Goal: Task Accomplishment & Management: Complete application form

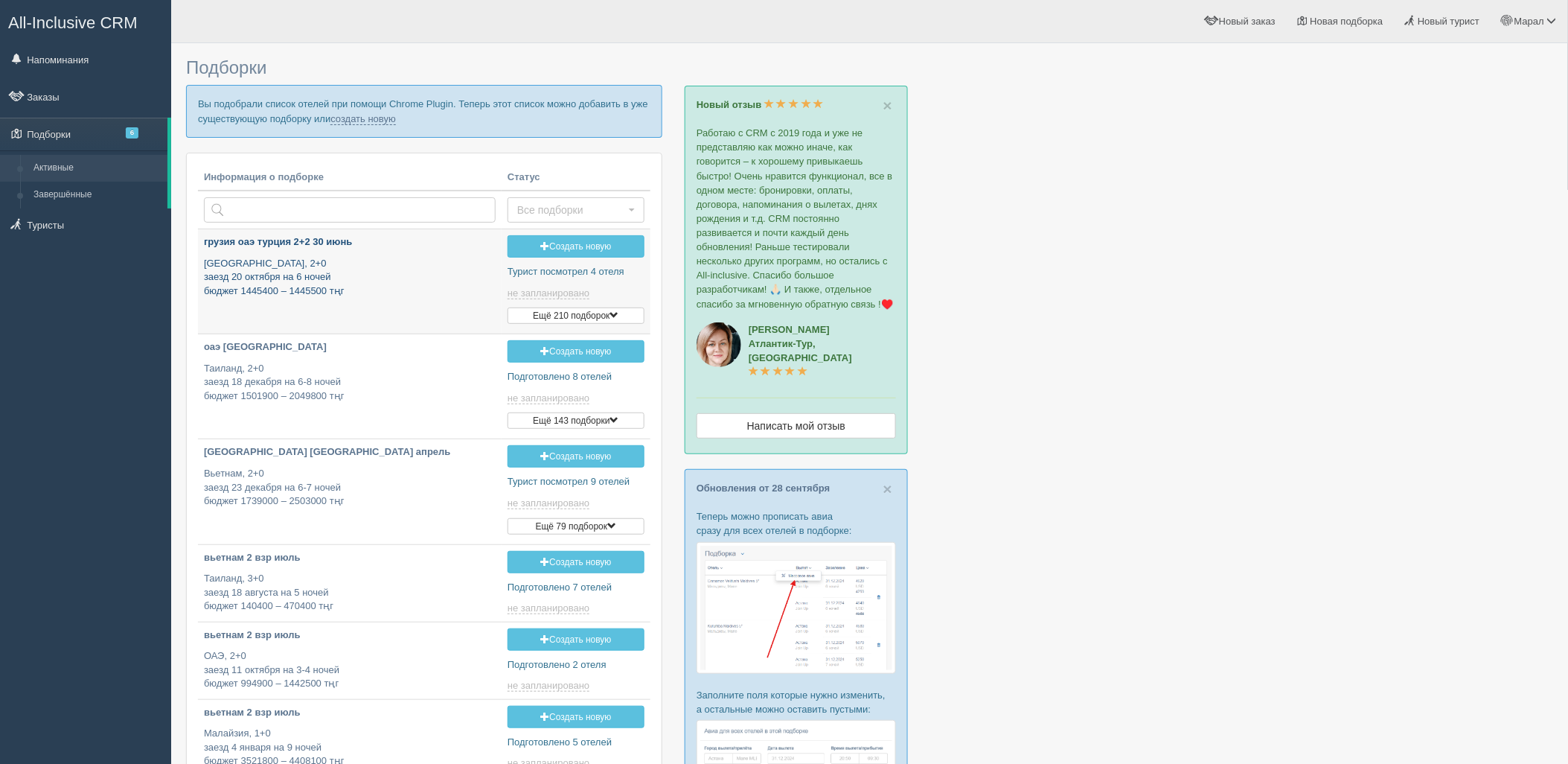
type input "2025-10-03 16:35"
click at [359, 114] on link "создать новую" at bounding box center [362, 119] width 65 height 12
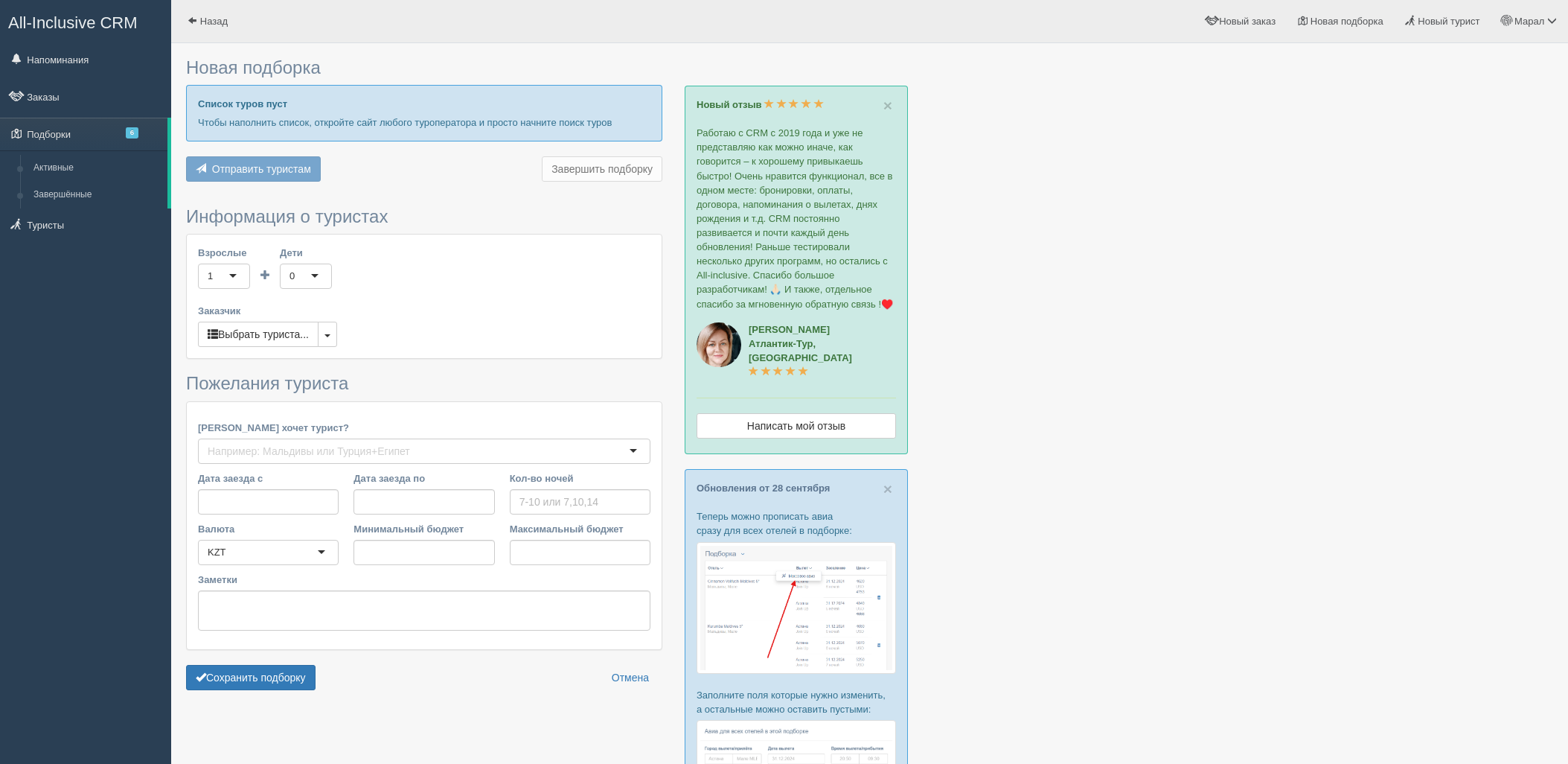
type input "7"
type input "867900"
type input "953900"
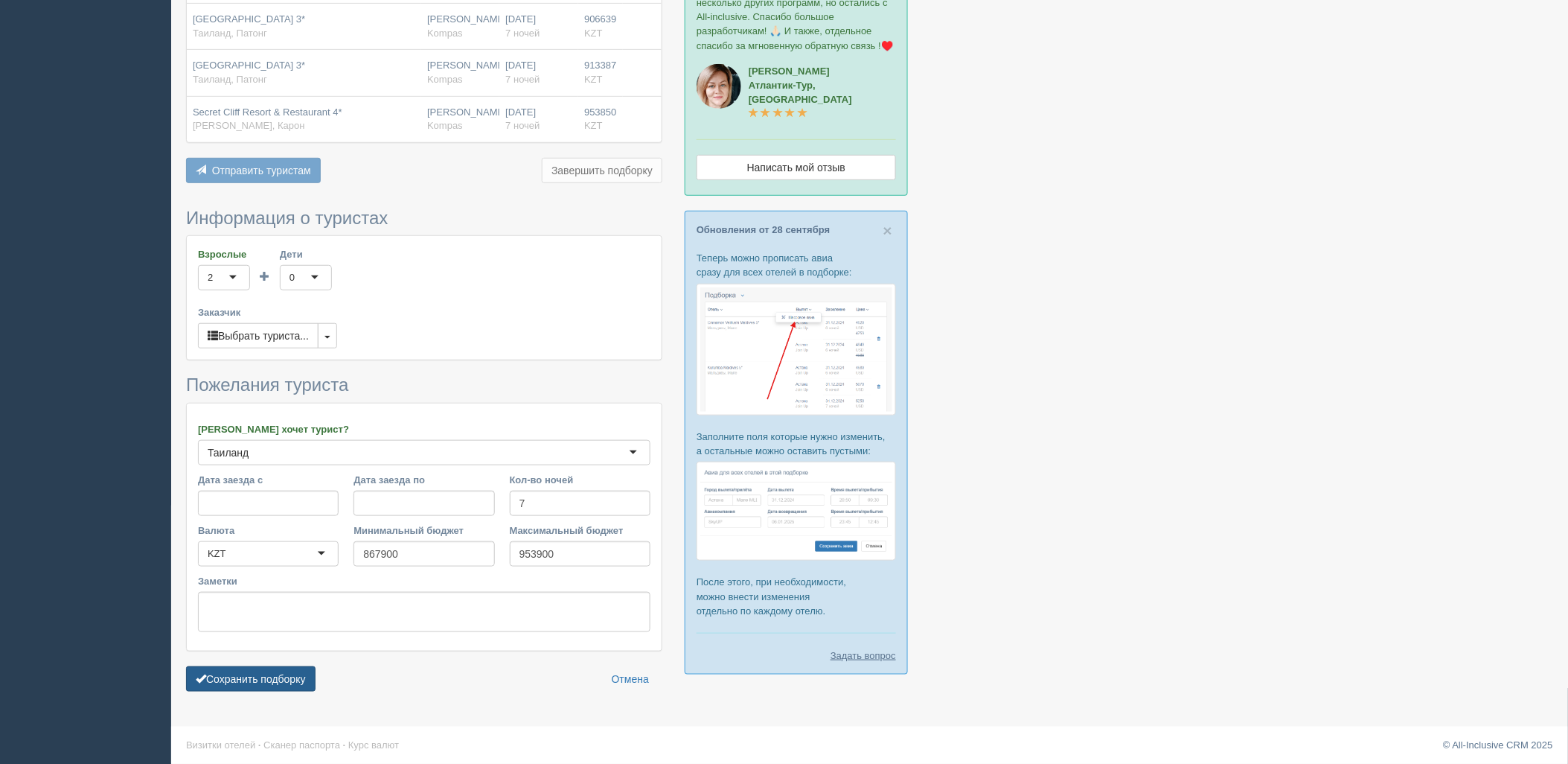
scroll to position [262, 0]
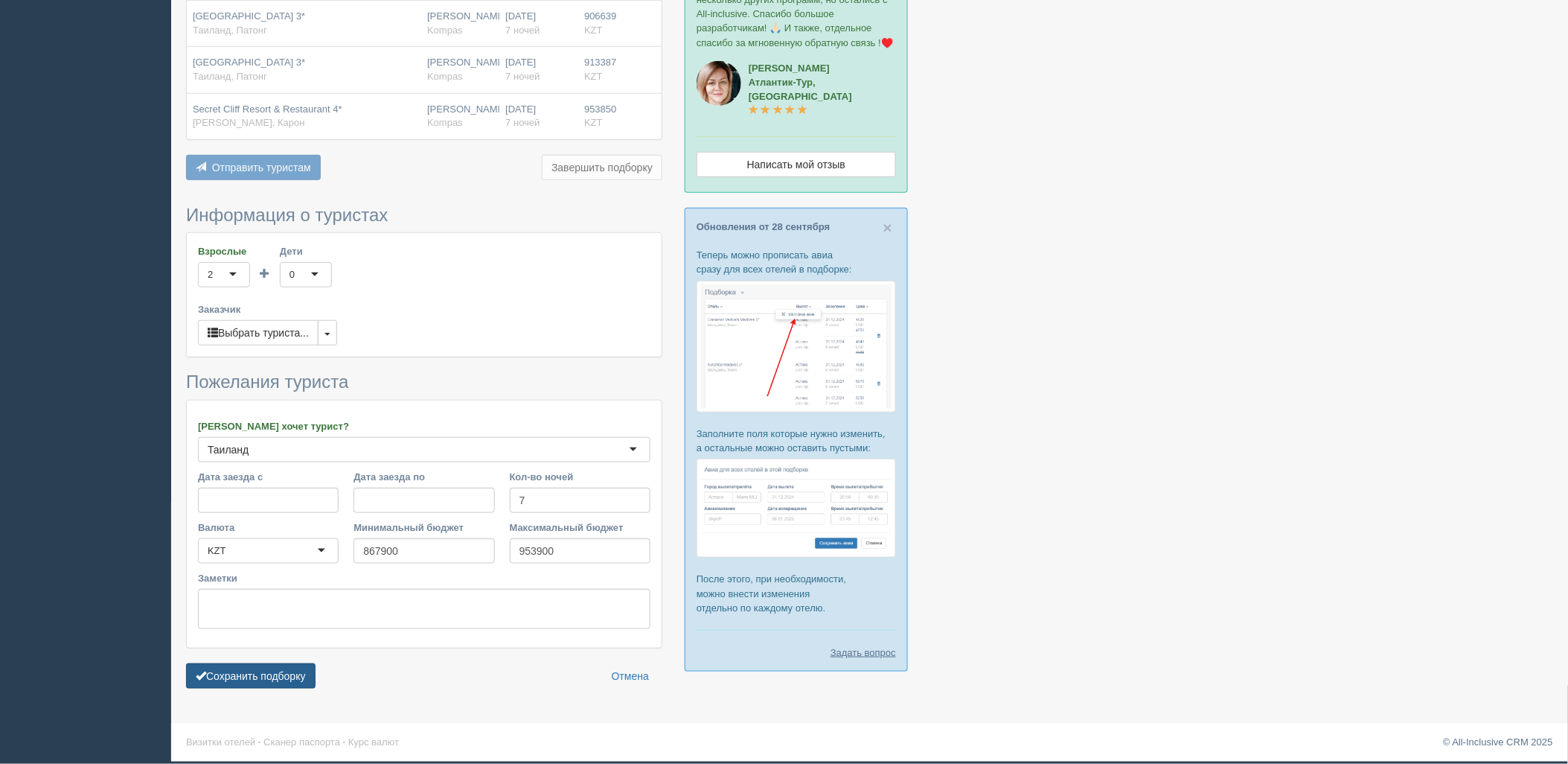
click at [241, 672] on button "Сохранить подборку" at bounding box center [251, 675] width 129 height 26
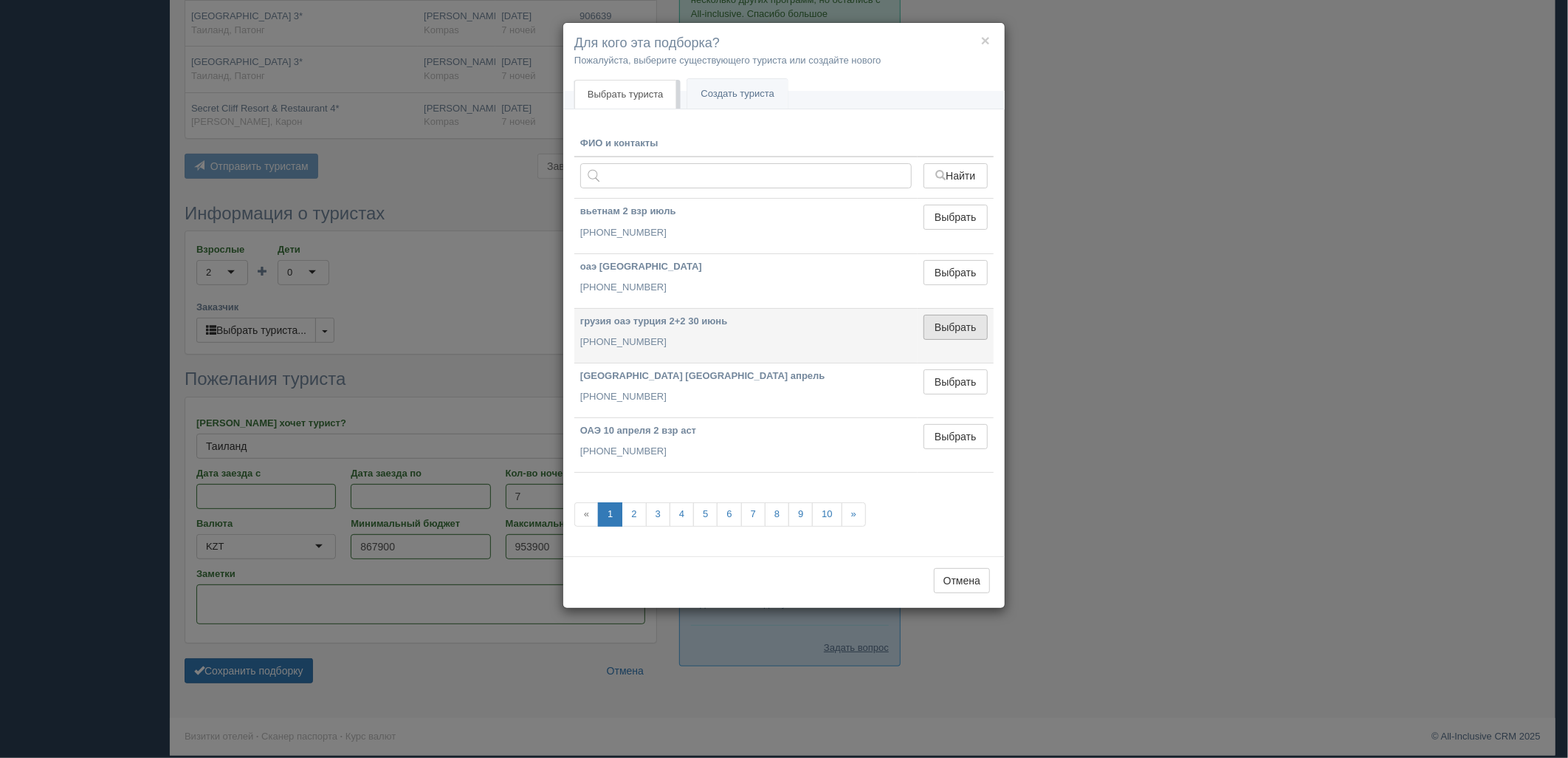
click at [969, 335] on button "Выбрать" at bounding box center [956, 327] width 64 height 25
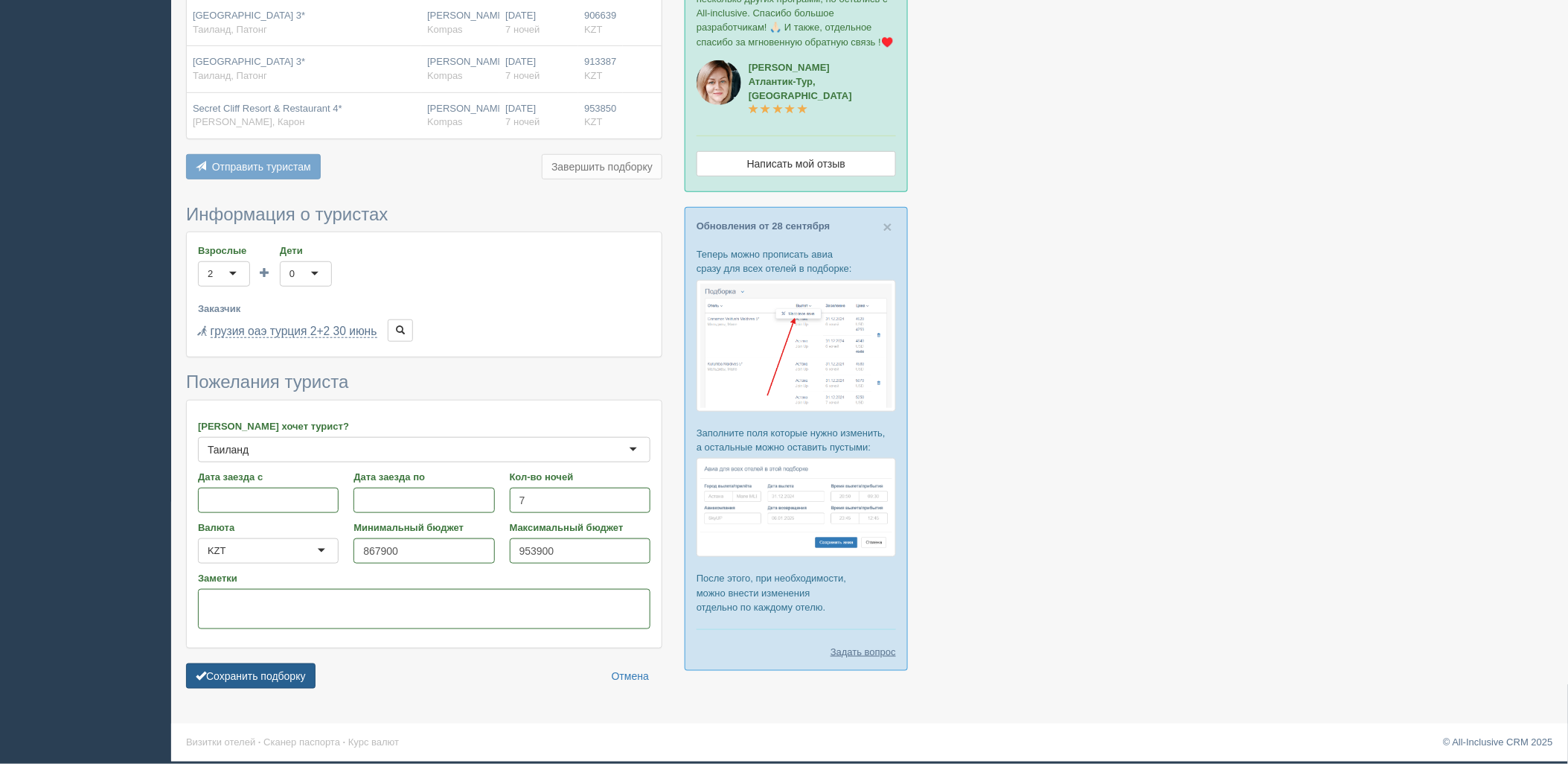
click at [289, 670] on button "Сохранить подборку" at bounding box center [251, 675] width 129 height 26
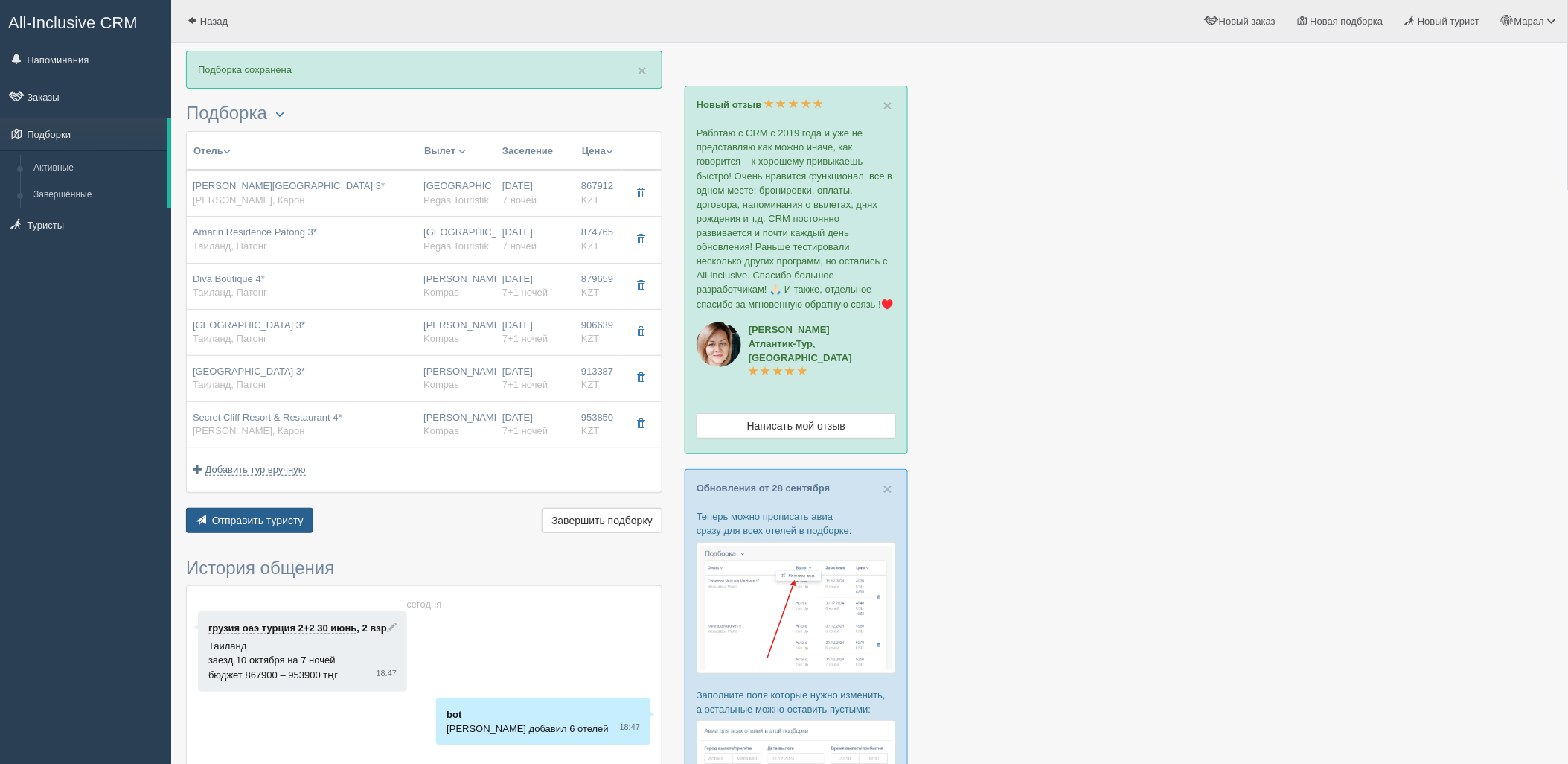
click at [285, 516] on span "Отправить туристу" at bounding box center [257, 520] width 92 height 12
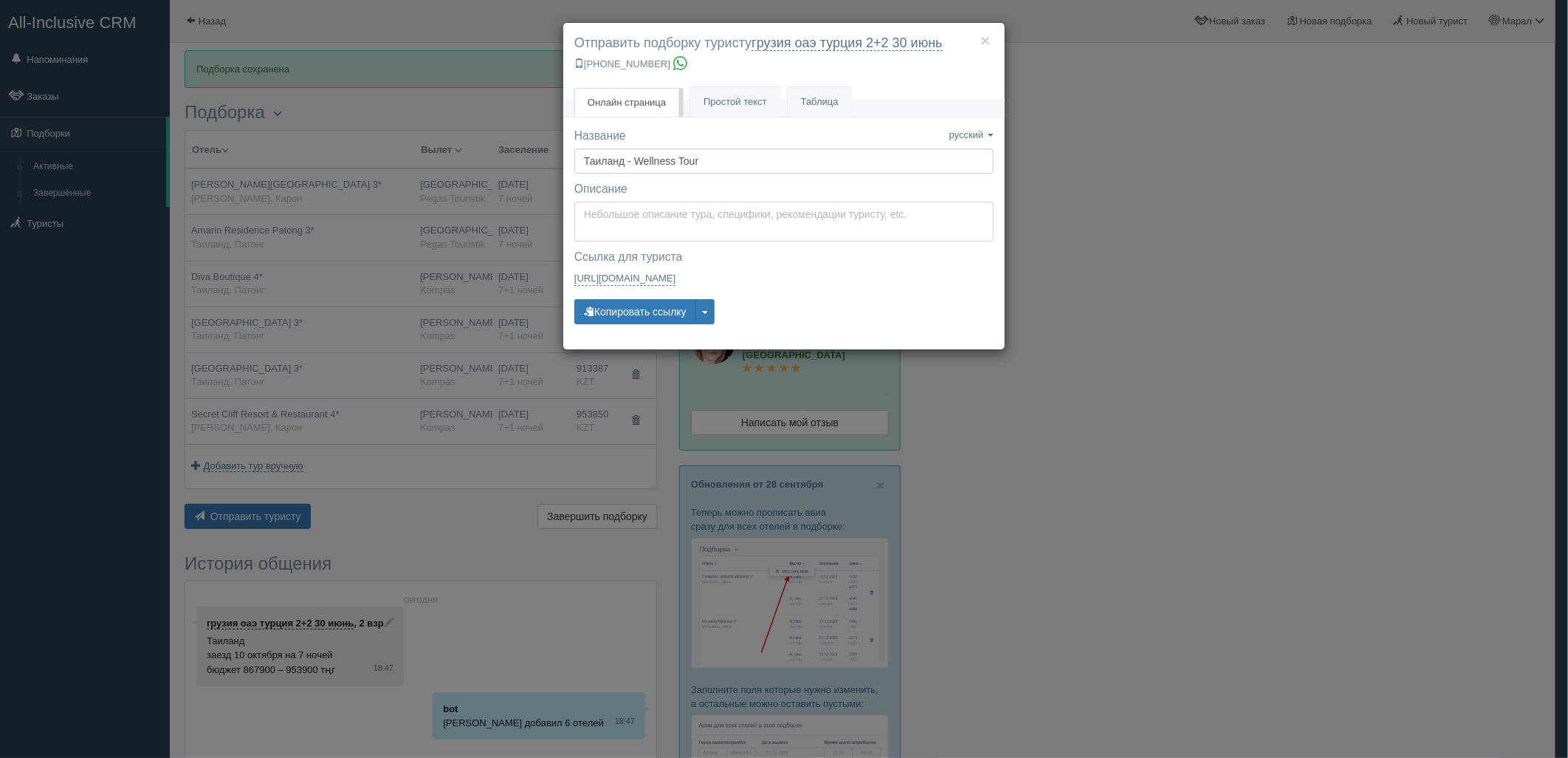
type textarea "Здравствуйте! Ниже представлены варианты туров для Вас. Для просмотра описания …"
click at [704, 227] on textarea "Здравствуйте! Ниже представлены варианты туров для Вас. Для просмотра описания …" at bounding box center [784, 222] width 420 height 40
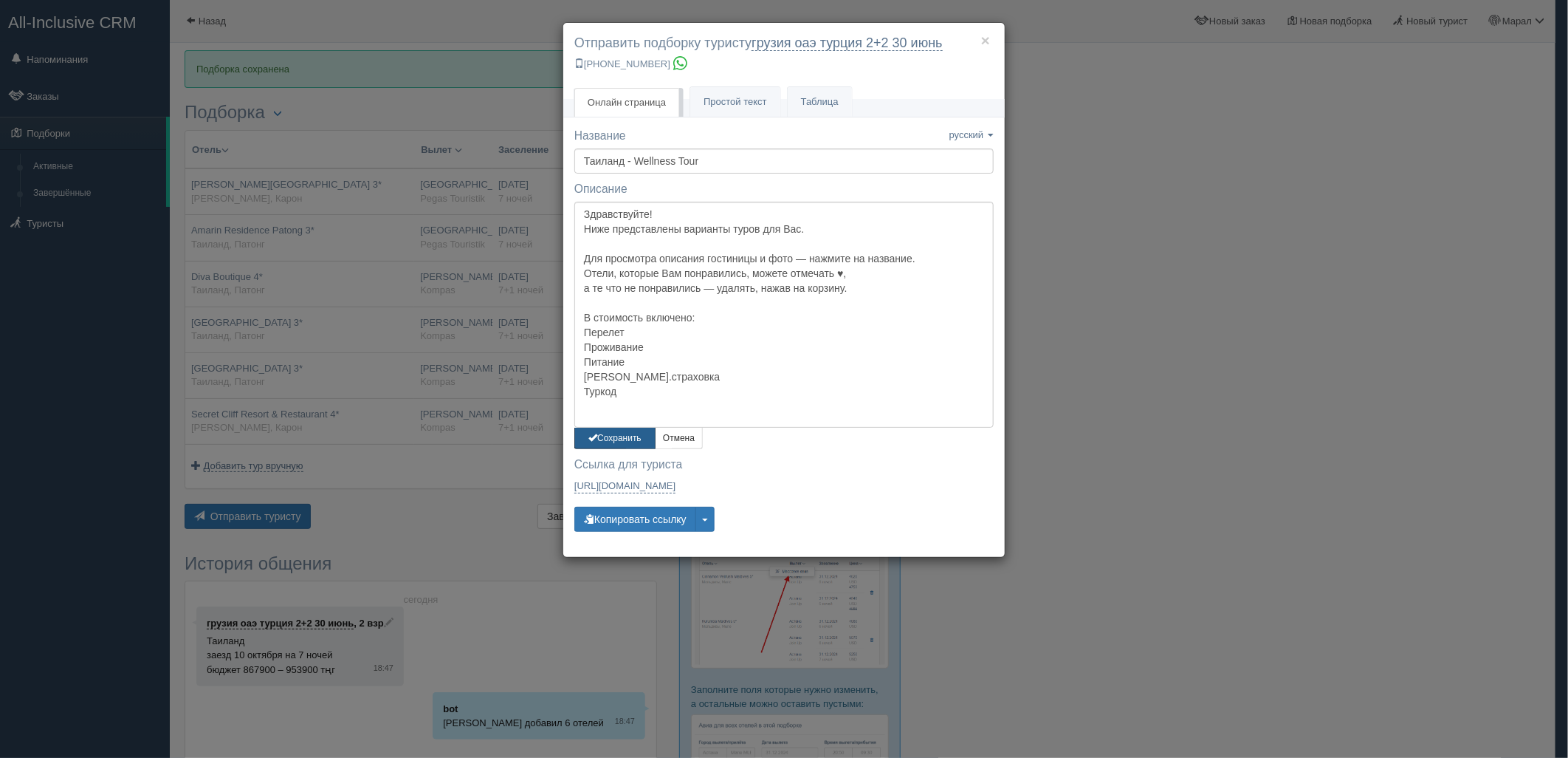
drag, startPoint x: 638, startPoint y: 434, endPoint x: 638, endPoint y: 466, distance: 32.0
click at [638, 436] on button "Сохранить" at bounding box center [615, 439] width 81 height 21
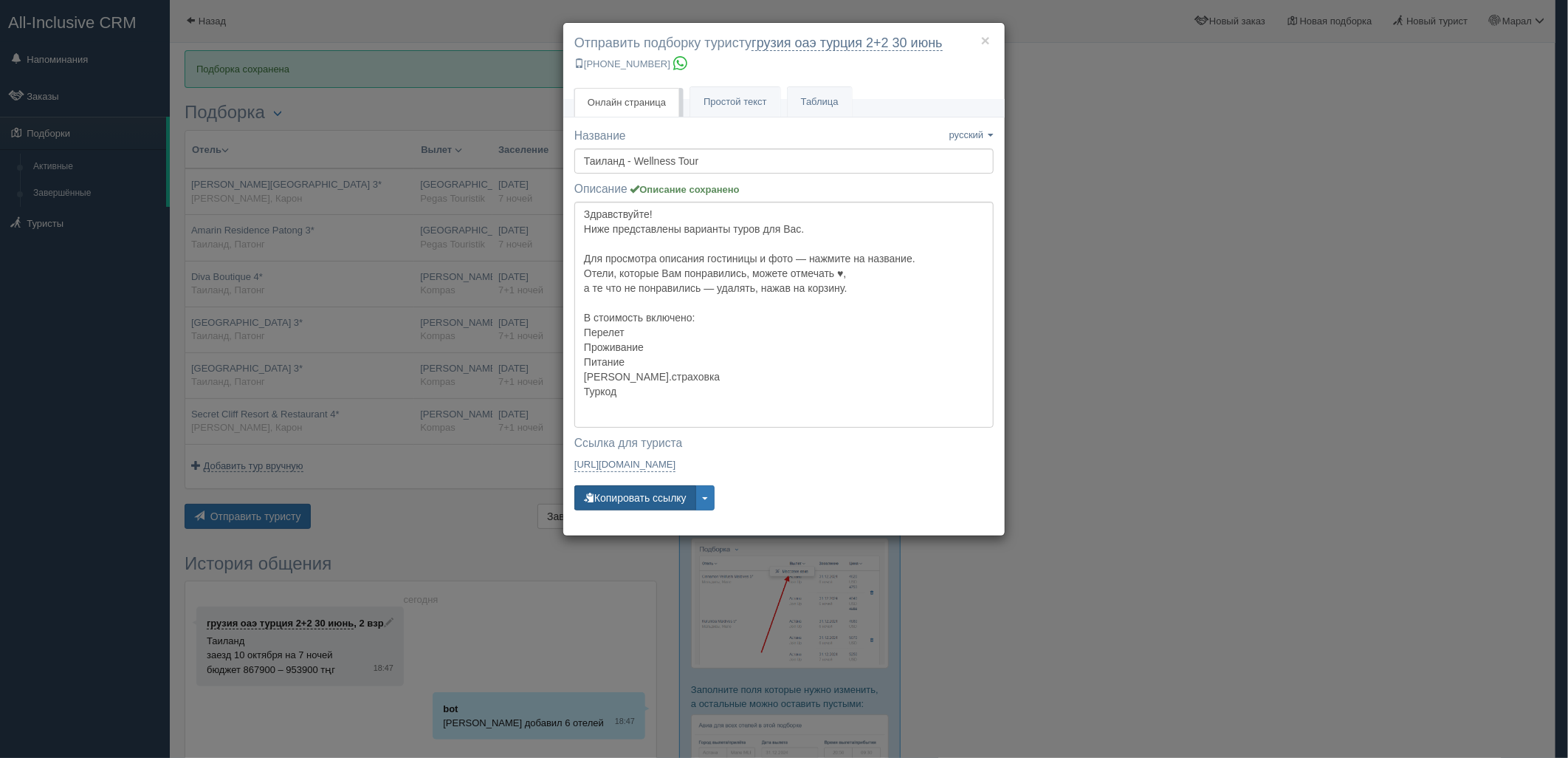
click at [645, 495] on button "Копировать ссылку" at bounding box center [635, 498] width 121 height 25
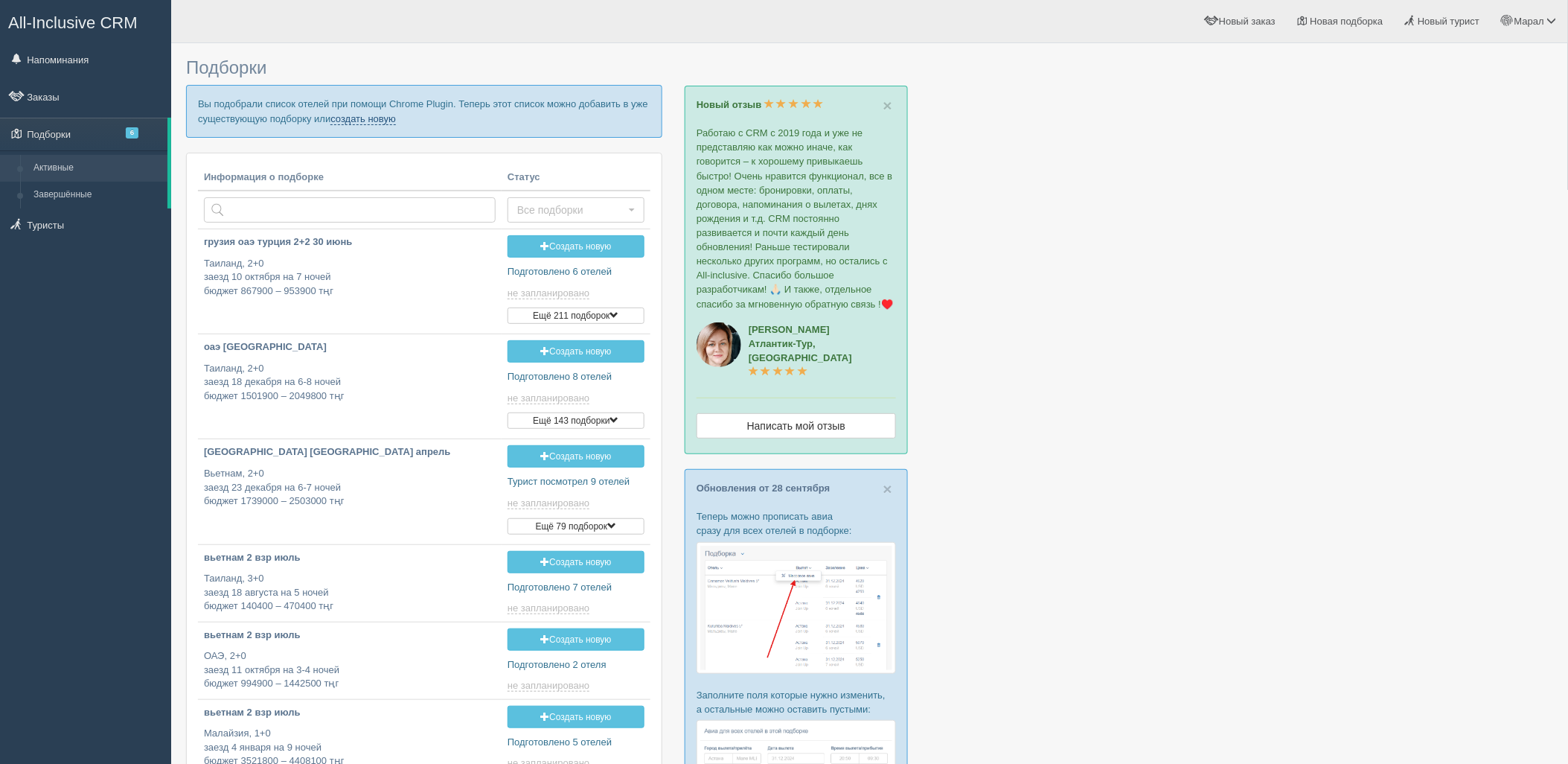
click at [359, 119] on link "создать новую" at bounding box center [362, 119] width 65 height 12
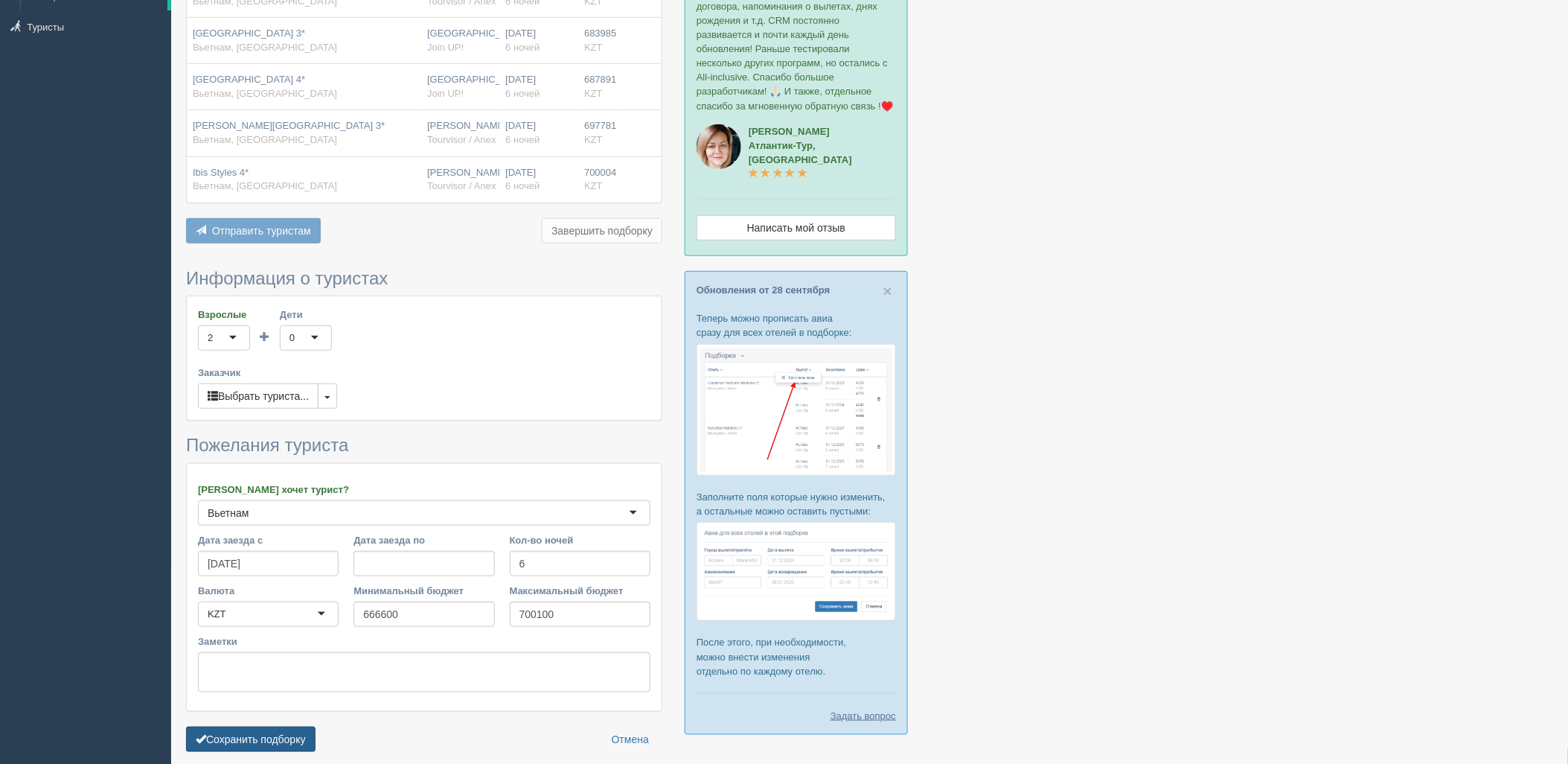
scroll to position [262, 0]
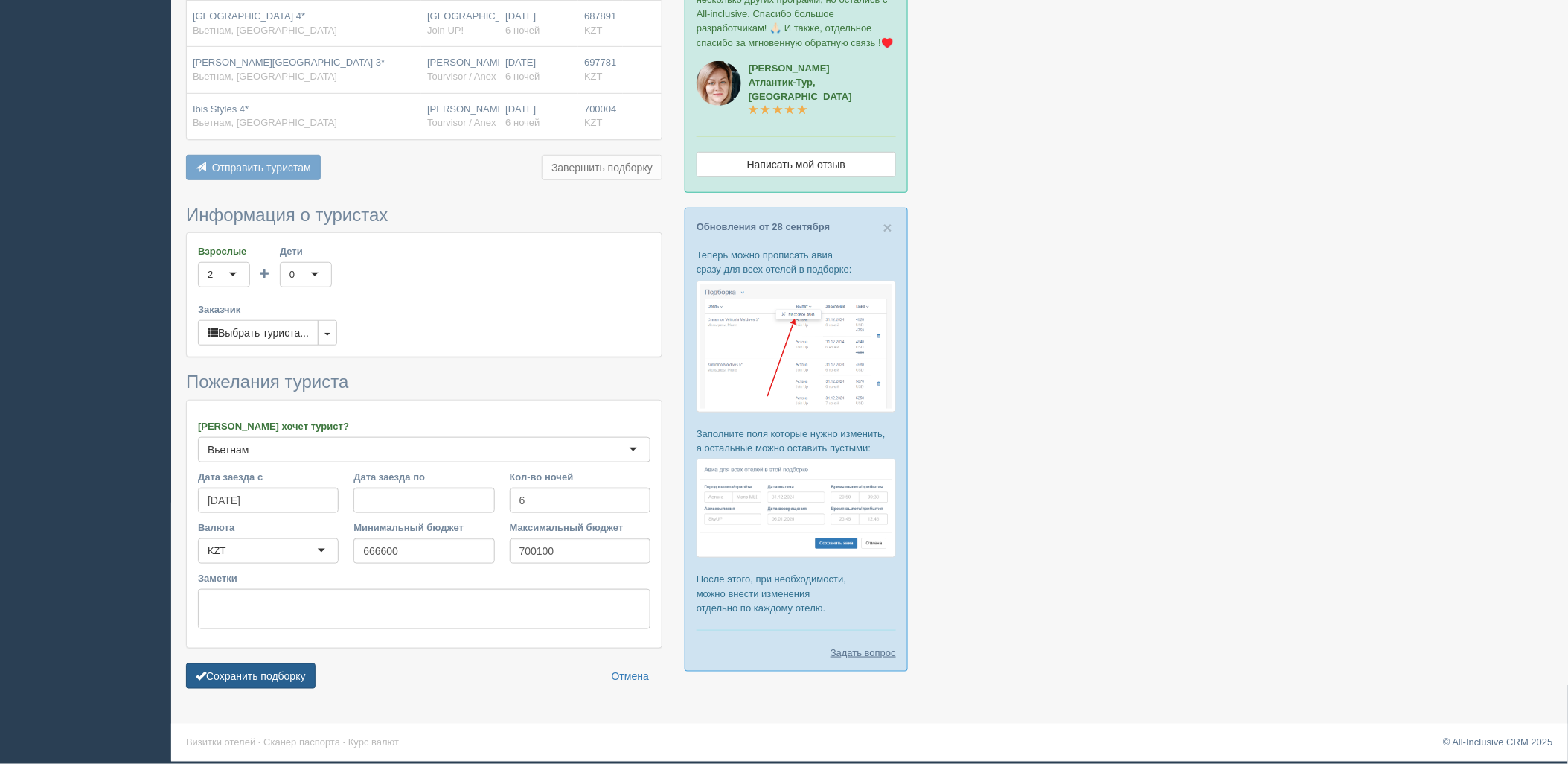
click at [261, 685] on button "Сохранить подборку" at bounding box center [251, 675] width 129 height 26
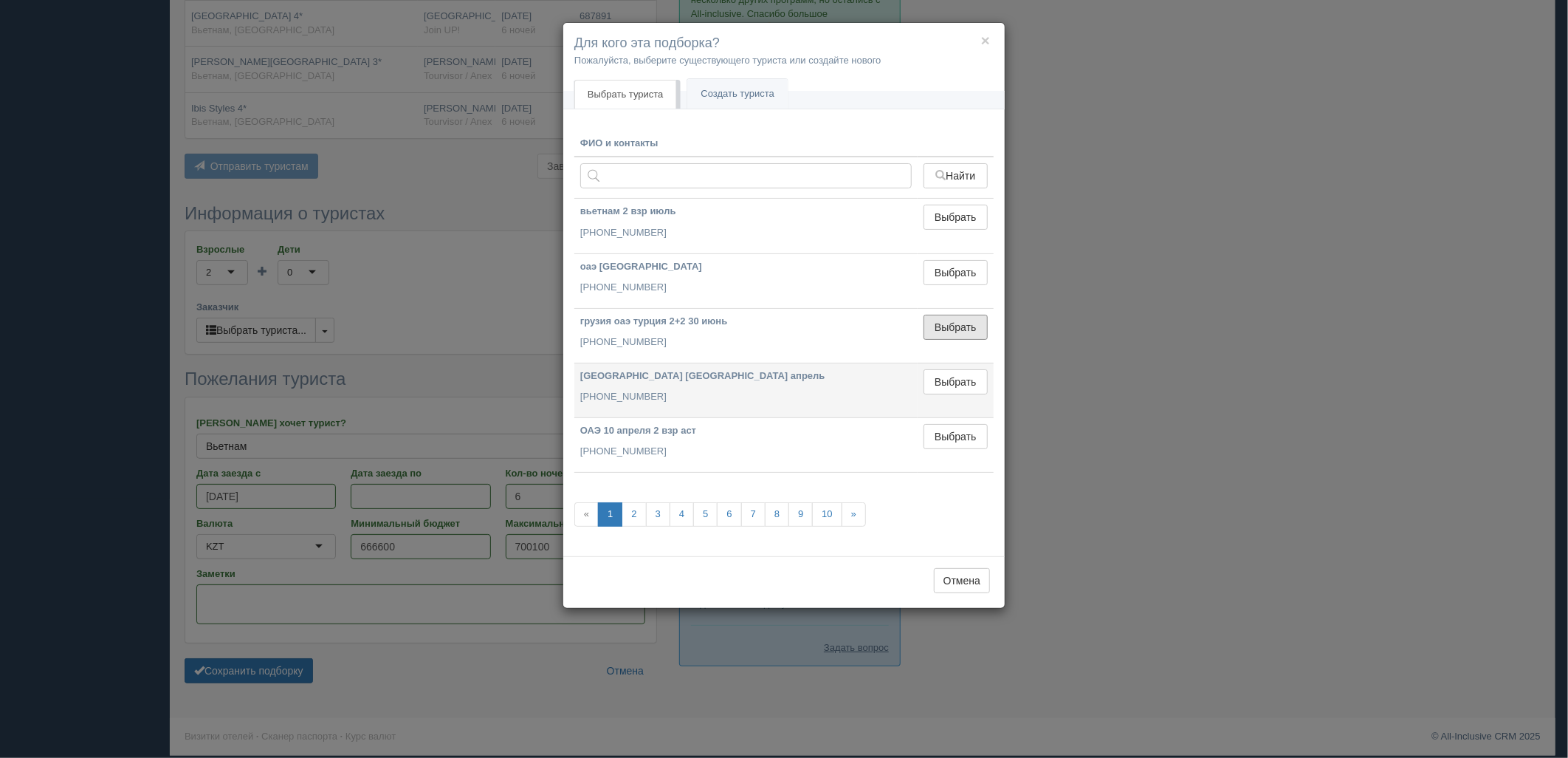
click at [969, 326] on button "Выбрать" at bounding box center [956, 327] width 64 height 25
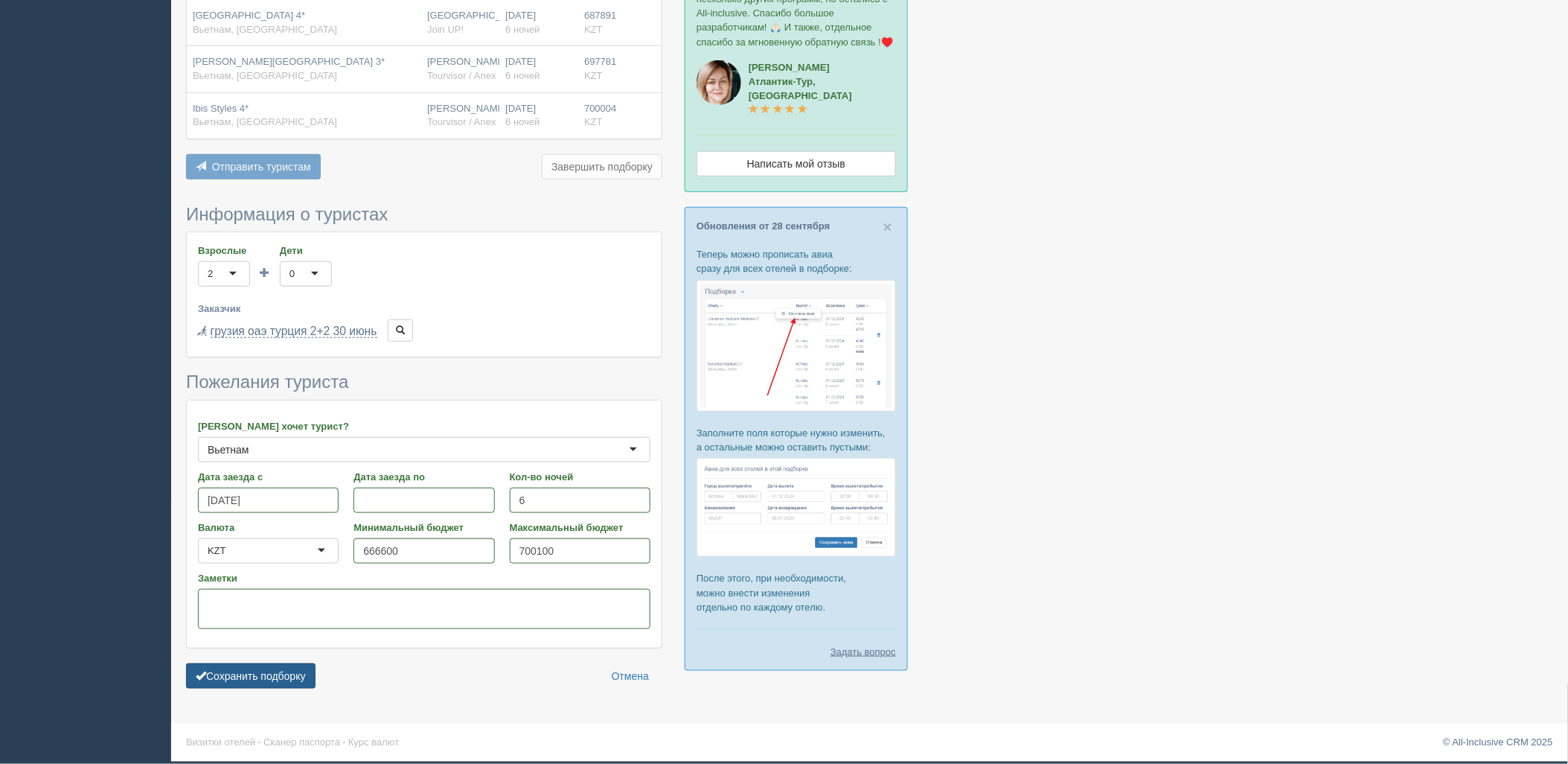
click at [281, 676] on button "Сохранить подборку" at bounding box center [251, 675] width 129 height 26
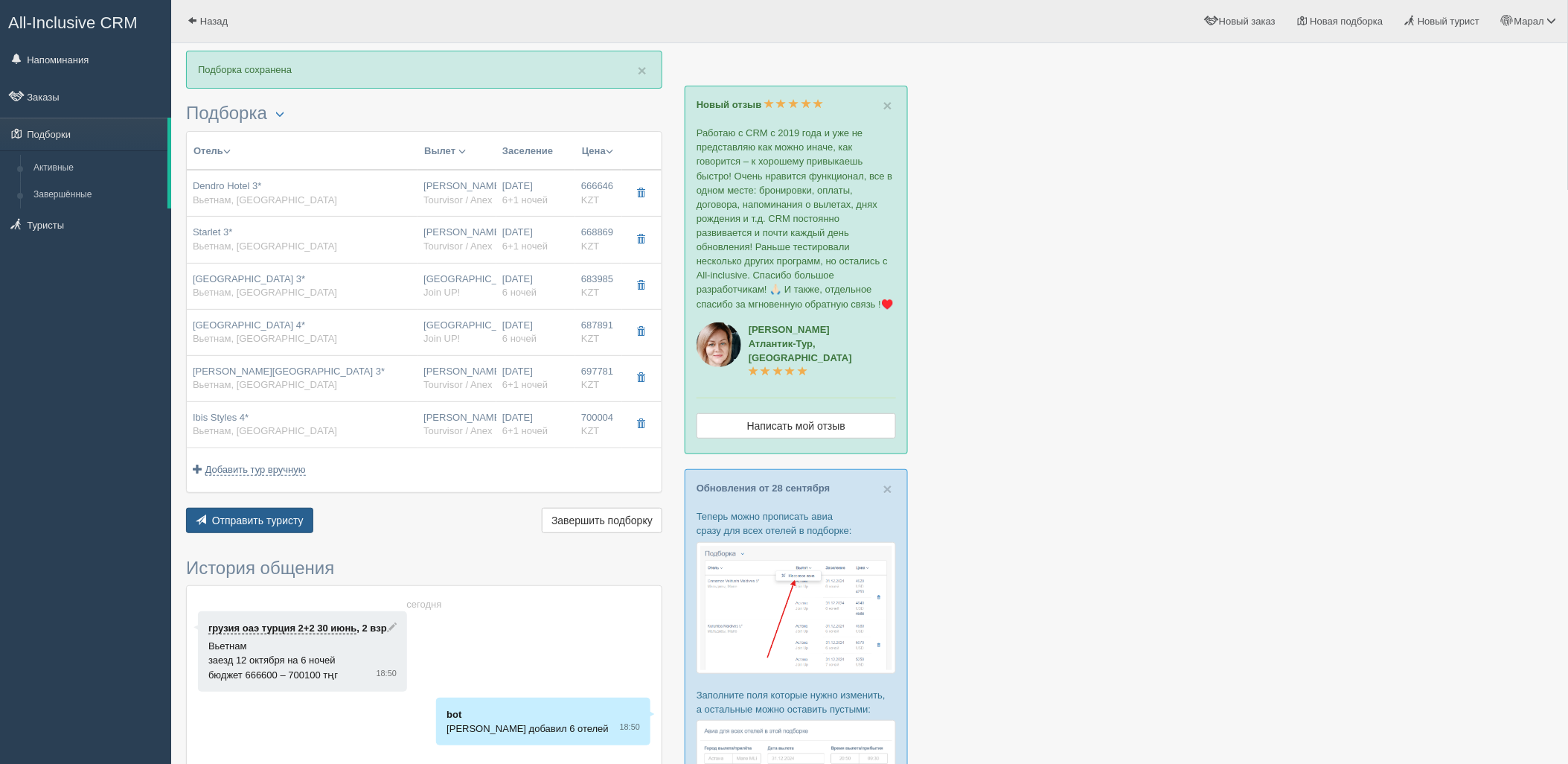
click at [281, 508] on button "Отправить туристу Отправить" at bounding box center [250, 520] width 127 height 26
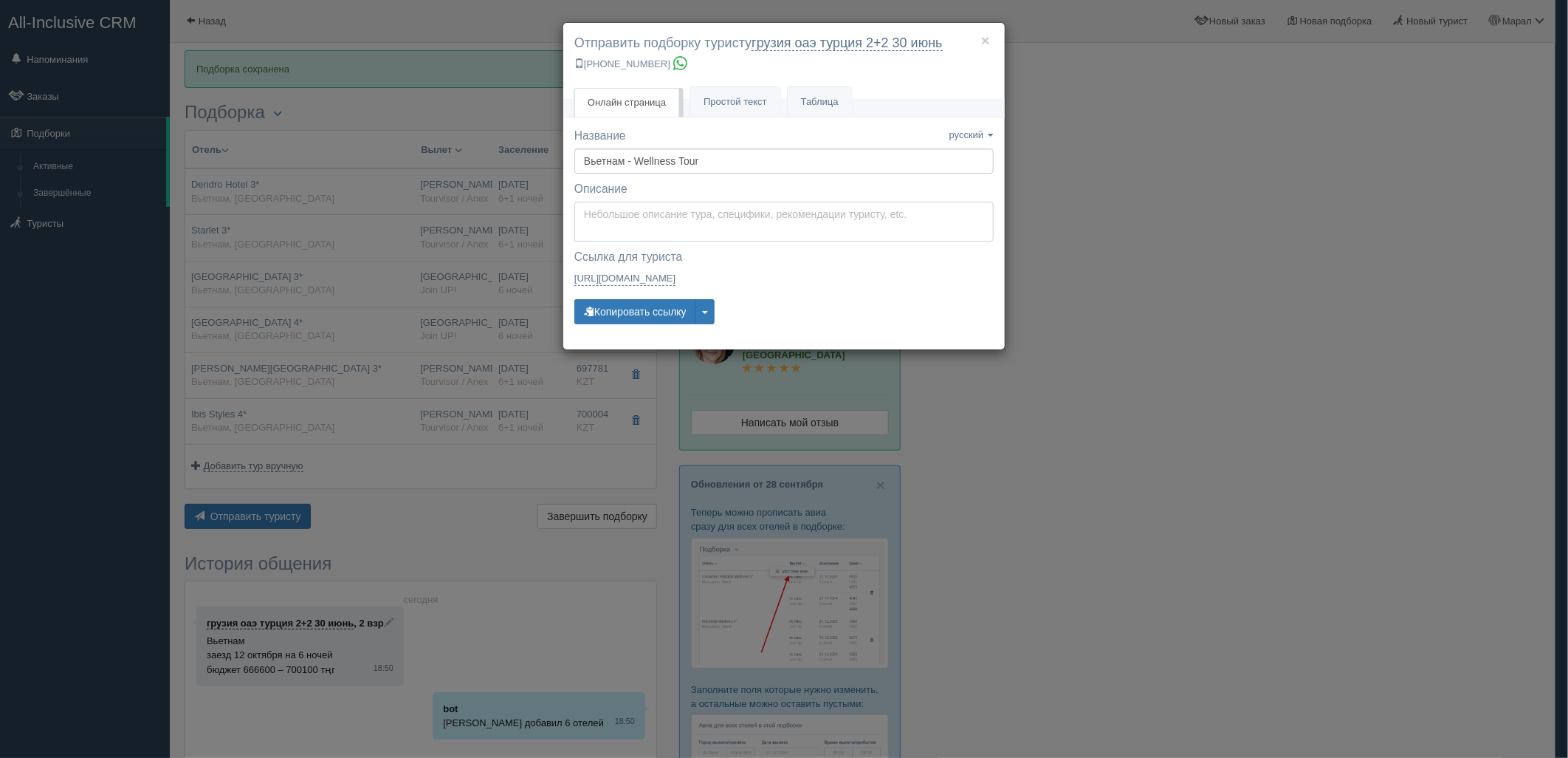
type textarea "Здравствуйте! Ниже представлены варианты туров для Вас. Для просмотра описания …"
drag, startPoint x: 653, startPoint y: 217, endPoint x: 649, endPoint y: 297, distance: 80.1
click at [653, 217] on textarea "Здравствуйте! Ниже представлены варианты туров для Вас. Для просмотра описания …" at bounding box center [784, 222] width 420 height 40
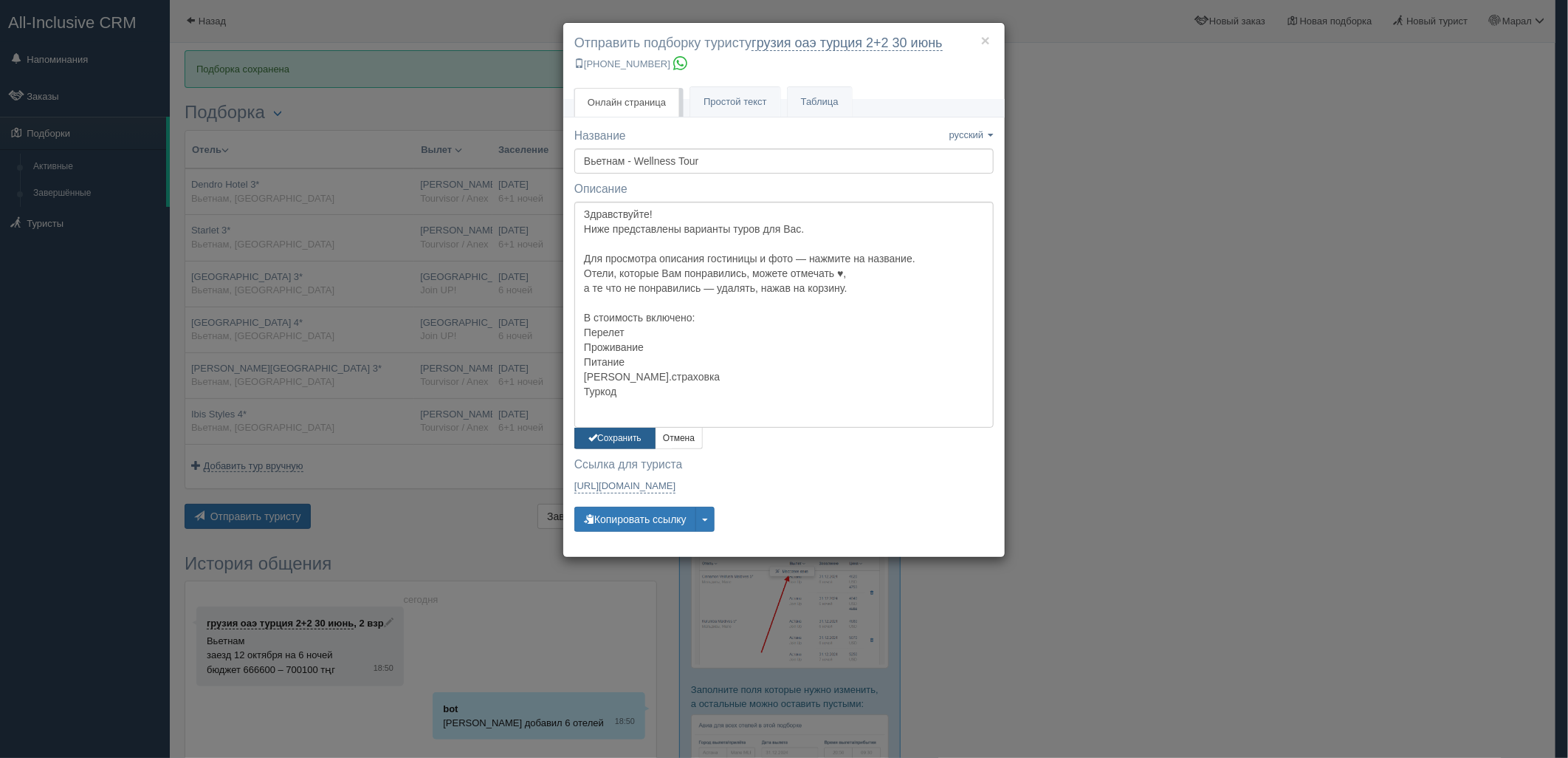
click at [629, 437] on button "Сохранить" at bounding box center [615, 439] width 81 height 21
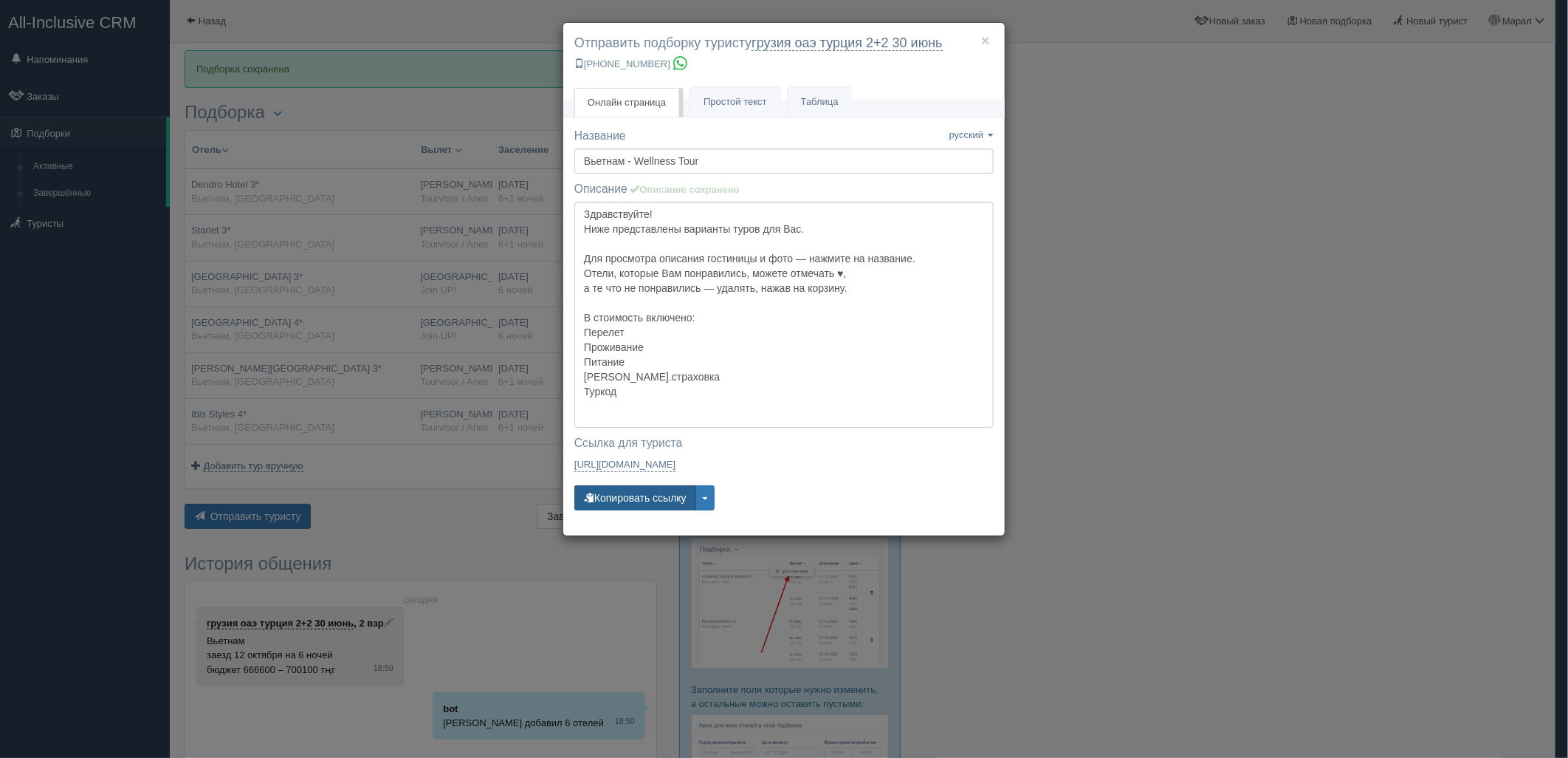
click at [630, 489] on button "Копировать ссылку" at bounding box center [635, 498] width 121 height 25
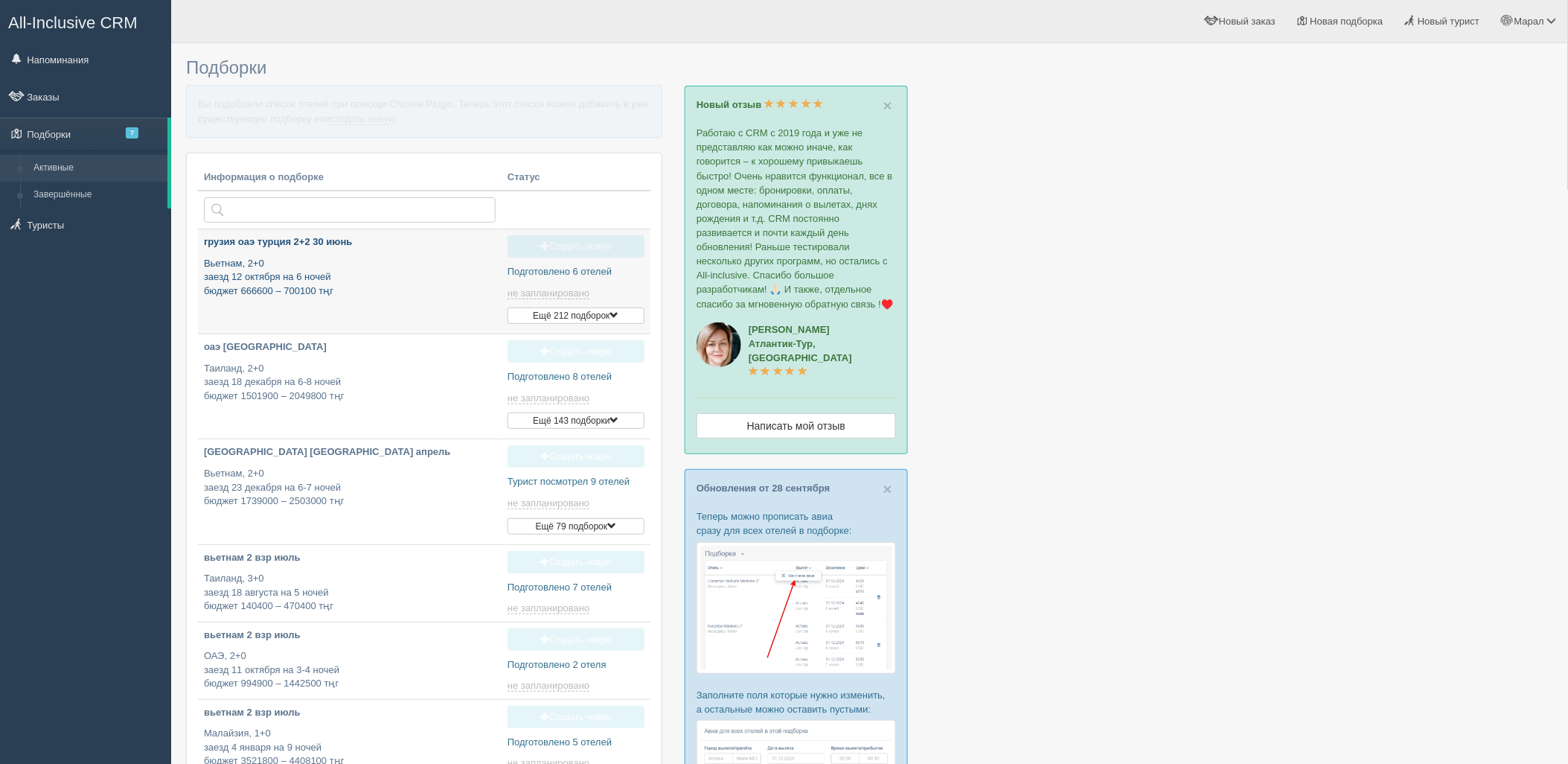
type input "[DATE] 18:50"
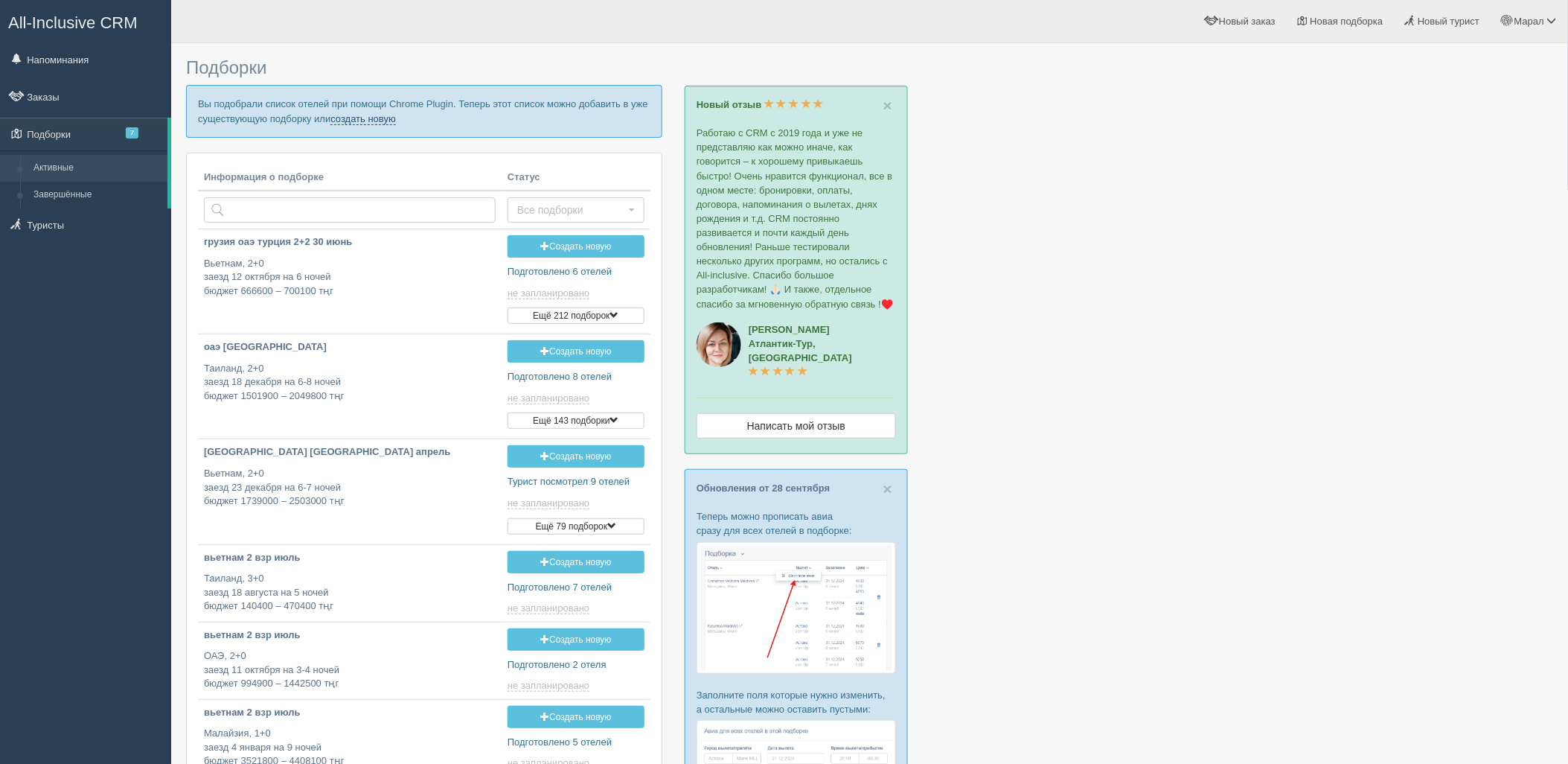
click at [391, 119] on link "создать новую" at bounding box center [362, 119] width 65 height 12
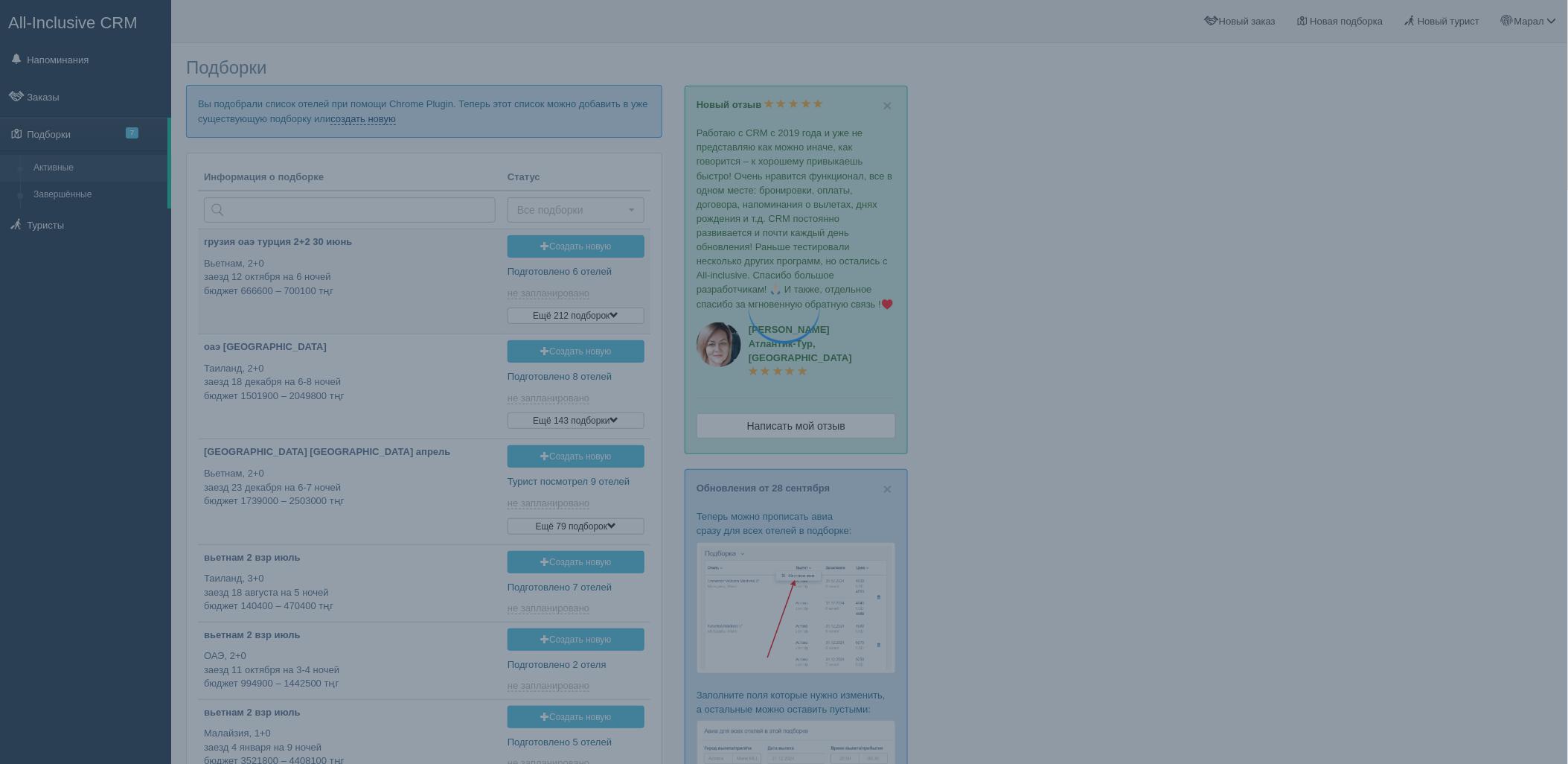
scroll to position [12, 0]
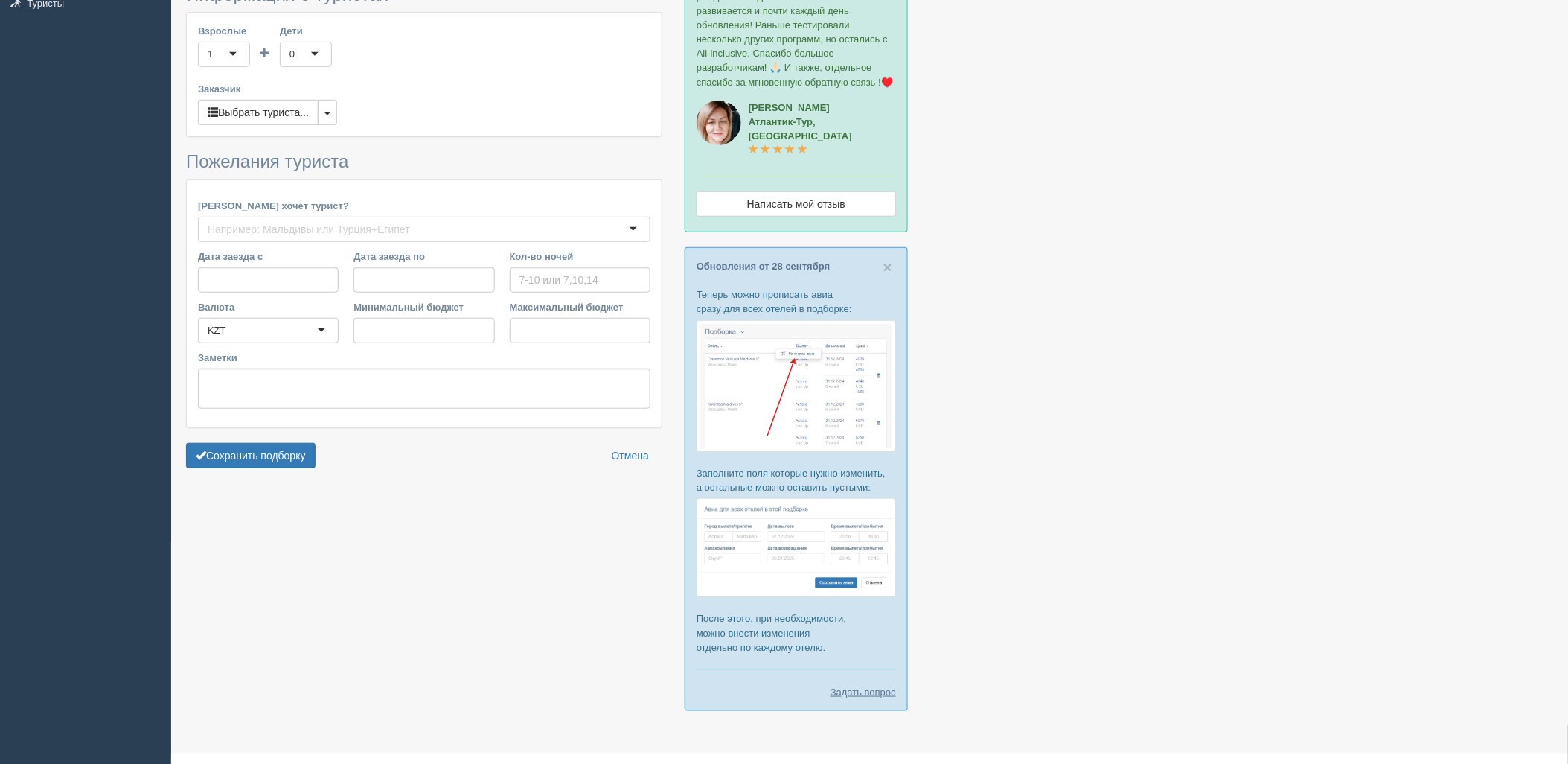
type input "6"
type input "668500"
type input "790100"
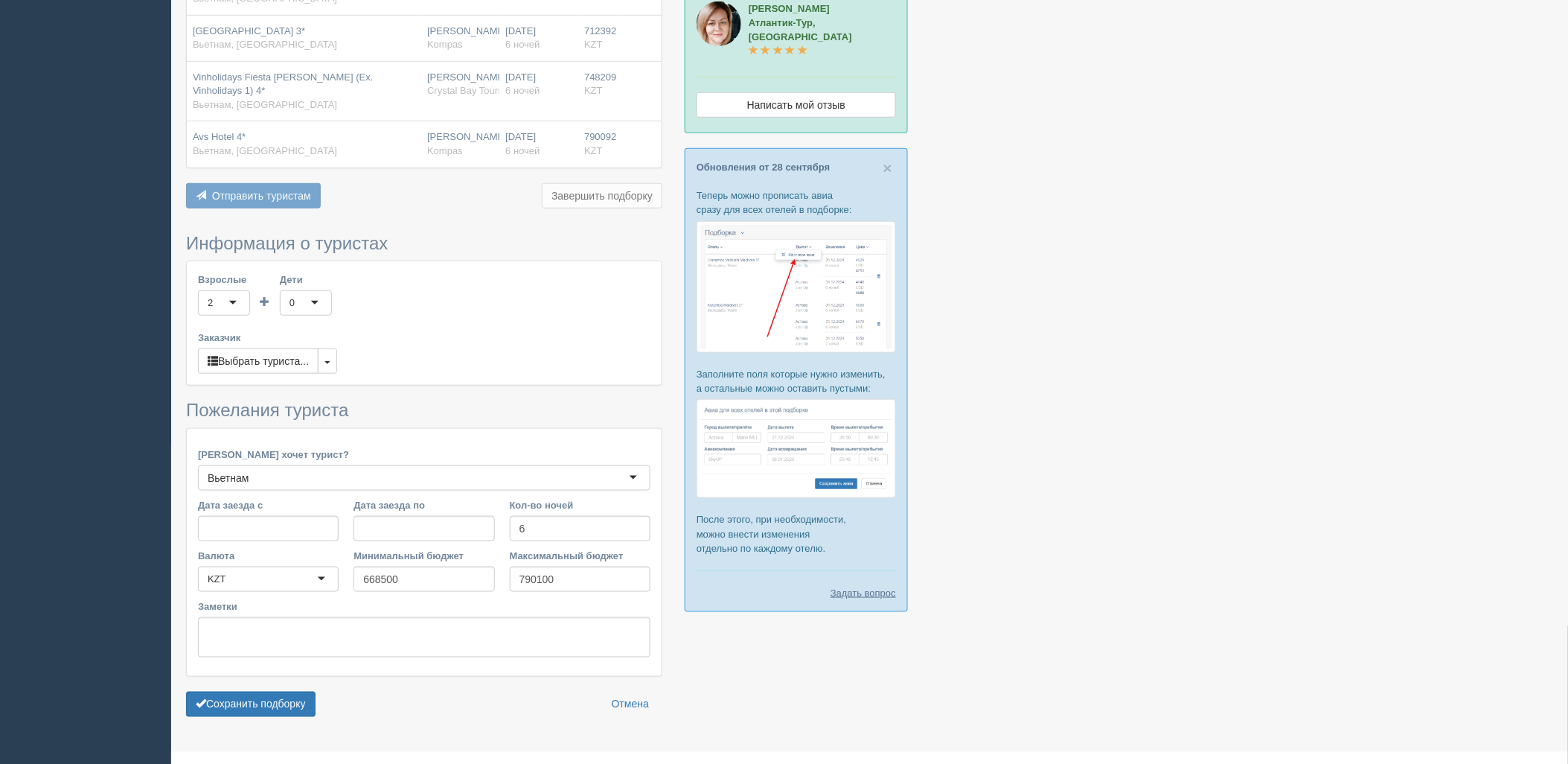
scroll to position [322, 0]
click at [294, 690] on button "Сохранить подборку" at bounding box center [251, 703] width 129 height 26
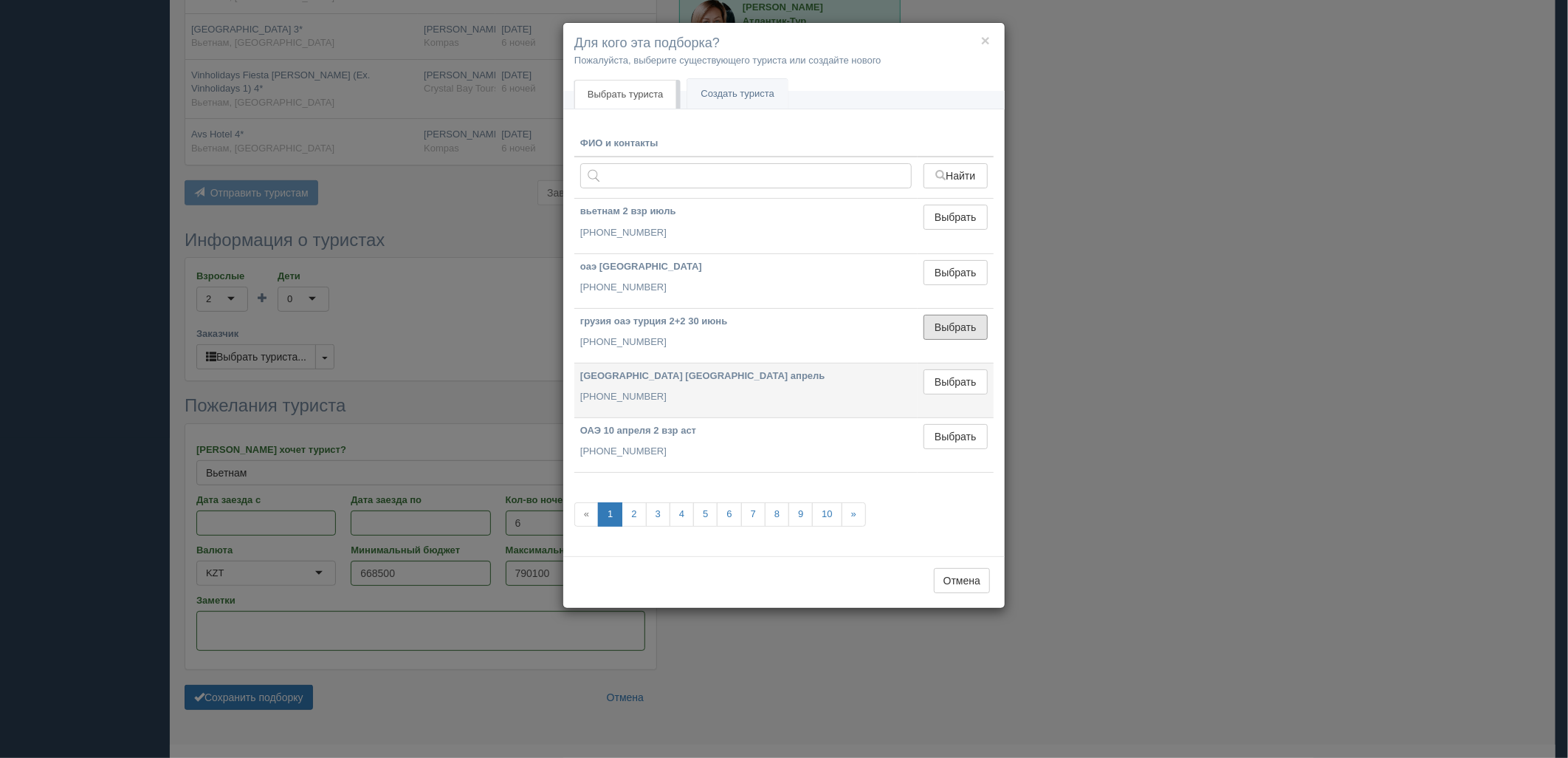
drag, startPoint x: 957, startPoint y: 335, endPoint x: 905, endPoint y: 359, distance: 57.3
click at [956, 335] on button "Выбрать" at bounding box center [956, 327] width 64 height 25
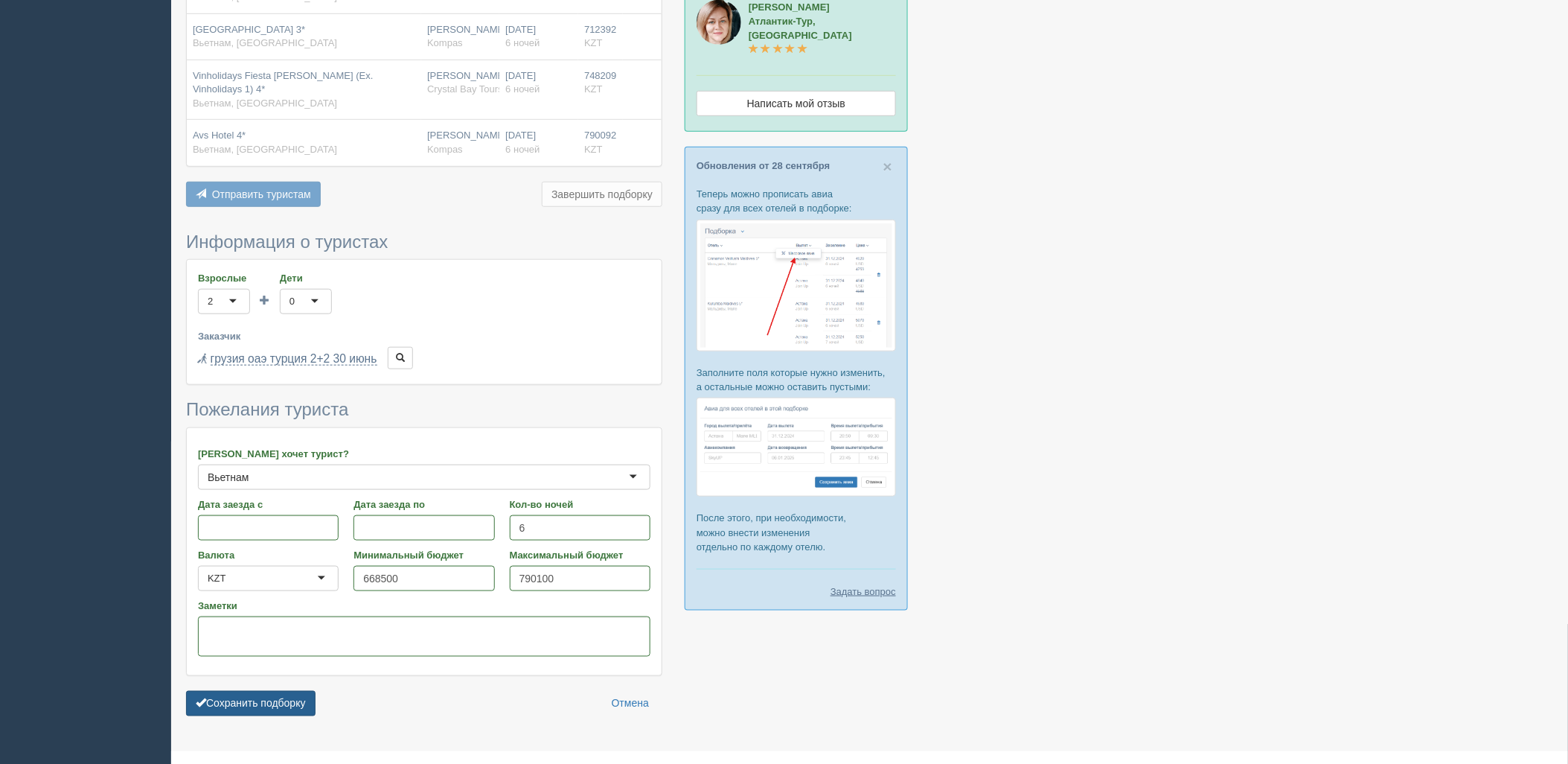
click at [262, 691] on button "Сохранить подборку" at bounding box center [251, 704] width 129 height 26
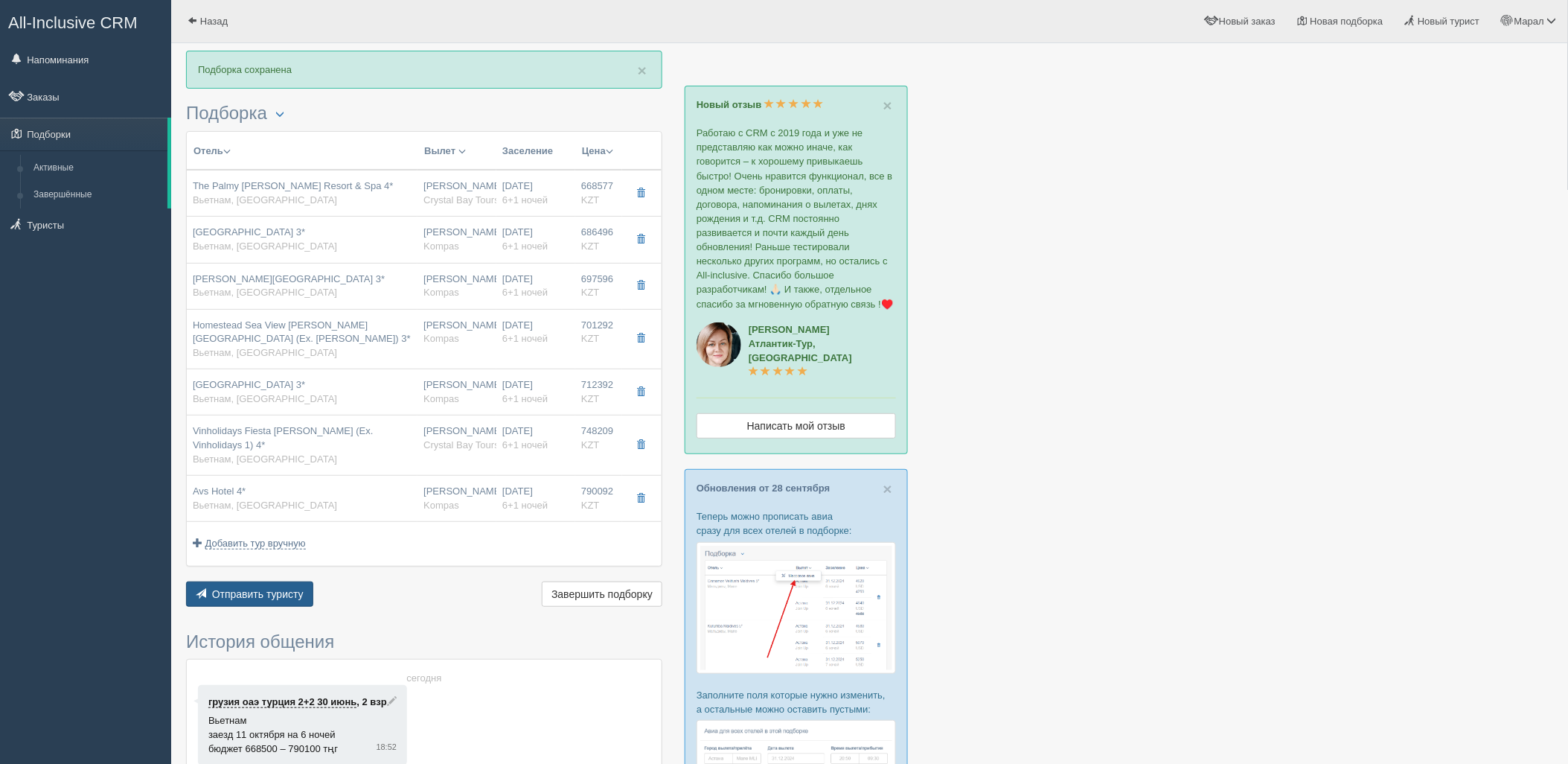
click at [261, 592] on button "Отправить туристу Отправить" at bounding box center [250, 593] width 127 height 26
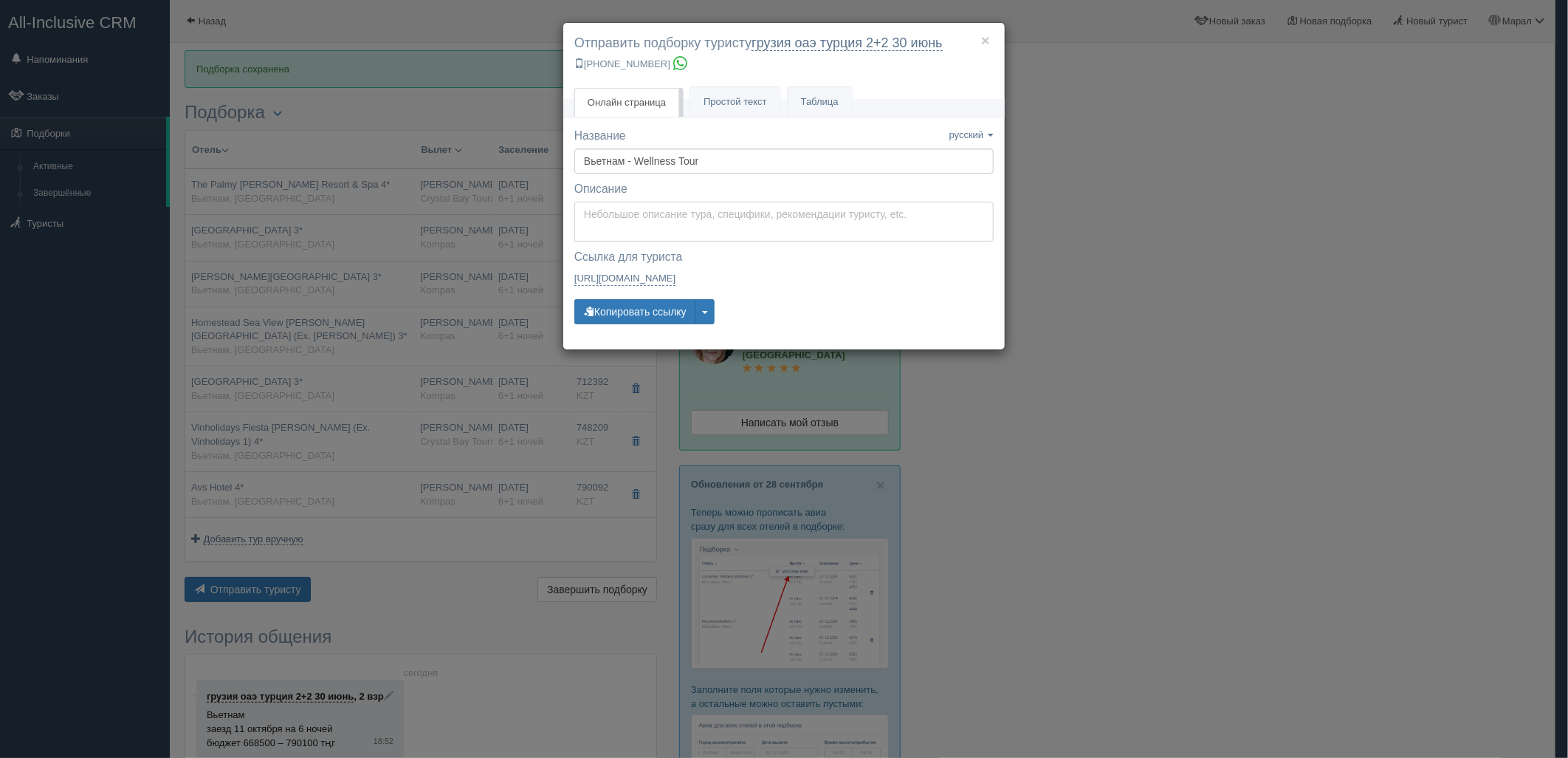
type textarea "Здравствуйте! Ниже представлены варианты туров для Вас. Для просмотра описания …"
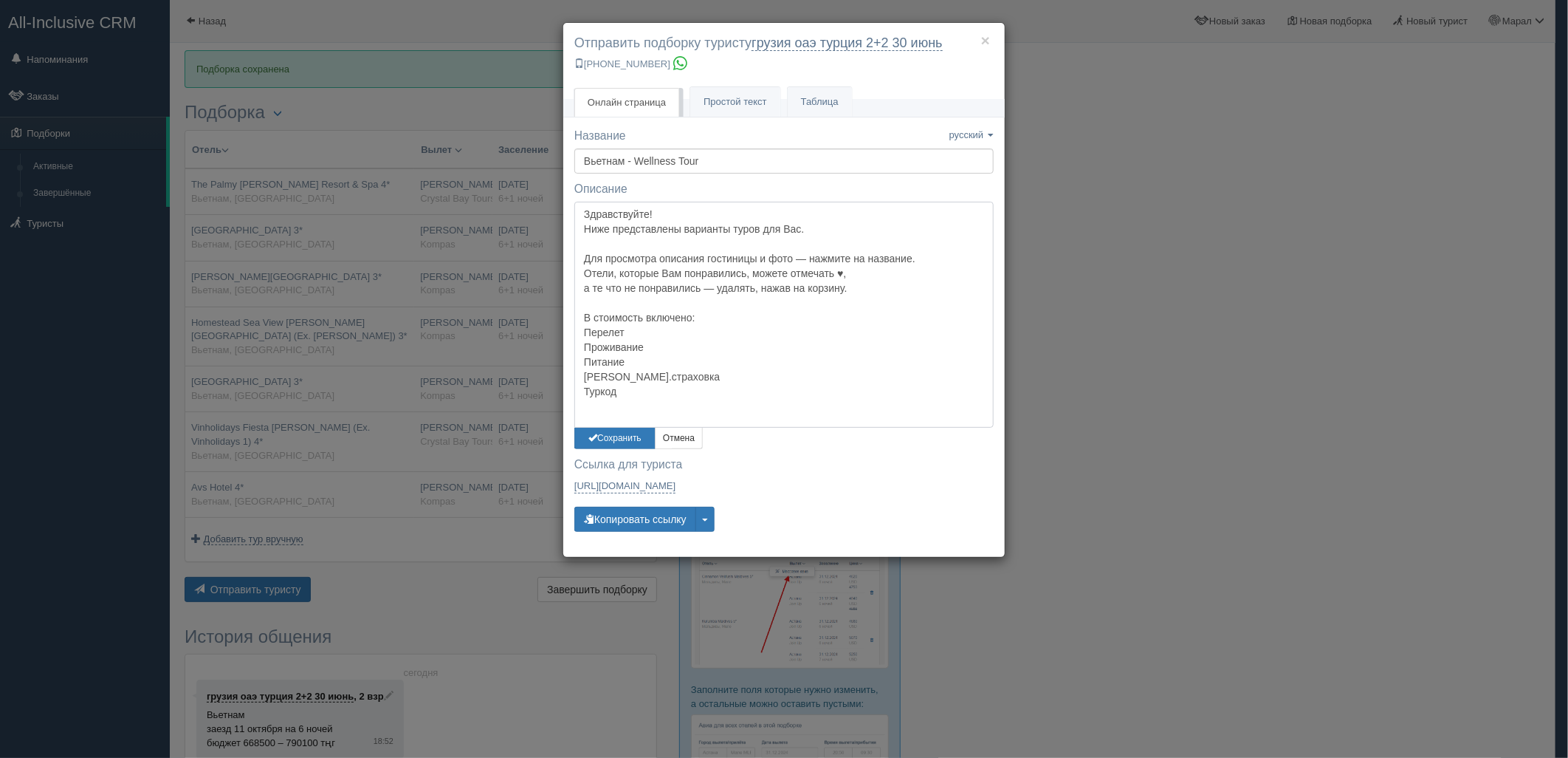
click at [695, 217] on textarea "Здравствуйте! Ниже представлены варианты туров для Вас. Для просмотра описания …" at bounding box center [784, 315] width 420 height 226
click at [621, 436] on button "Сохранить" at bounding box center [615, 439] width 81 height 21
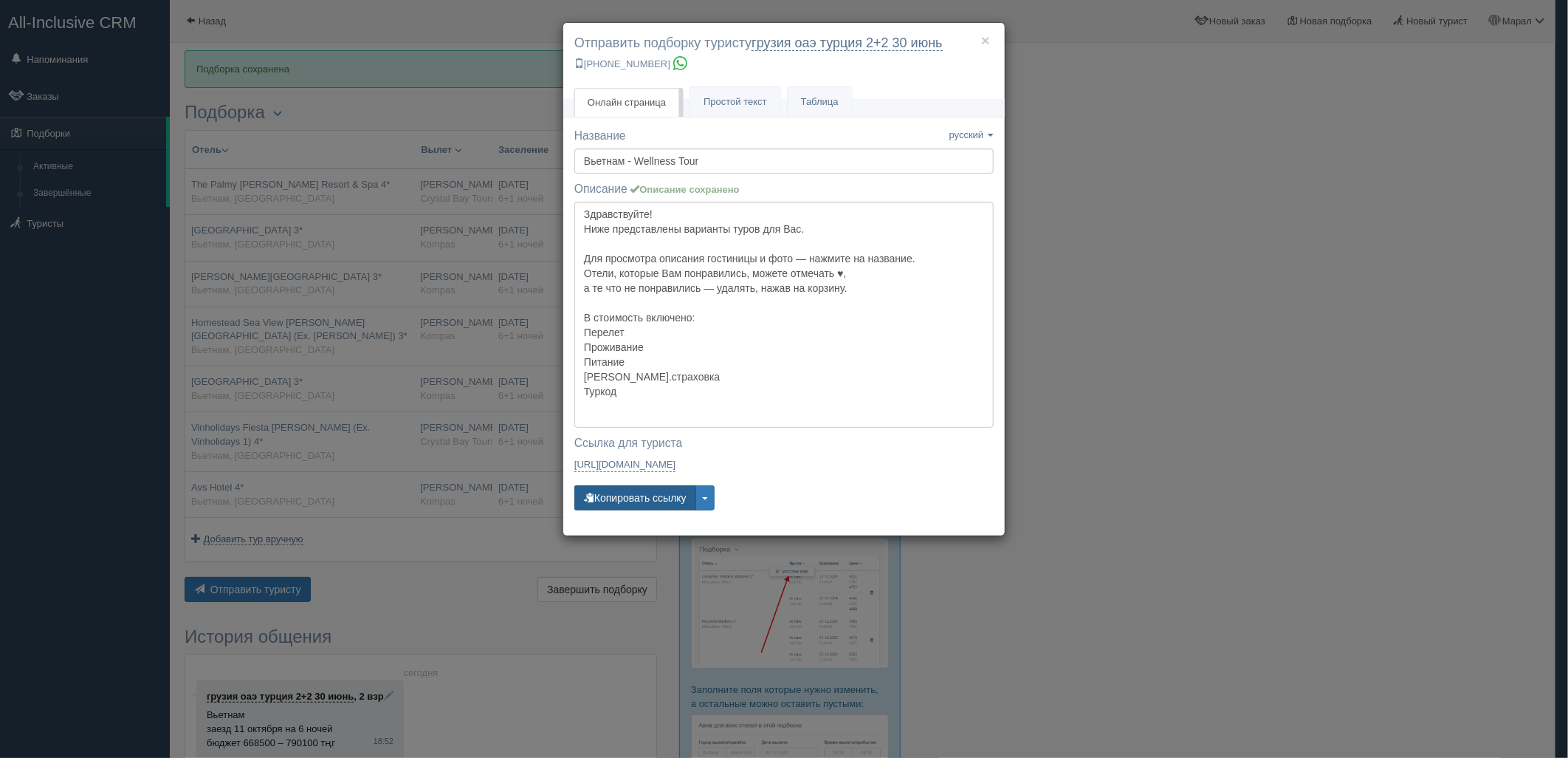
click at [624, 503] on button "Копировать ссылку" at bounding box center [635, 498] width 121 height 25
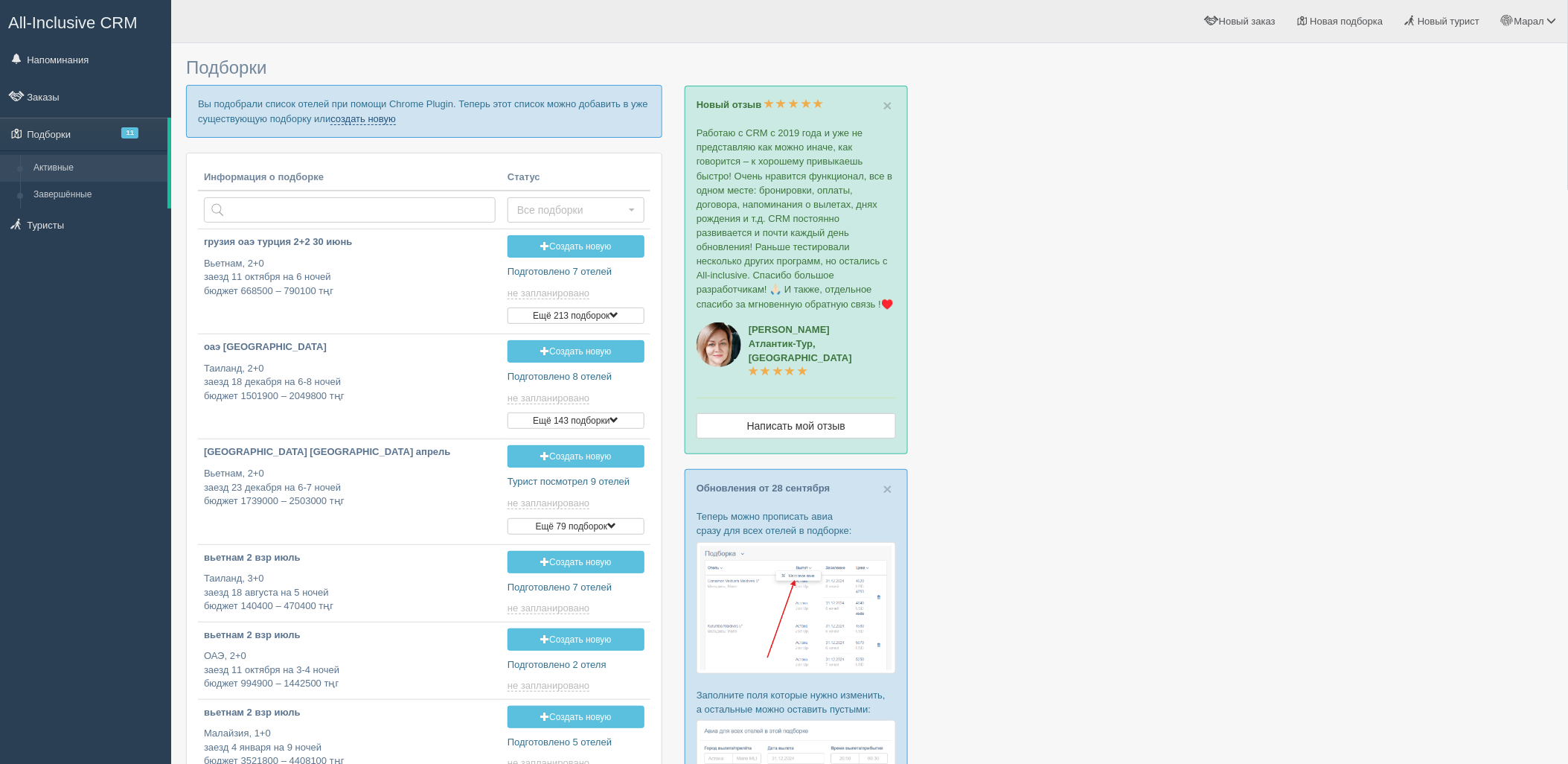
click at [362, 117] on link "создать новую" at bounding box center [362, 119] width 65 height 12
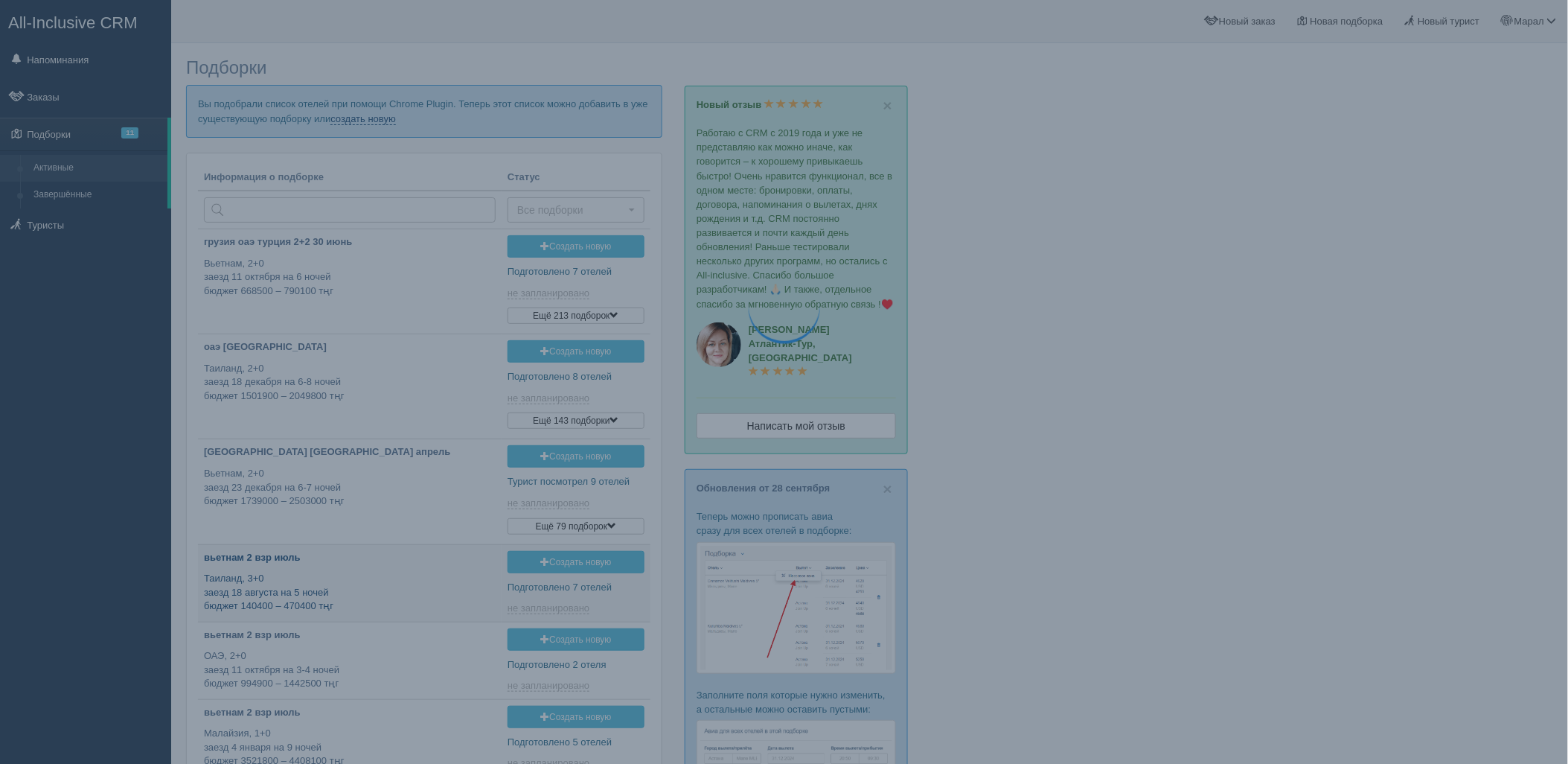
type input "[DATE] 18:50"
type input "[DATE] 16:35"
type input "[DATE] 11:40"
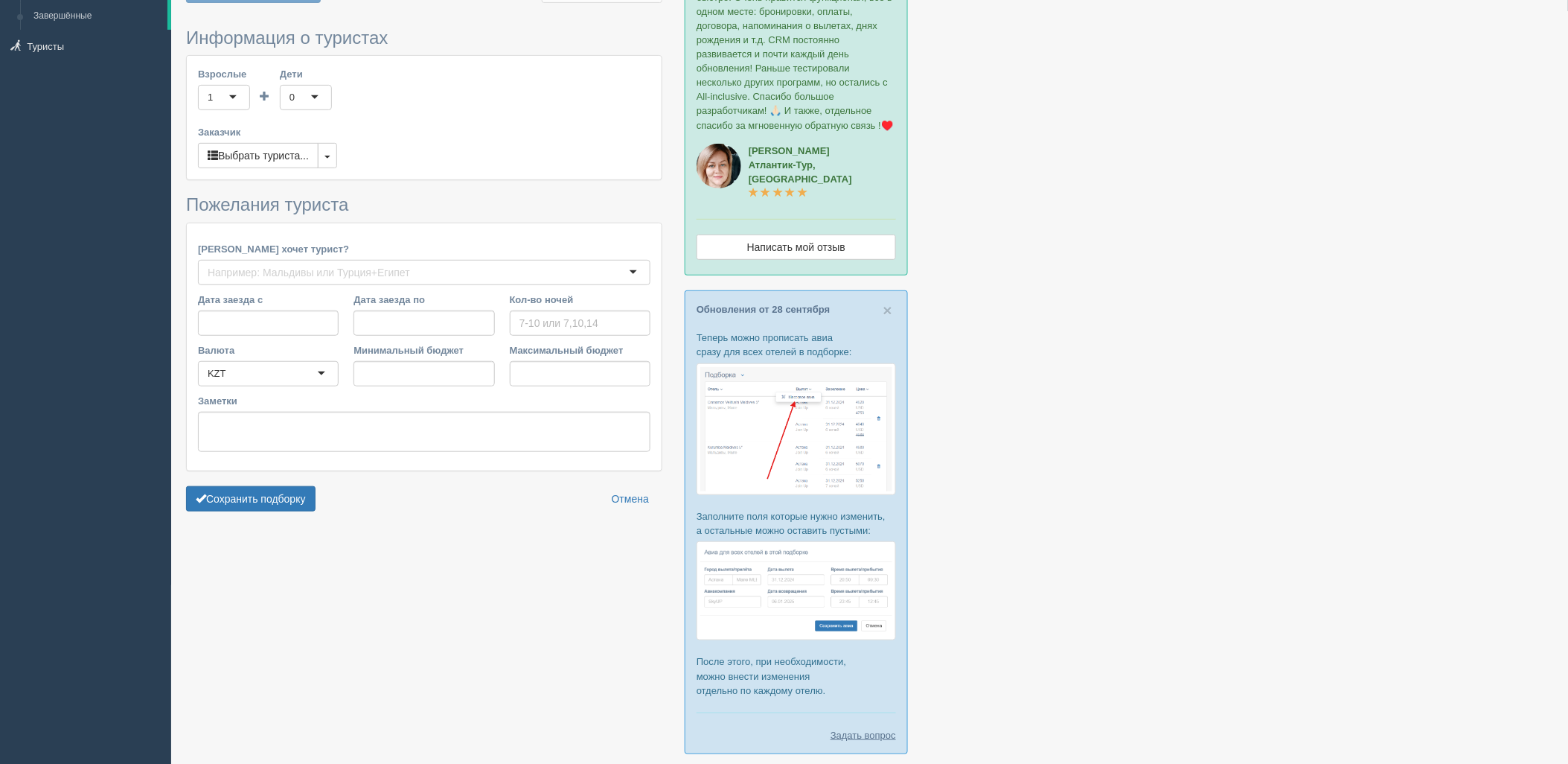
type input "6-7"
type input "483100"
type input "1085600"
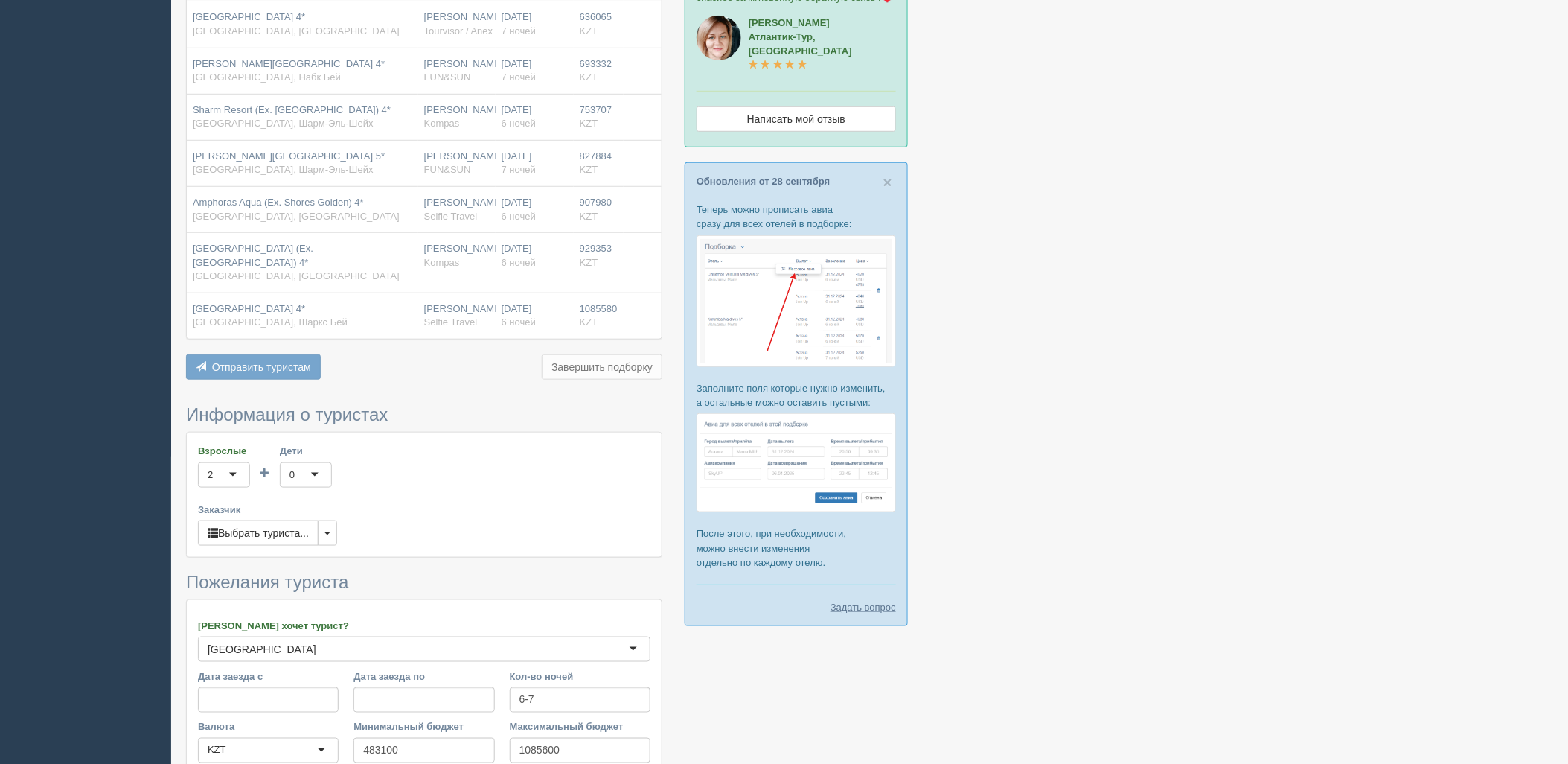
scroll to position [507, 0]
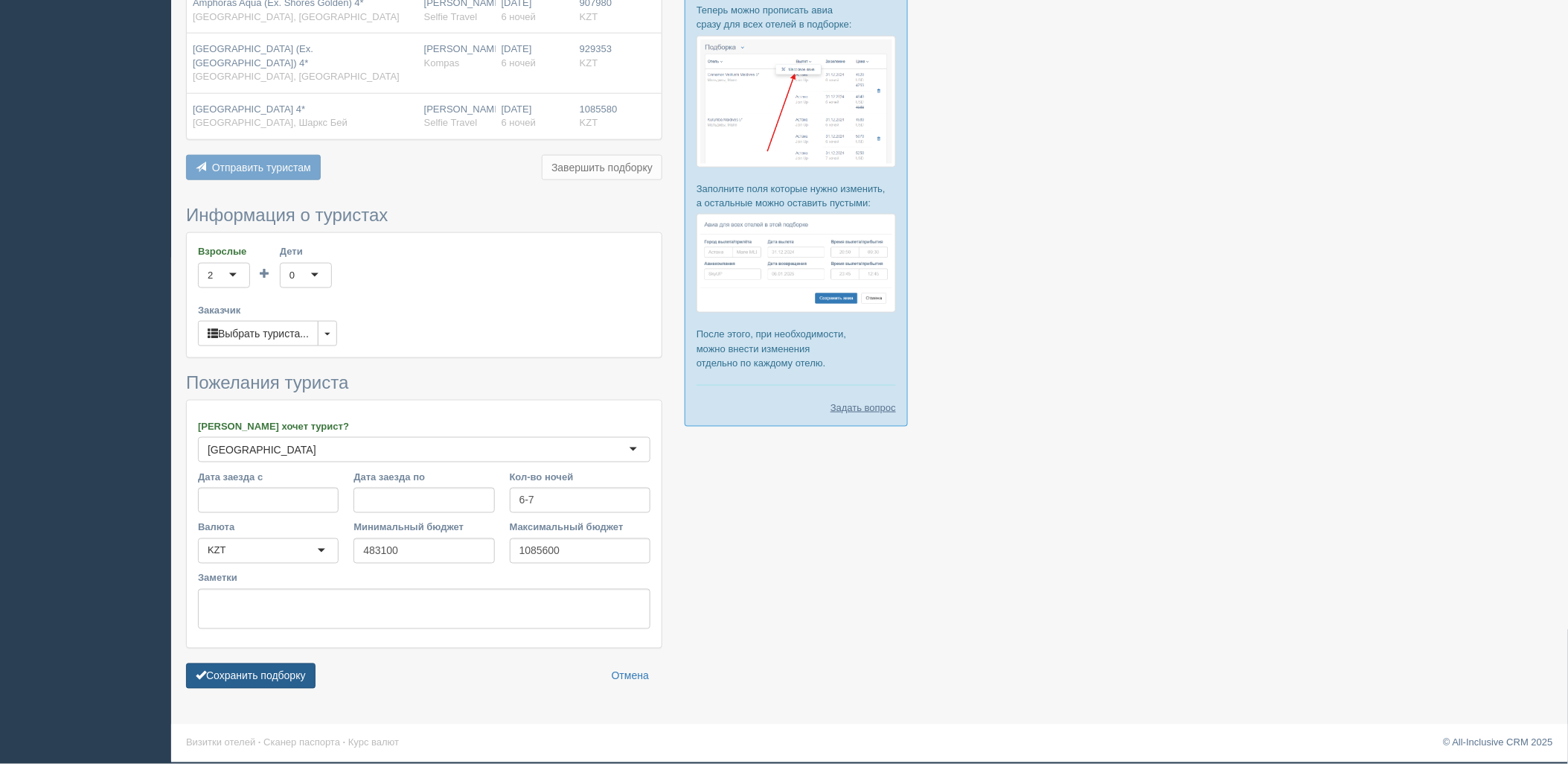
click at [283, 685] on button "Сохранить подборку" at bounding box center [251, 675] width 129 height 26
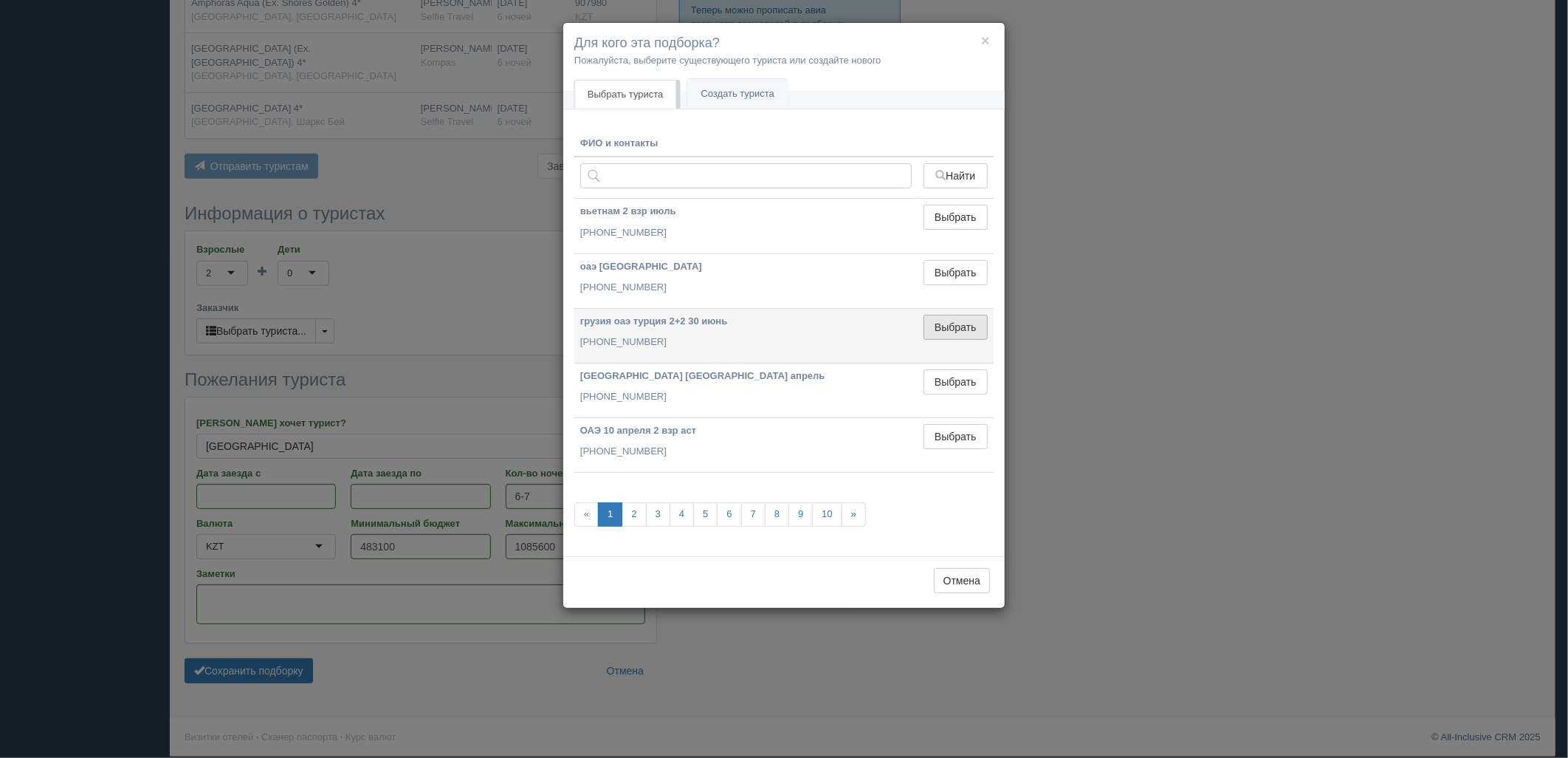
click at [967, 315] on button "Выбрать" at bounding box center [956, 327] width 64 height 25
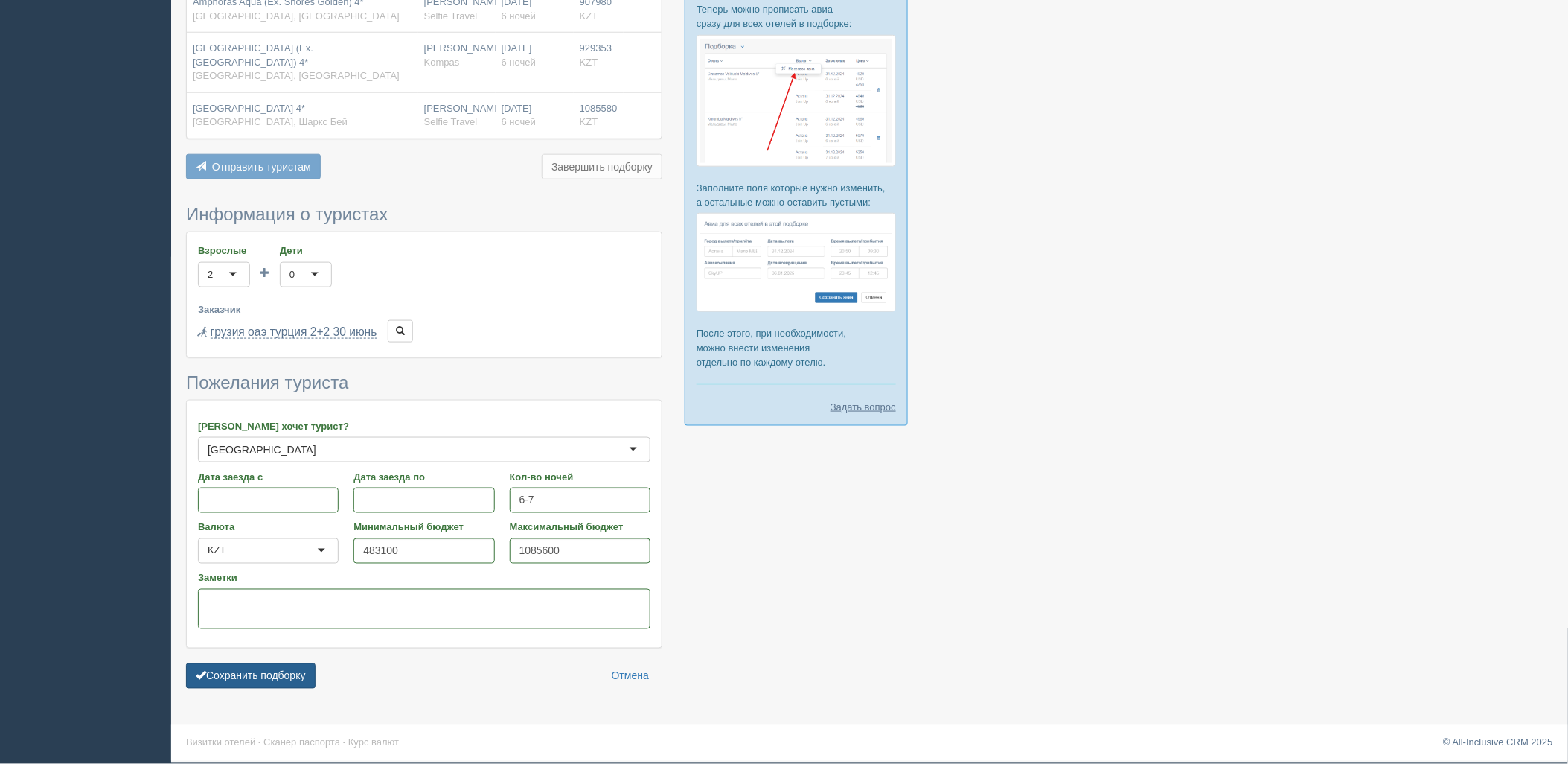
click at [287, 675] on button "Сохранить подборку" at bounding box center [251, 675] width 129 height 26
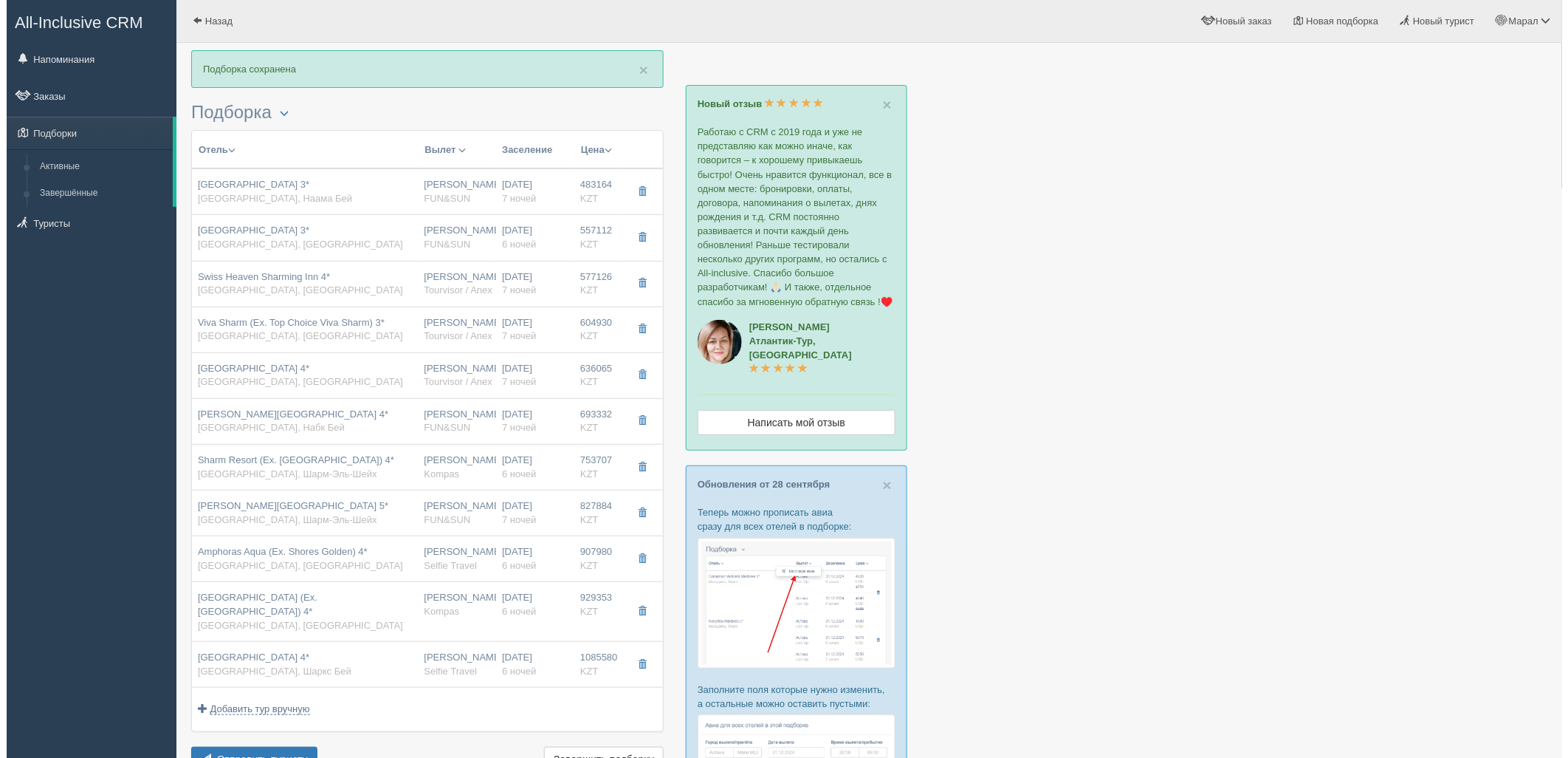
scroll to position [82, 0]
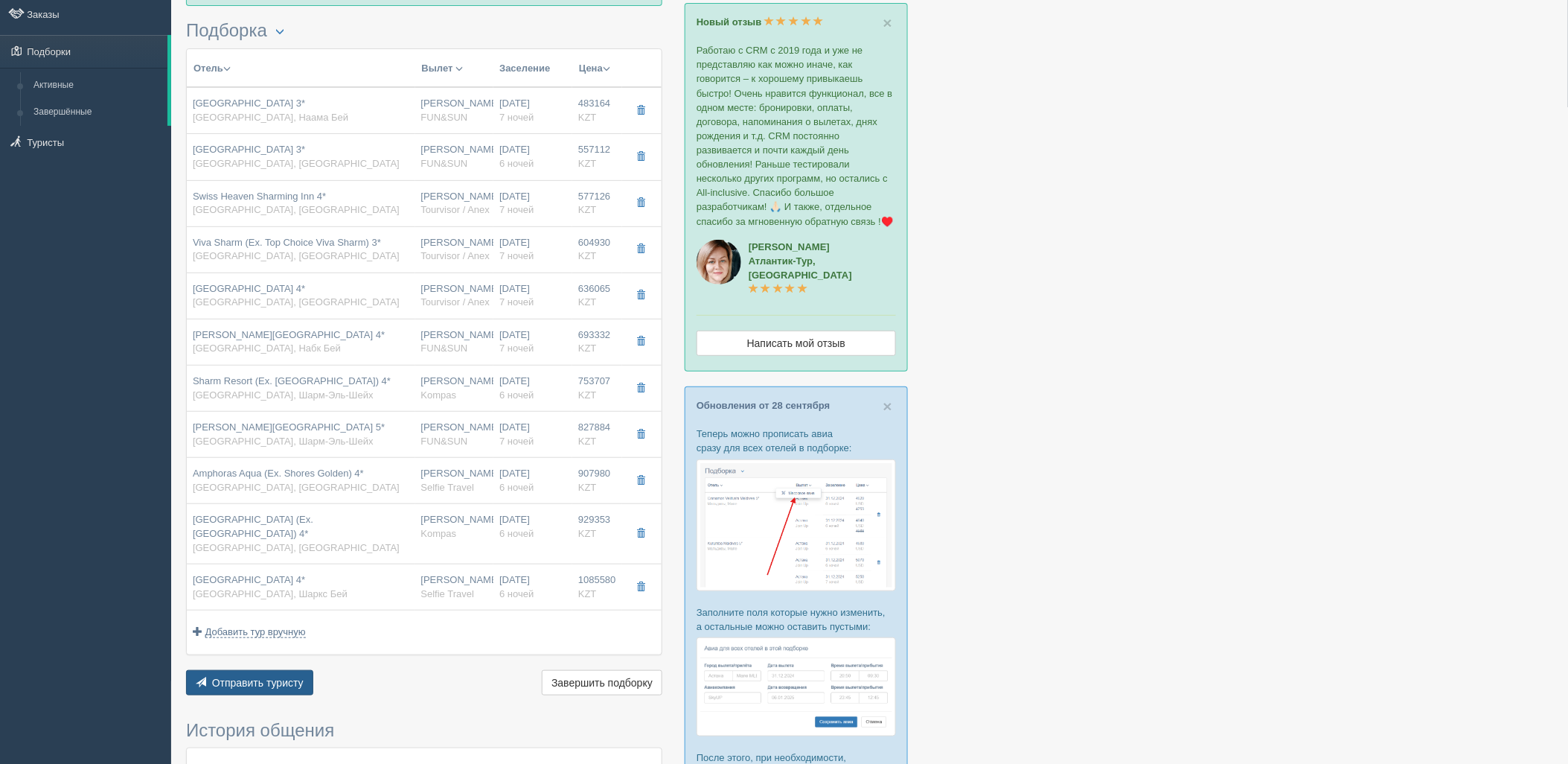
click at [277, 675] on button "Отправить туристу Отправить" at bounding box center [250, 682] width 127 height 26
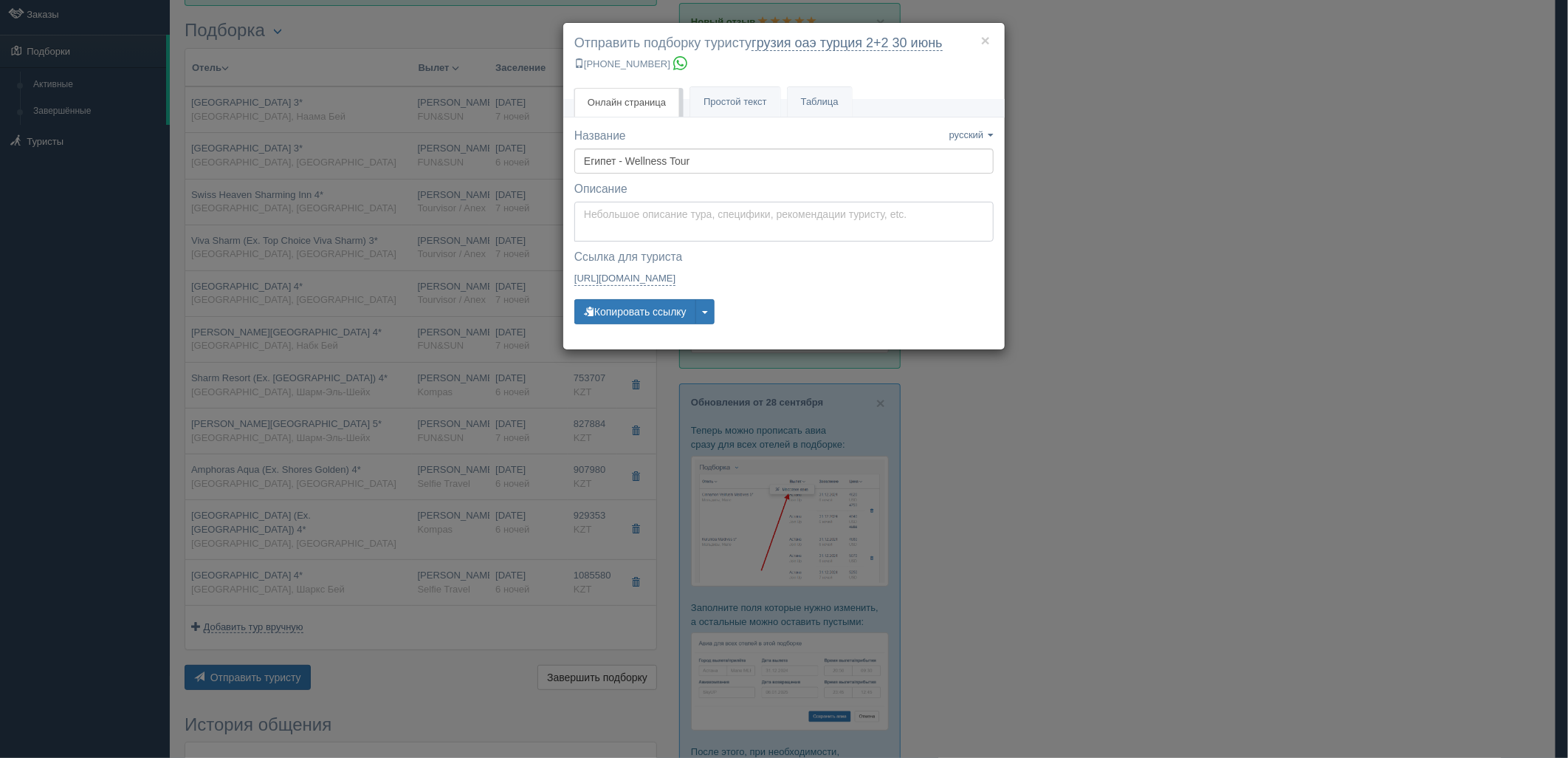
type textarea "Здравствуйте! Ниже представлены варианты туров для Вас. Для просмотра описания …"
click at [735, 216] on textarea "Здравствуйте! Ниже представлены варианты туров для Вас. Для просмотра описания …" at bounding box center [784, 222] width 420 height 40
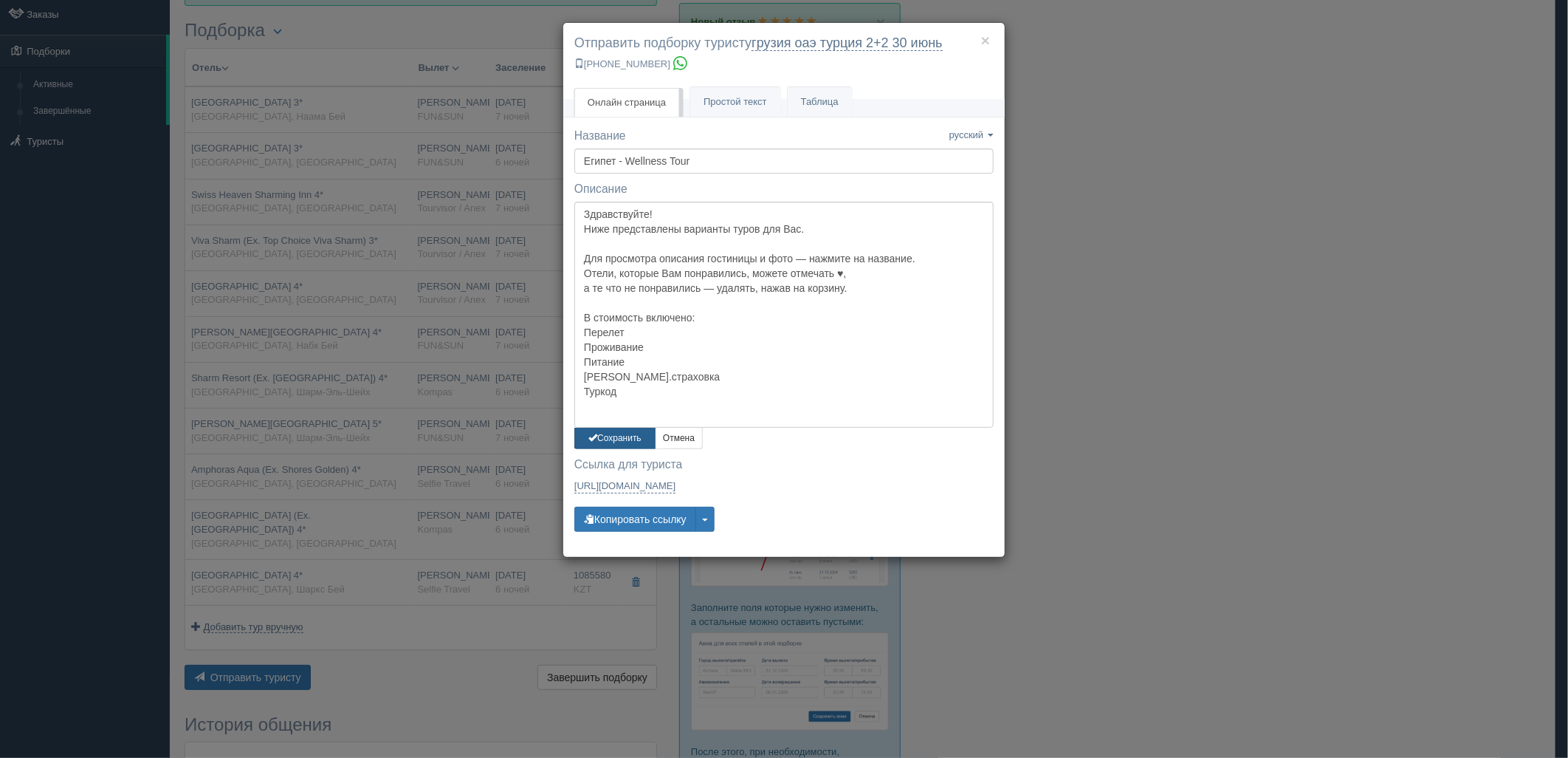
click at [617, 437] on button "Сохранить" at bounding box center [615, 439] width 81 height 21
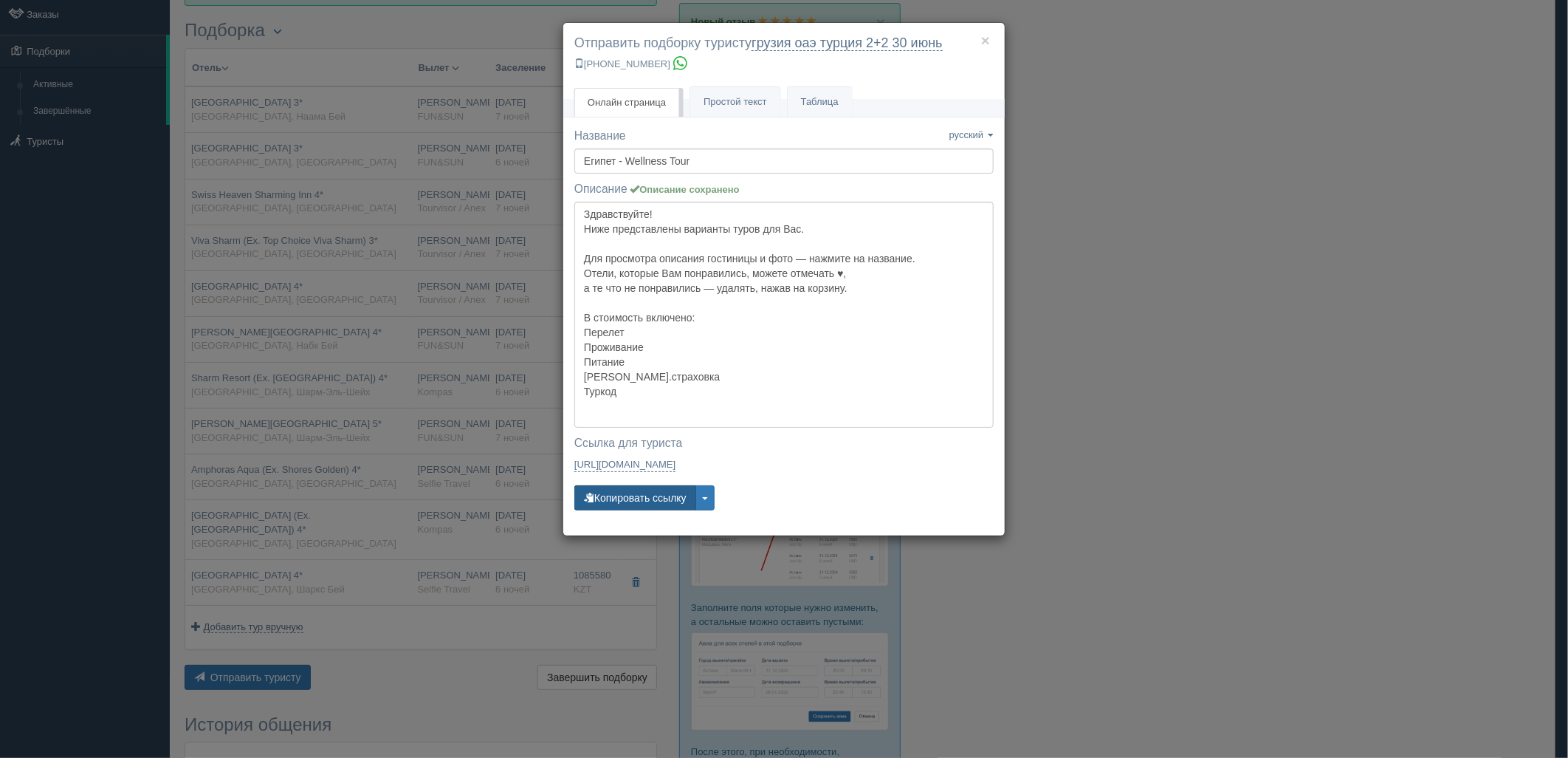
click at [644, 495] on button "Копировать ссылку" at bounding box center [635, 498] width 121 height 25
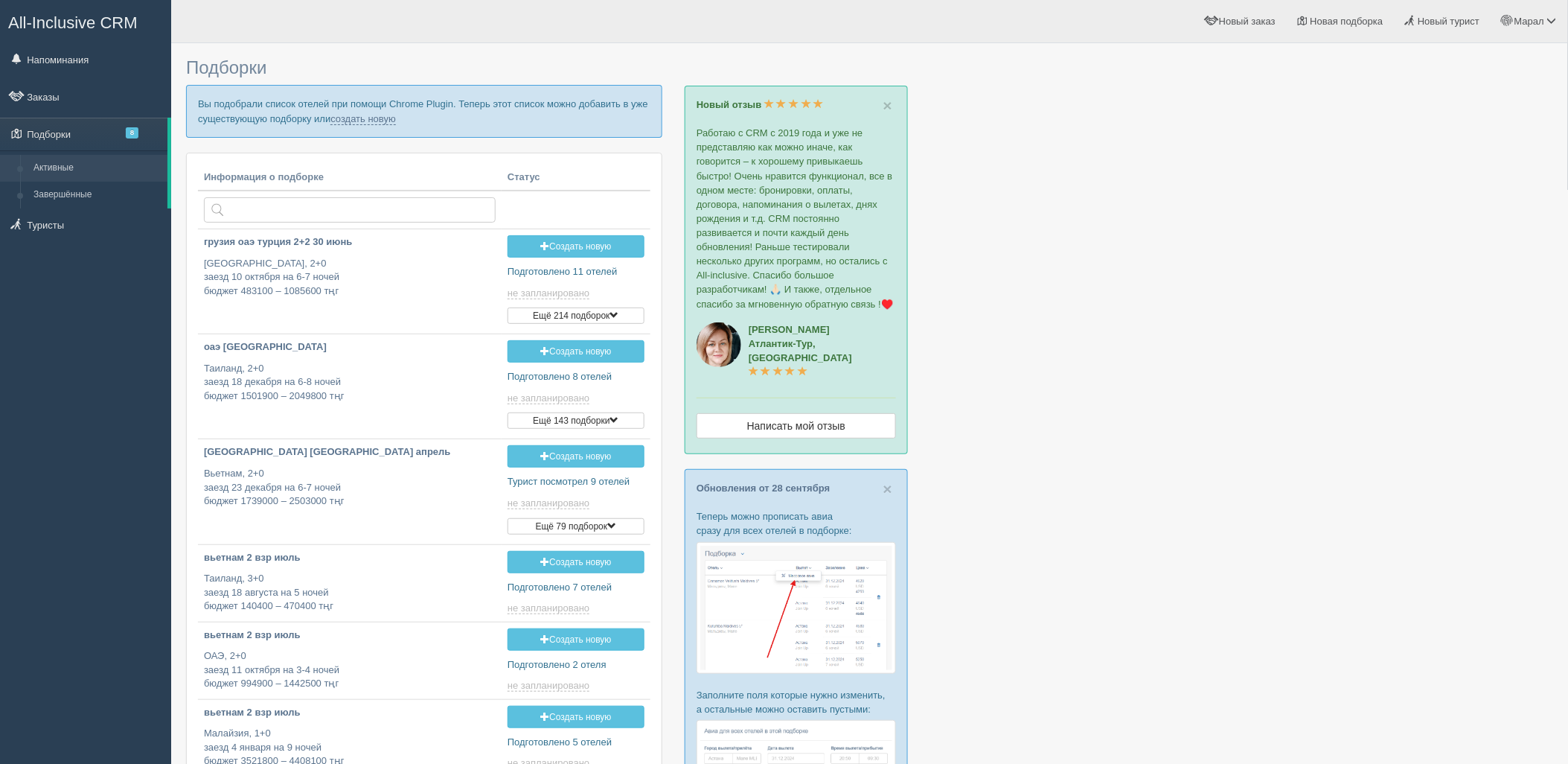
drag, startPoint x: 1436, startPoint y: 425, endPoint x: 1185, endPoint y: 227, distance: 319.7
click at [1437, 425] on div at bounding box center [870, 625] width 1367 height 1150
click at [353, 107] on p "Вы подобрали список отелей при помощи Chrome Plugin. Теперь этот список можно д…" at bounding box center [424, 111] width 477 height 52
click at [354, 114] on link "создать новую" at bounding box center [362, 119] width 65 height 12
type input "[DATE] 18:50"
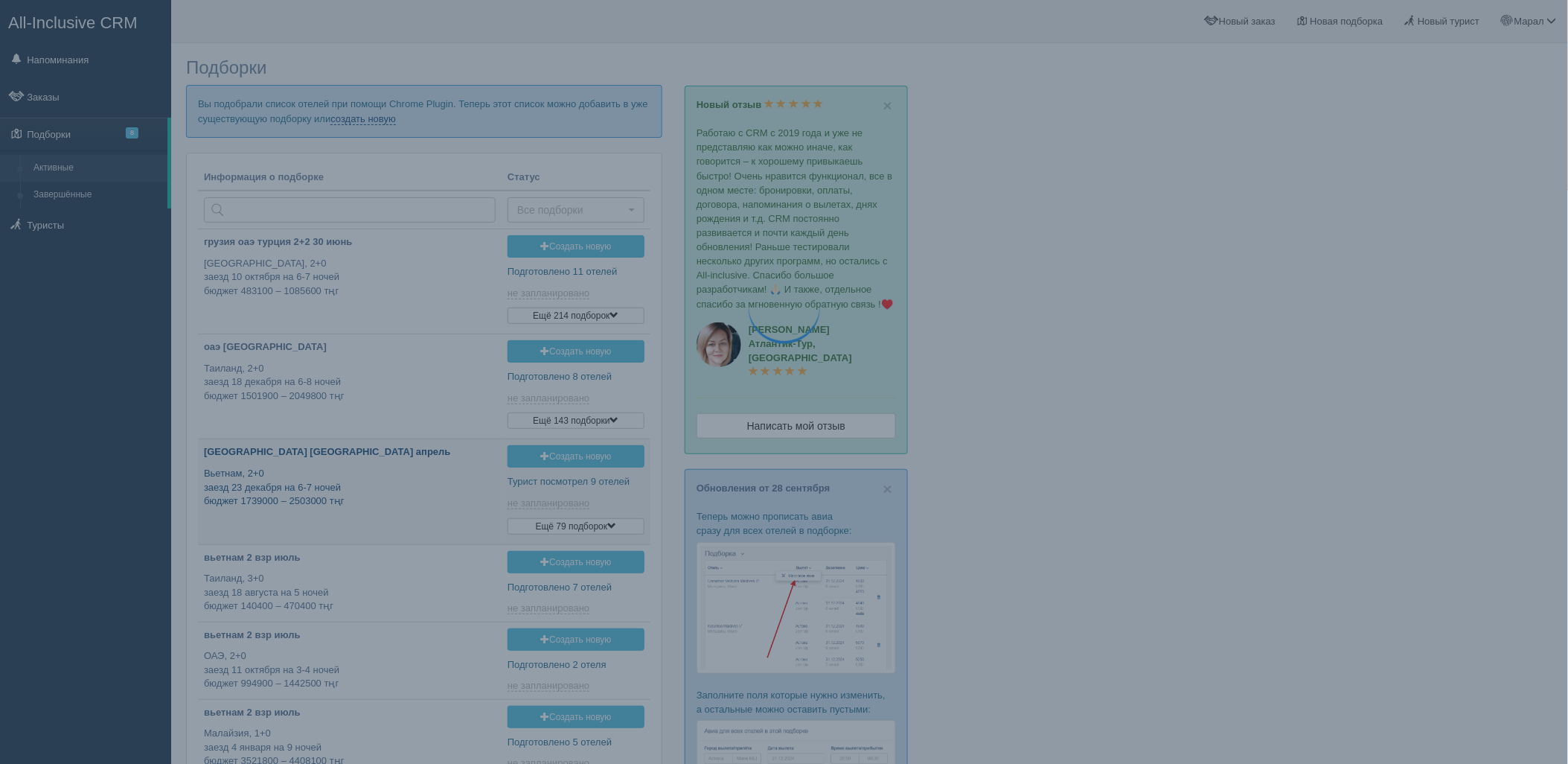
type input "[DATE] 16:35"
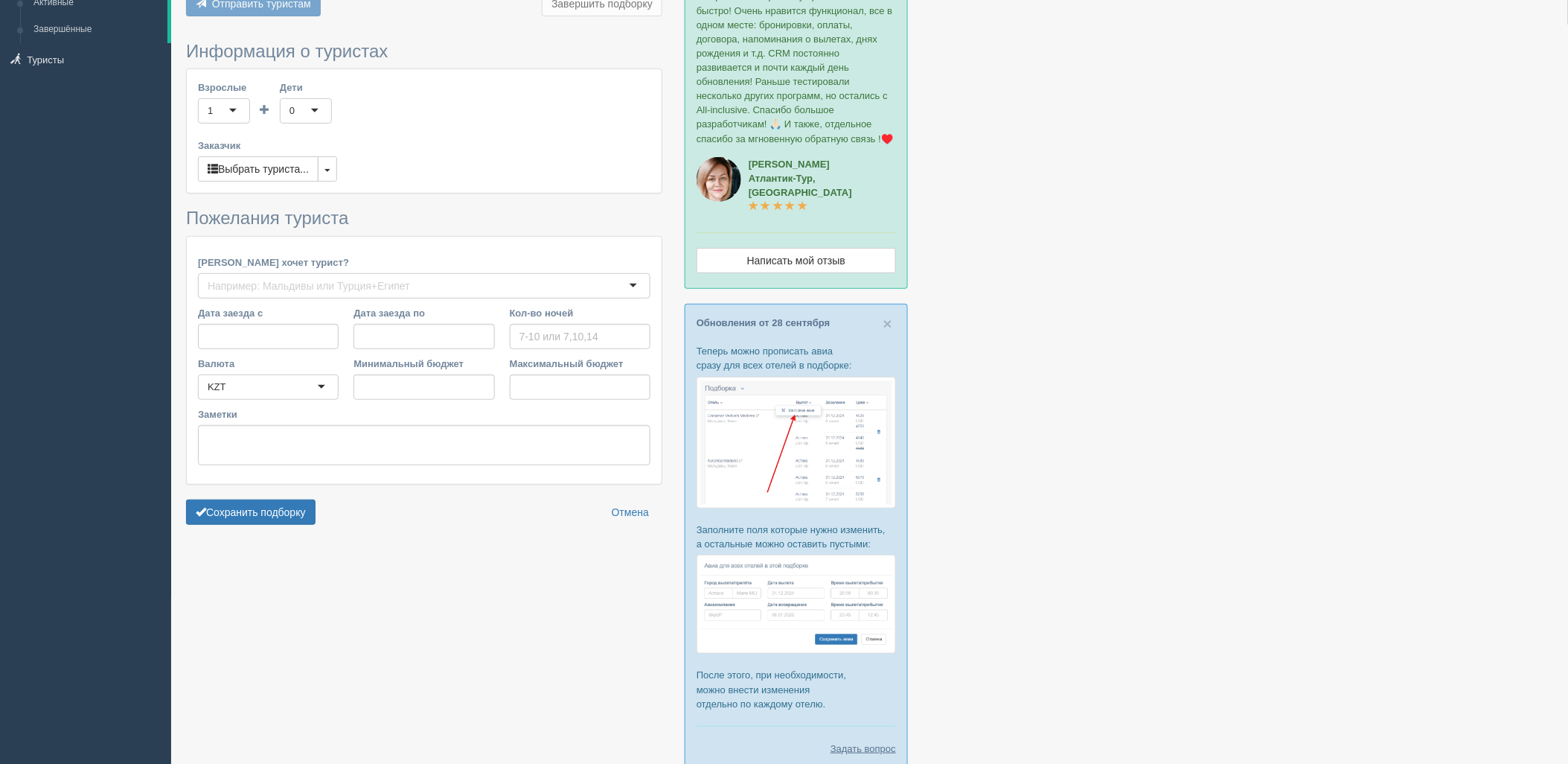
type input "6"
type input "501100"
type input "746200"
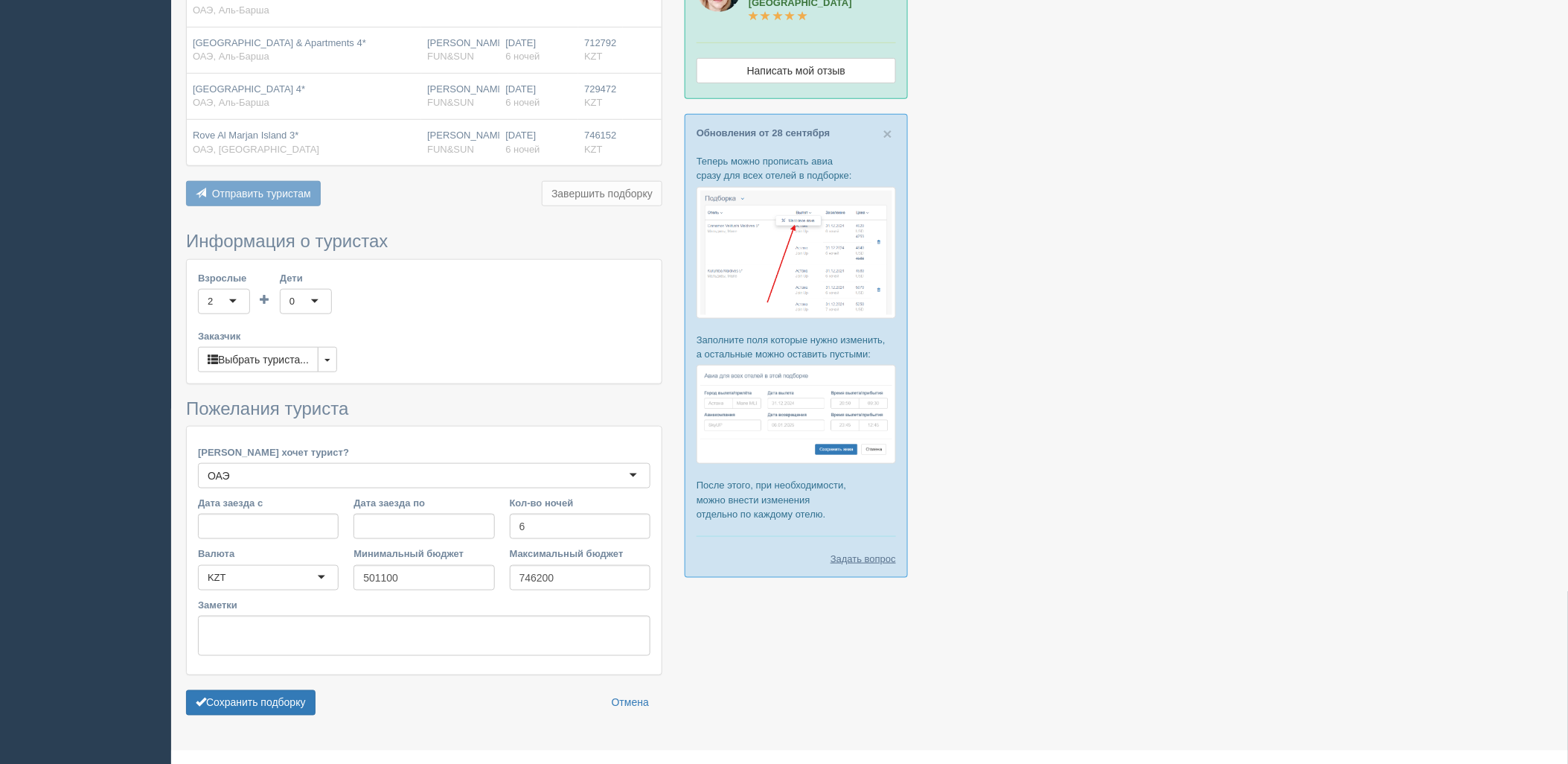
scroll to position [368, 0]
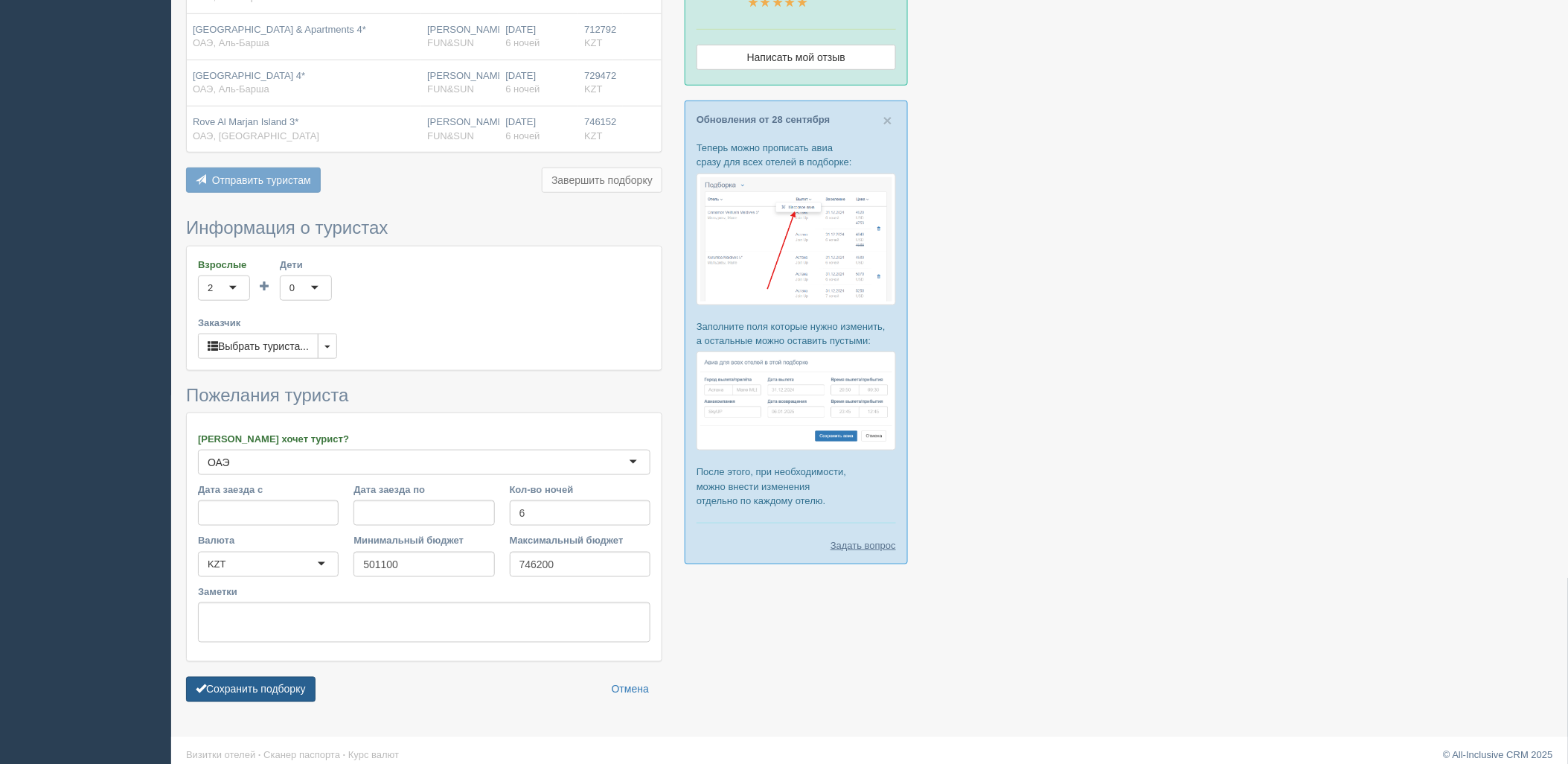
click at [263, 686] on button "Сохранить подборку" at bounding box center [251, 689] width 129 height 26
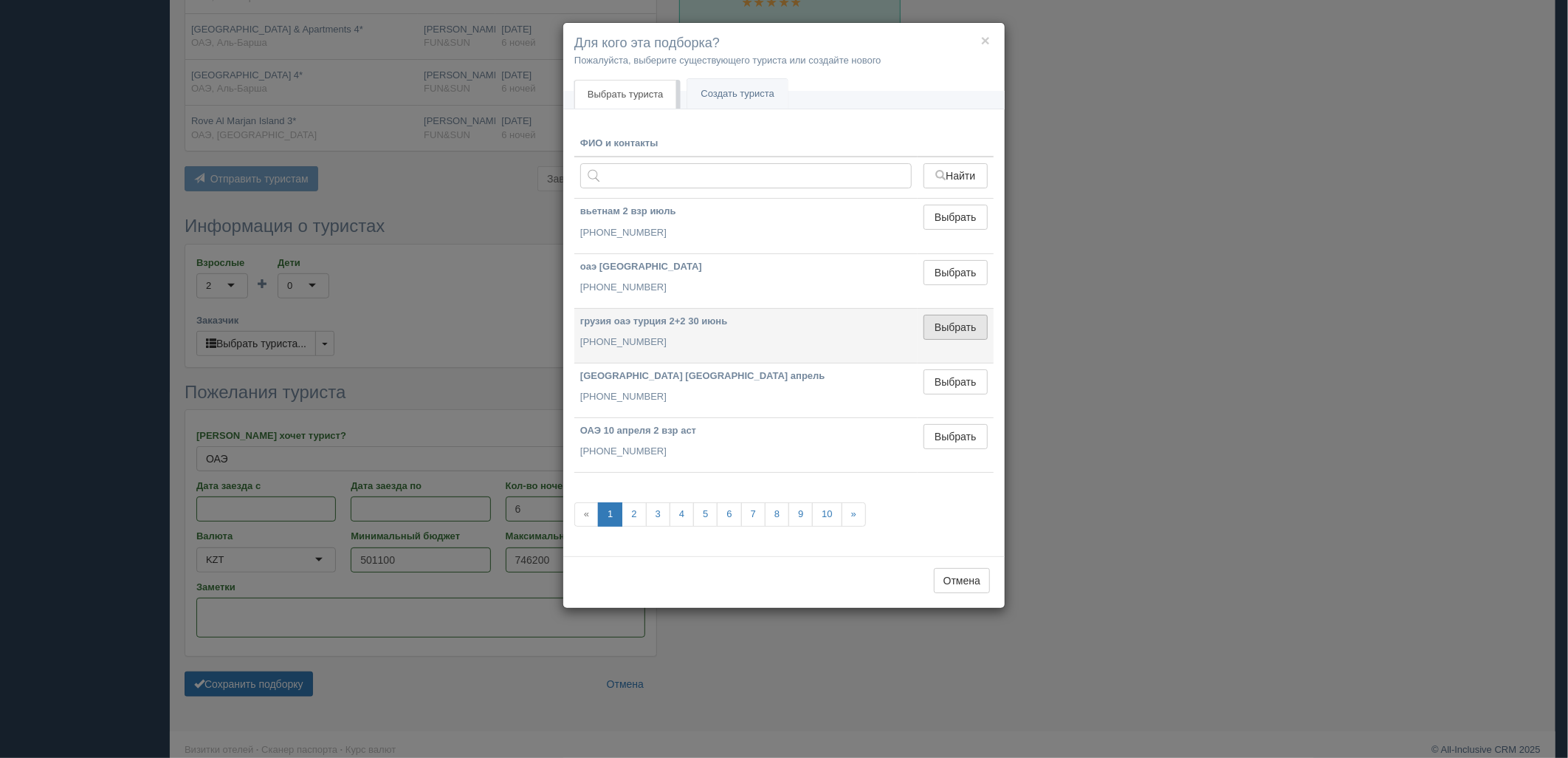
click at [977, 319] on button "Выбрать" at bounding box center [956, 327] width 64 height 25
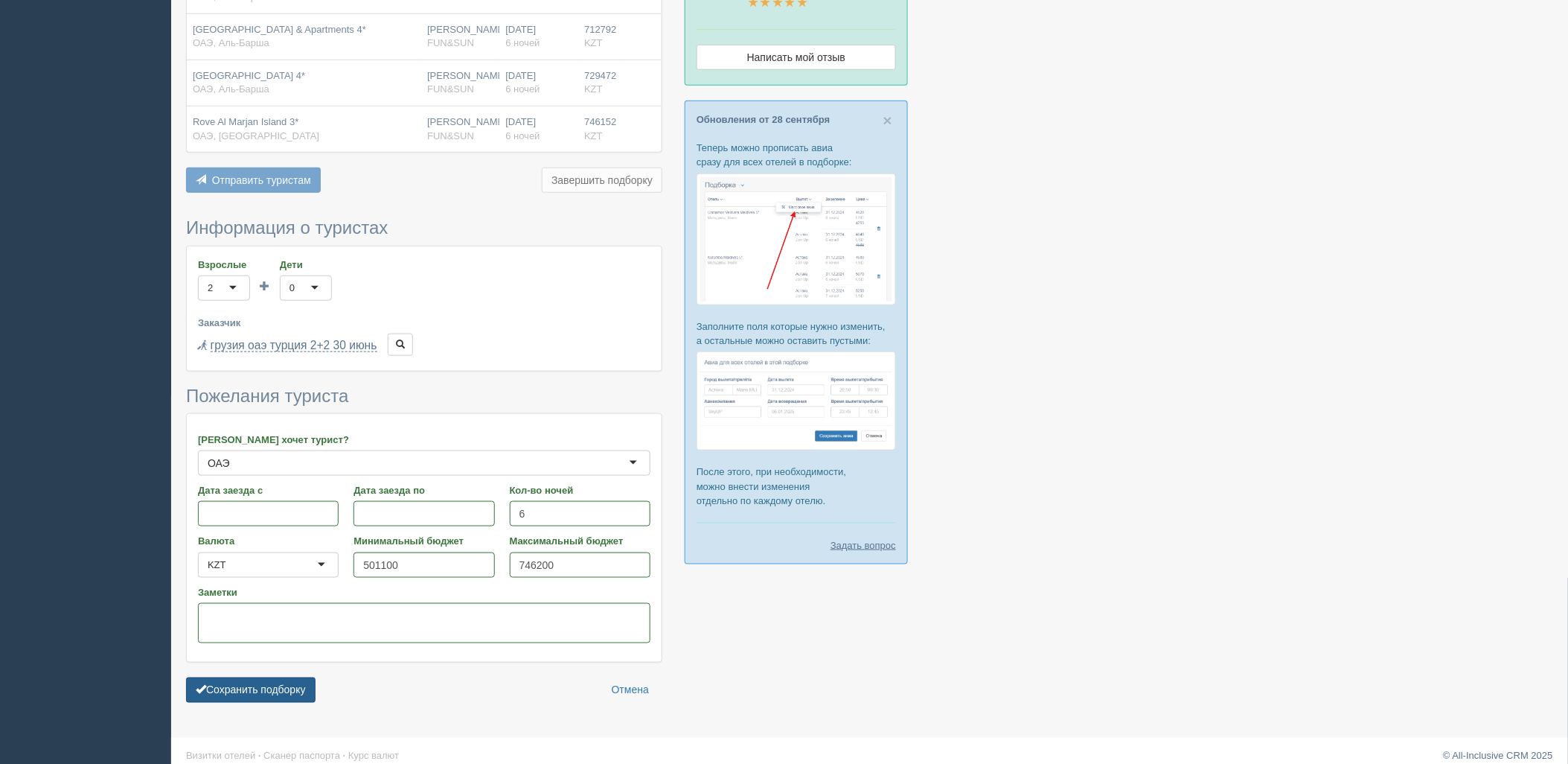
click at [292, 682] on button "Сохранить подборку" at bounding box center [251, 690] width 129 height 26
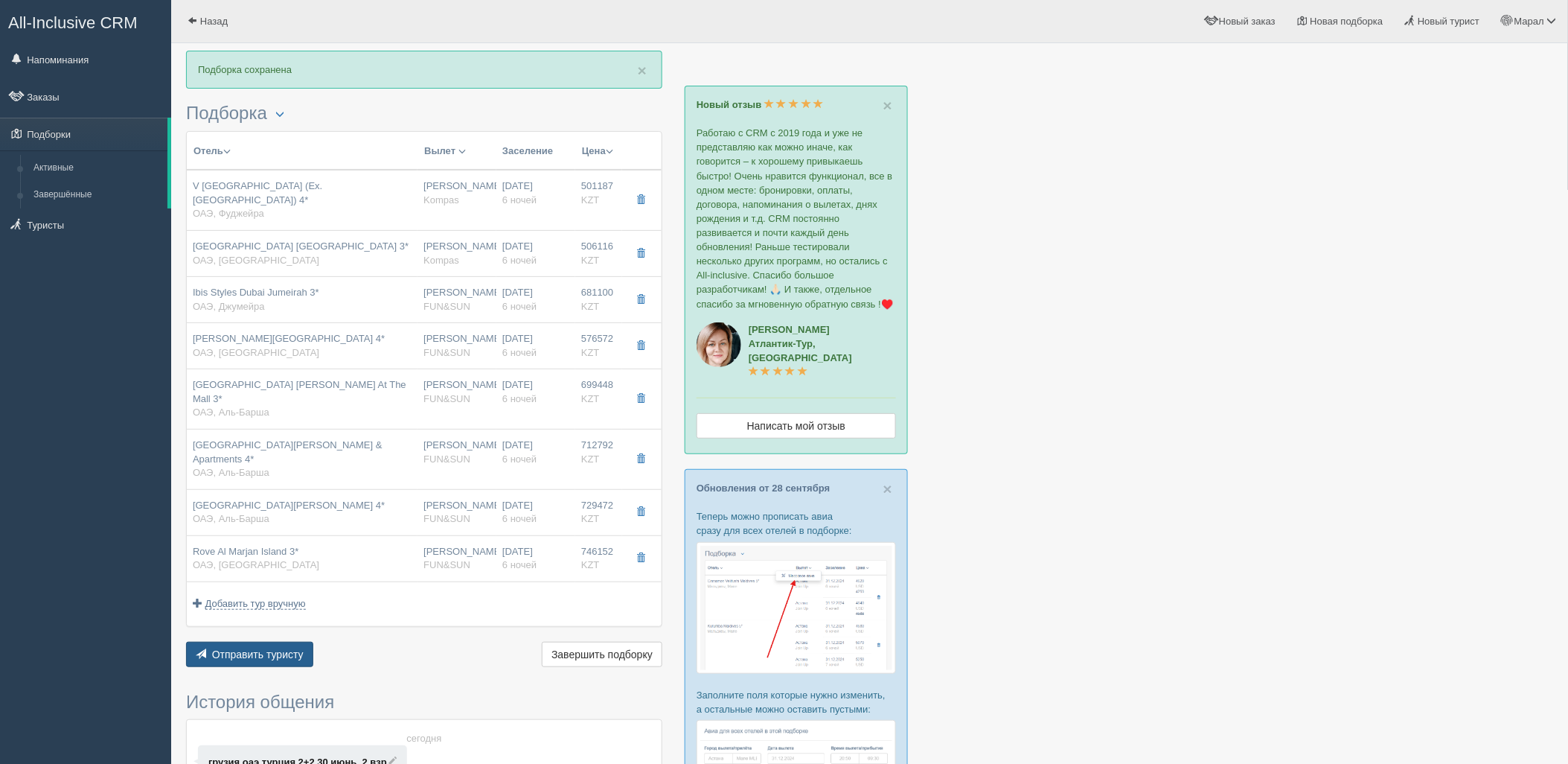
click at [249, 641] on button "Отправить туристу Отправить" at bounding box center [250, 654] width 127 height 26
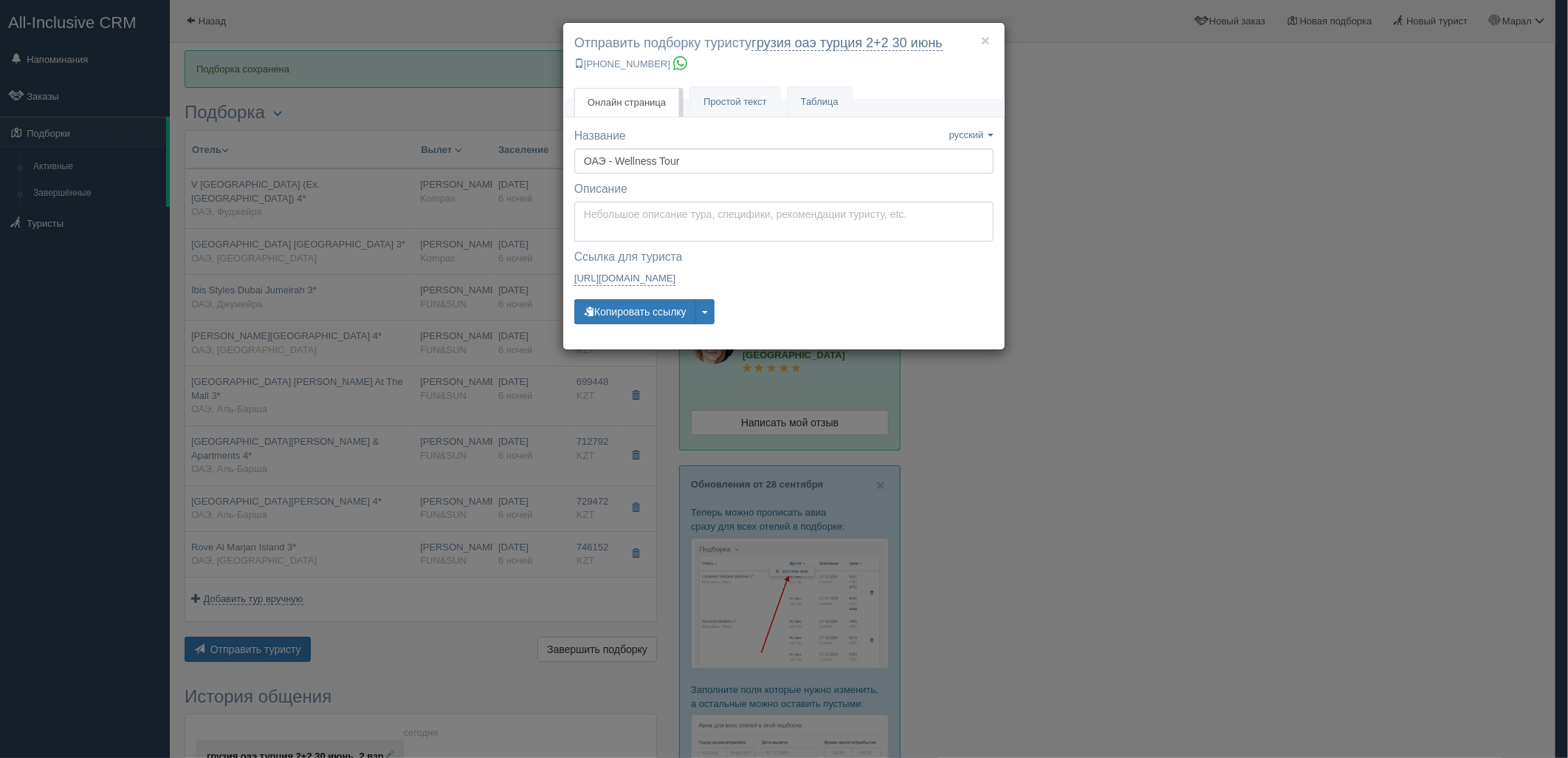
type textarea "Здравствуйте! Ниже представлены варианты туров для Вас. Для просмотра описания …"
click at [656, 216] on textarea "Здравствуйте! Ниже представлены варианты туров для Вас. Для просмотра описания …" at bounding box center [784, 222] width 420 height 40
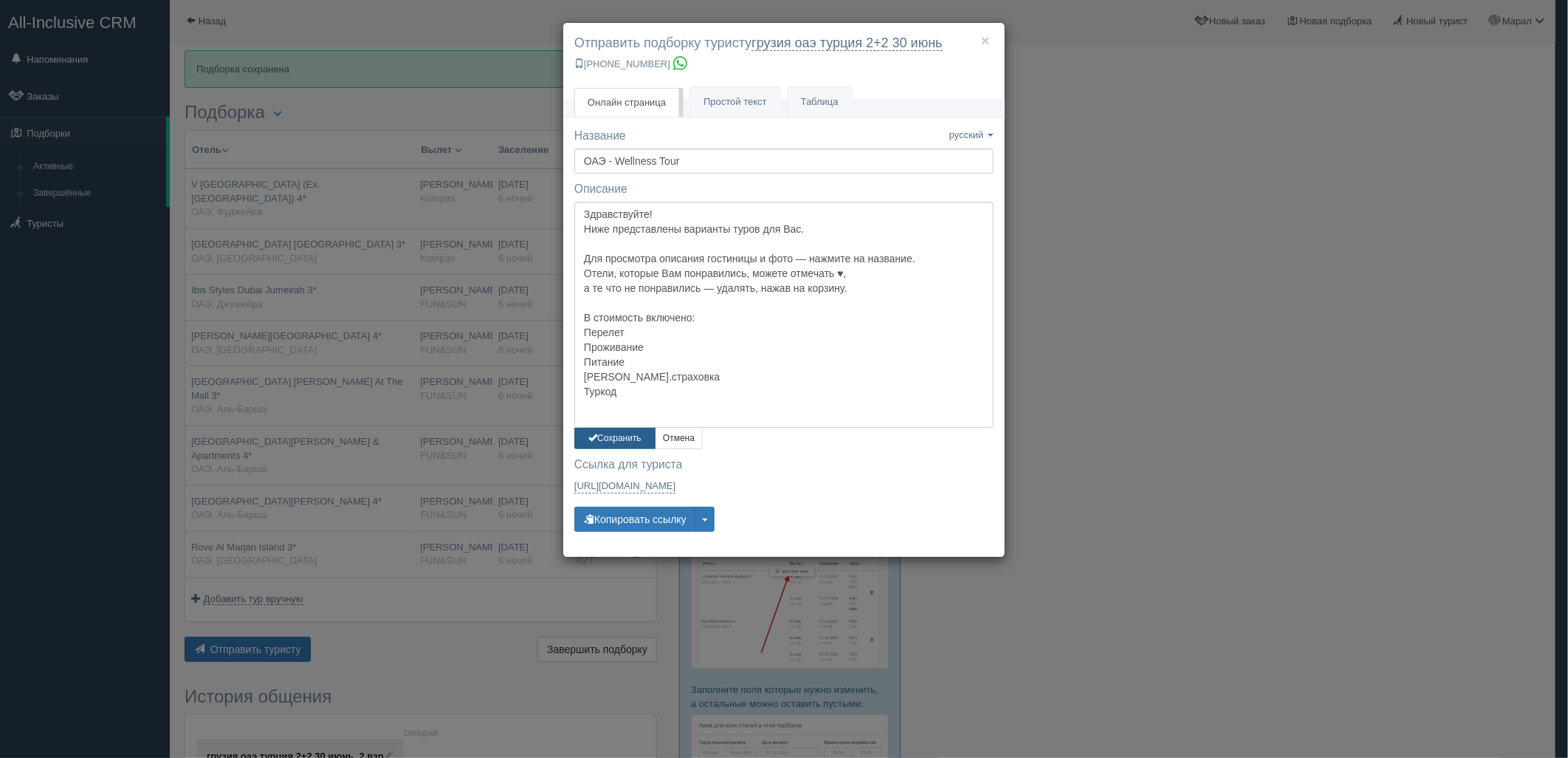
click at [629, 438] on button "Сохранить" at bounding box center [615, 439] width 81 height 21
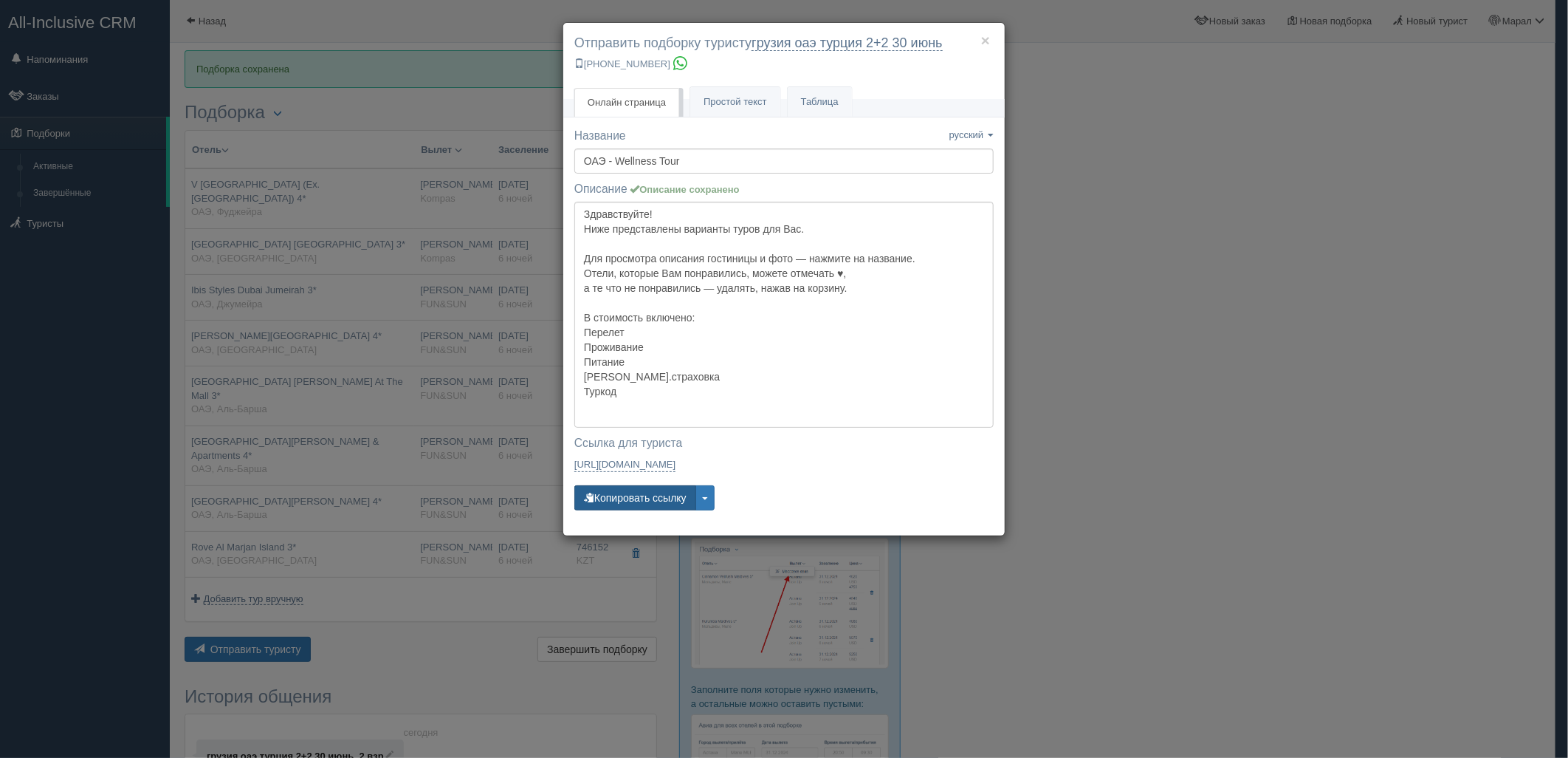
click at [661, 488] on button "Копировать ссылку" at bounding box center [635, 498] width 121 height 25
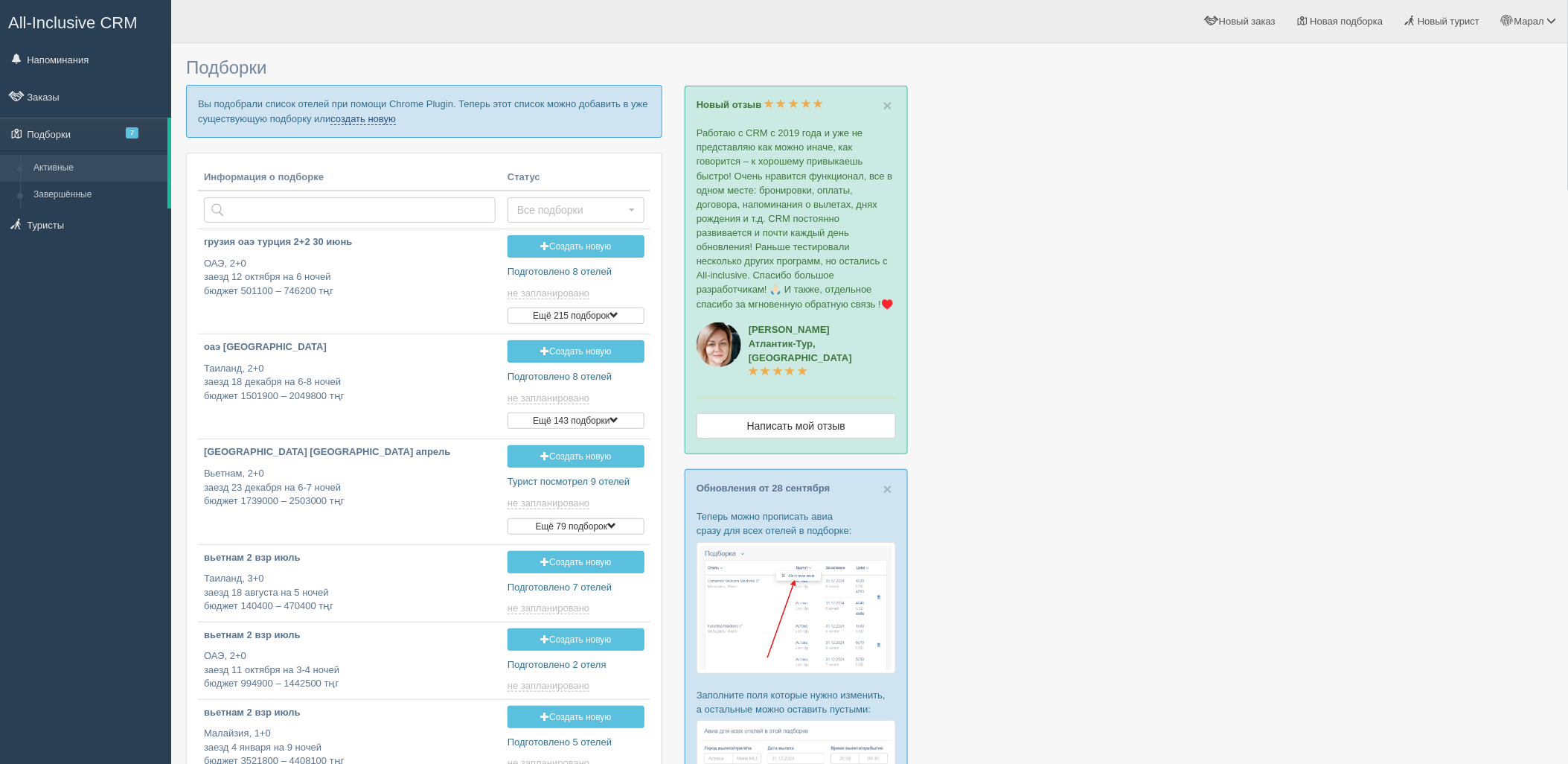
click at [374, 122] on link "создать новую" at bounding box center [362, 119] width 65 height 12
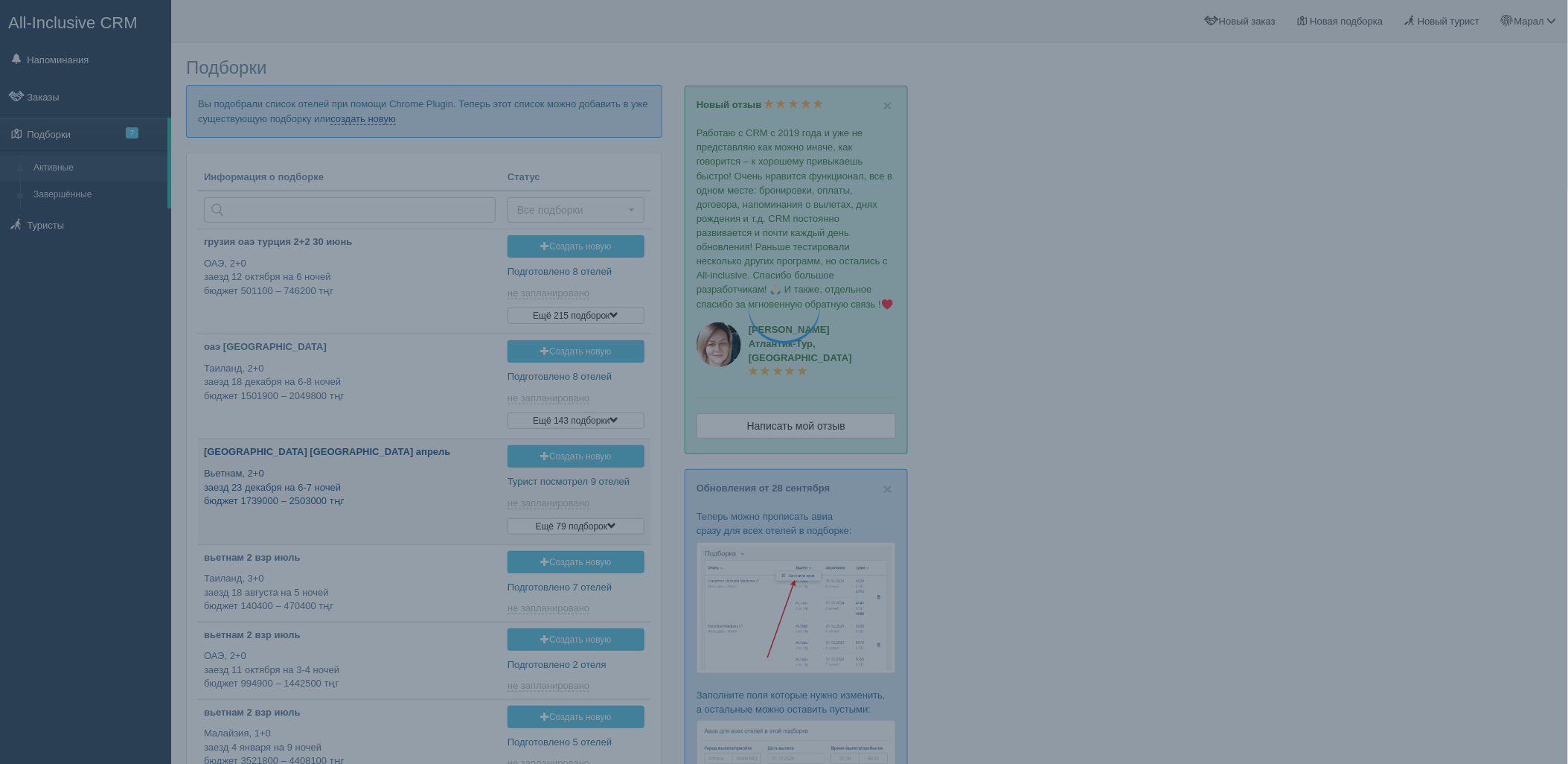
type input "[DATE] 18:55"
type input "[DATE] 16:45"
type input "[DATE] 16:35"
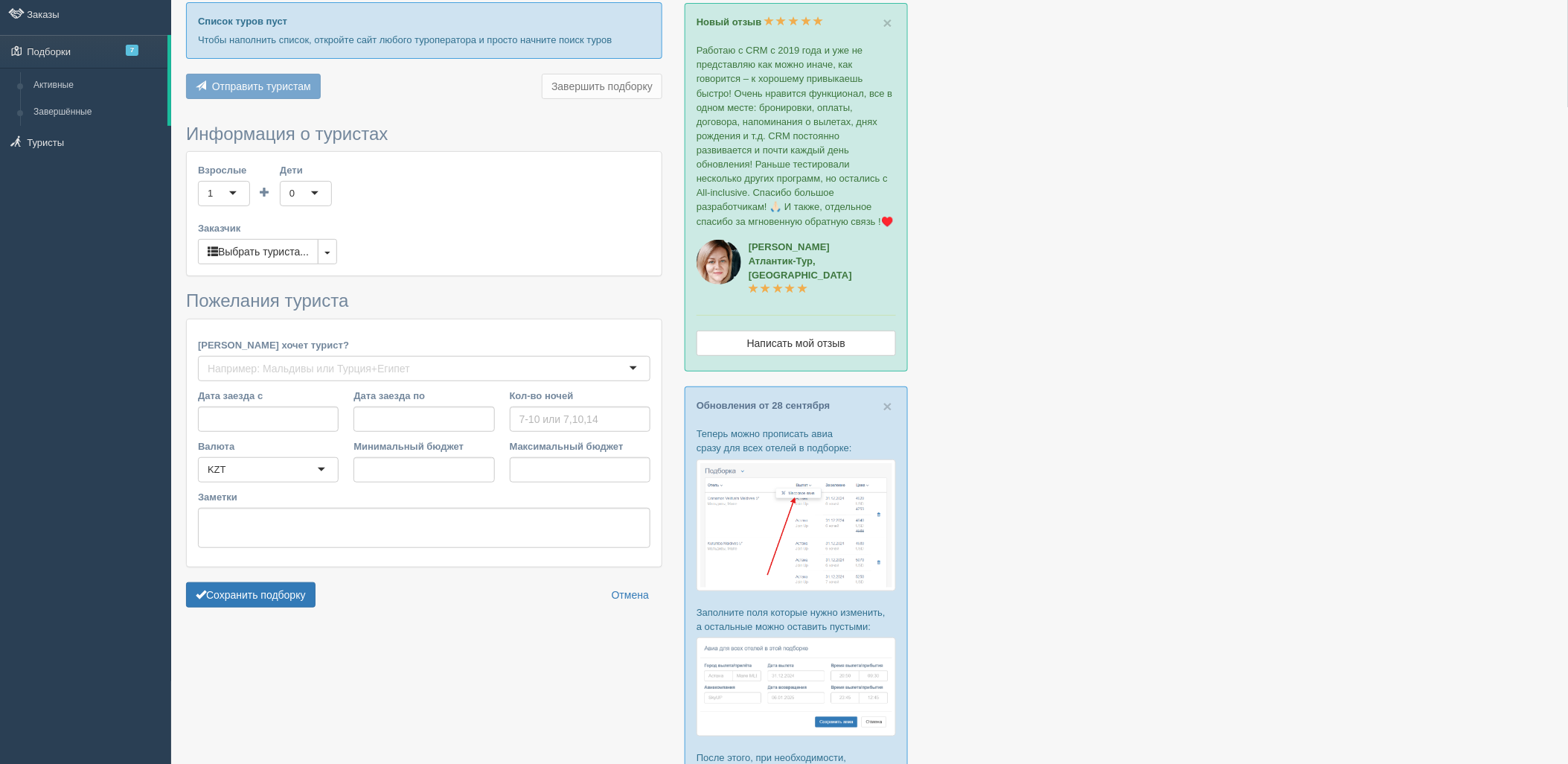
type input "6-8"
type input "706100"
type input "859400"
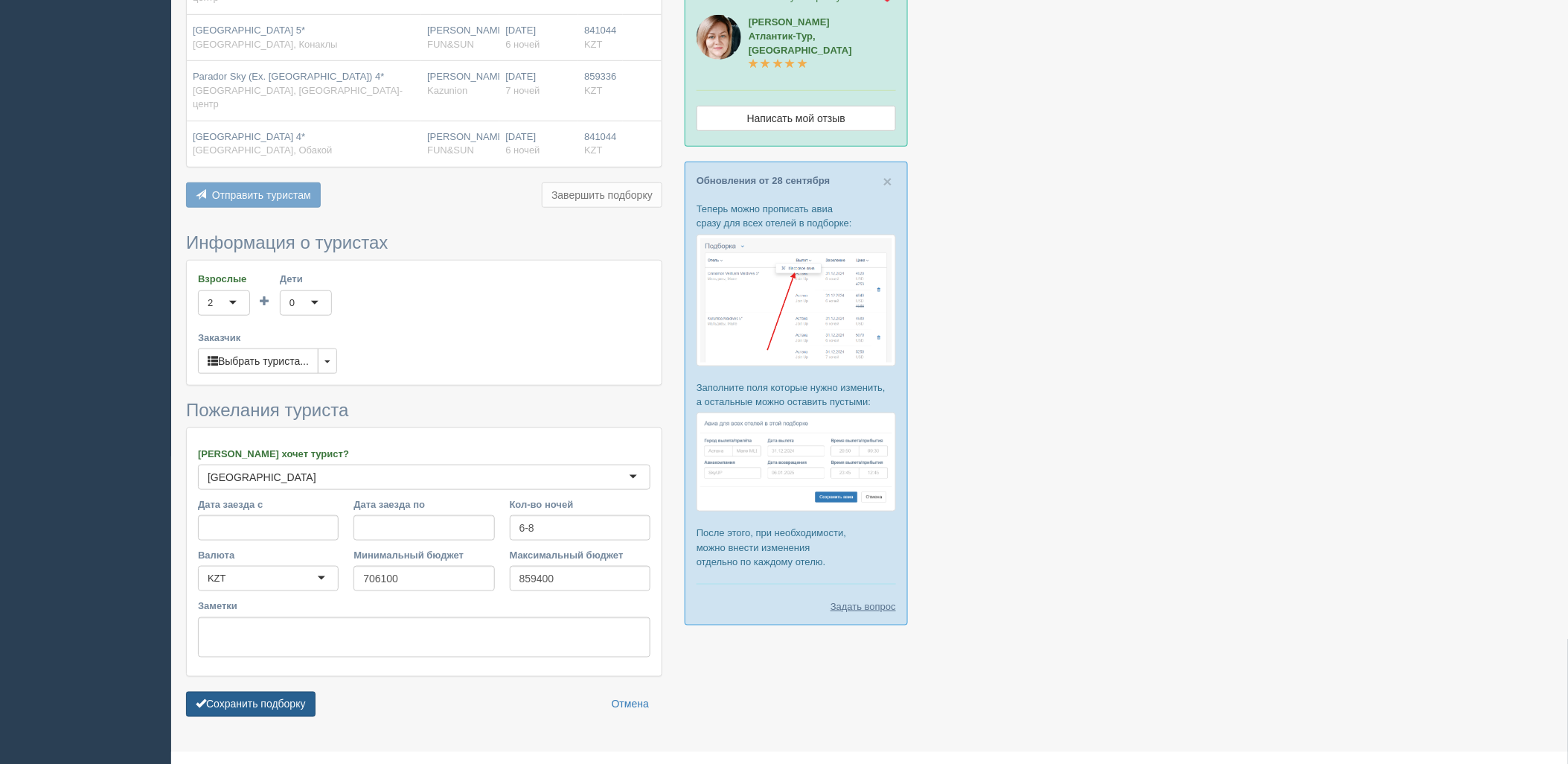
scroll to position [308, 0]
click at [262, 691] on button "Сохранить подборку" at bounding box center [251, 704] width 129 height 26
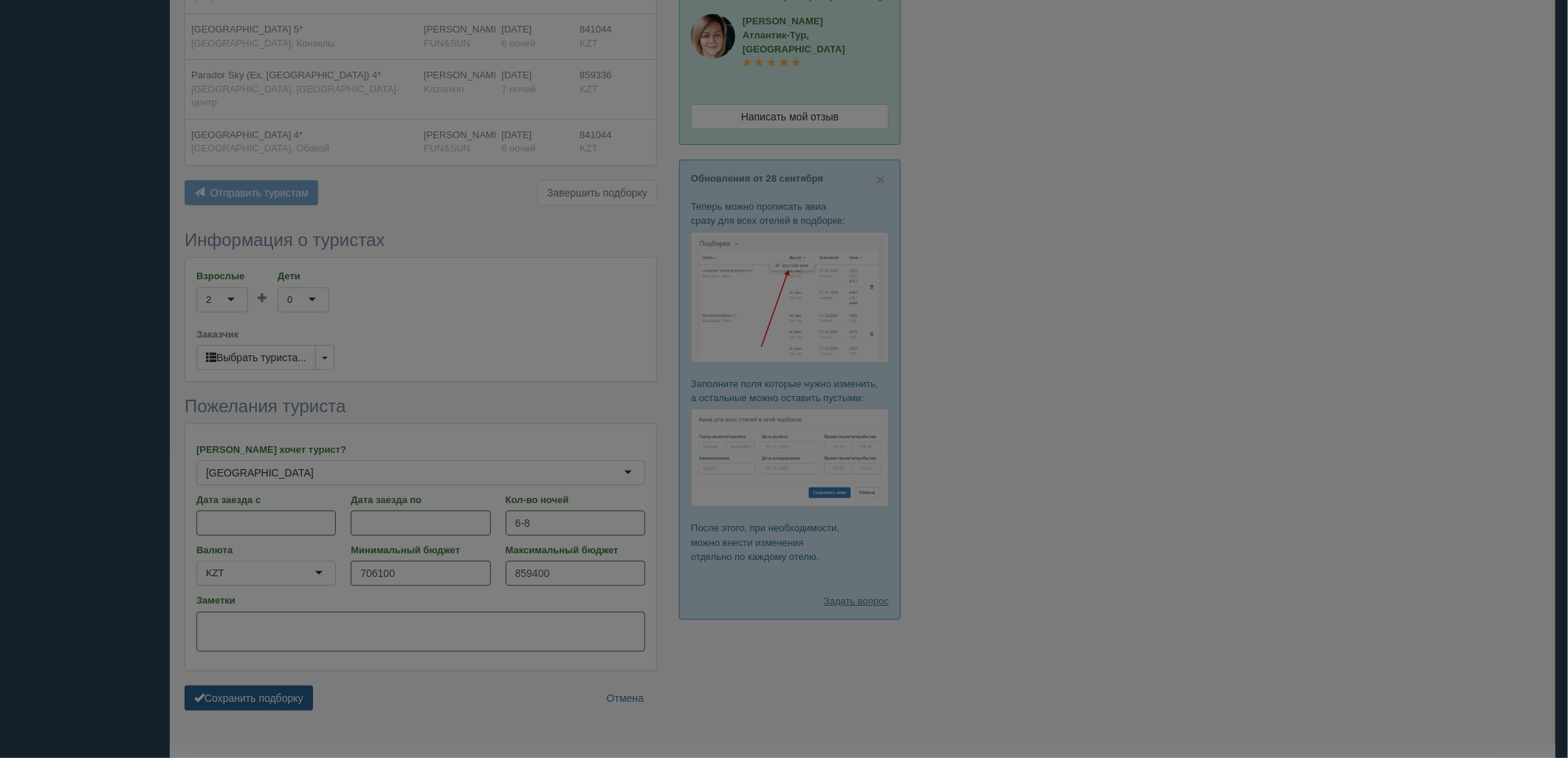
click at [297, 452] on body "All-Inclusive CRM Напоминания Заказы Подборки 7" at bounding box center [784, 73] width 1568 height 758
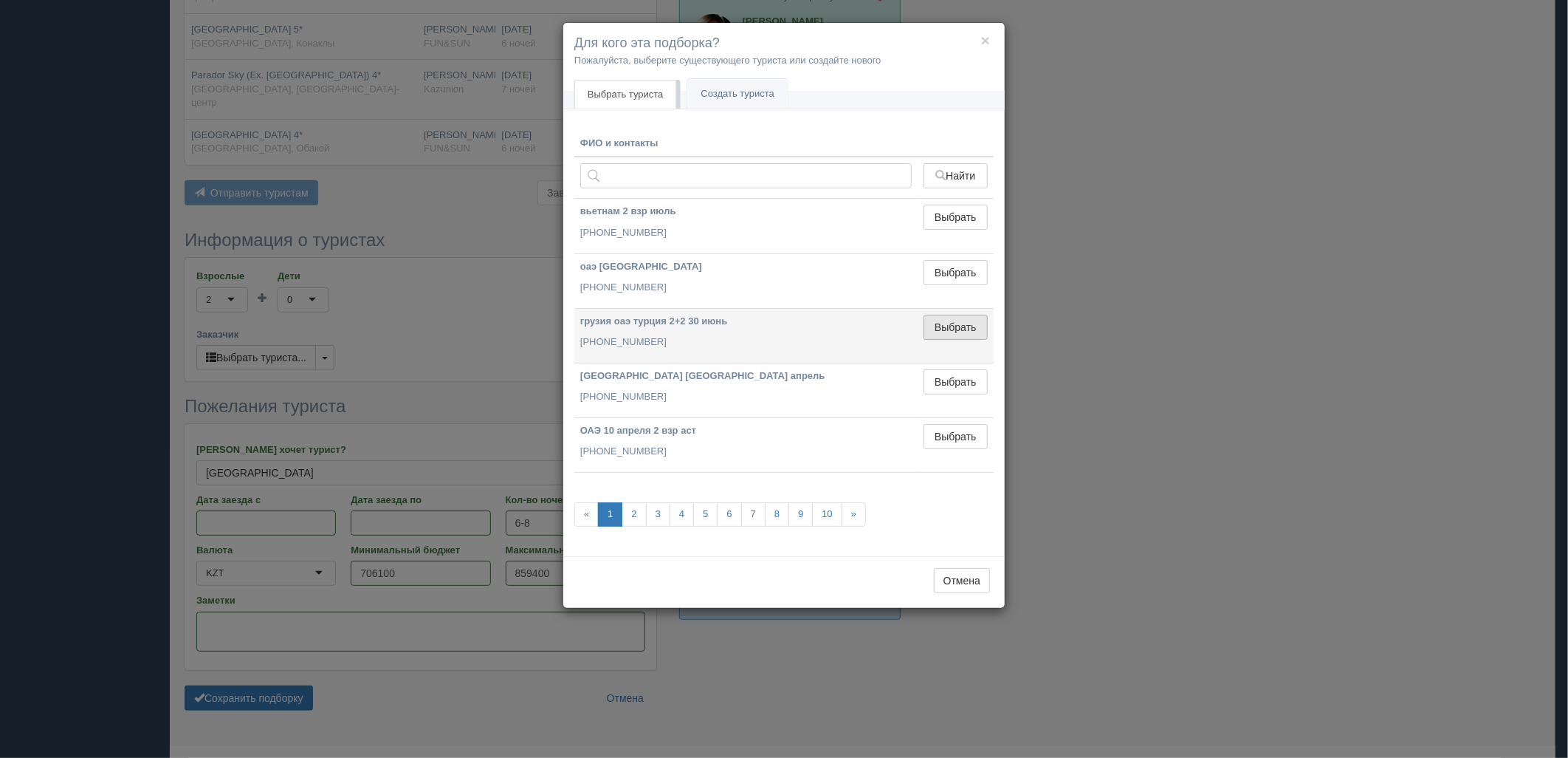
click at [974, 328] on button "Выбрать" at bounding box center [956, 327] width 64 height 25
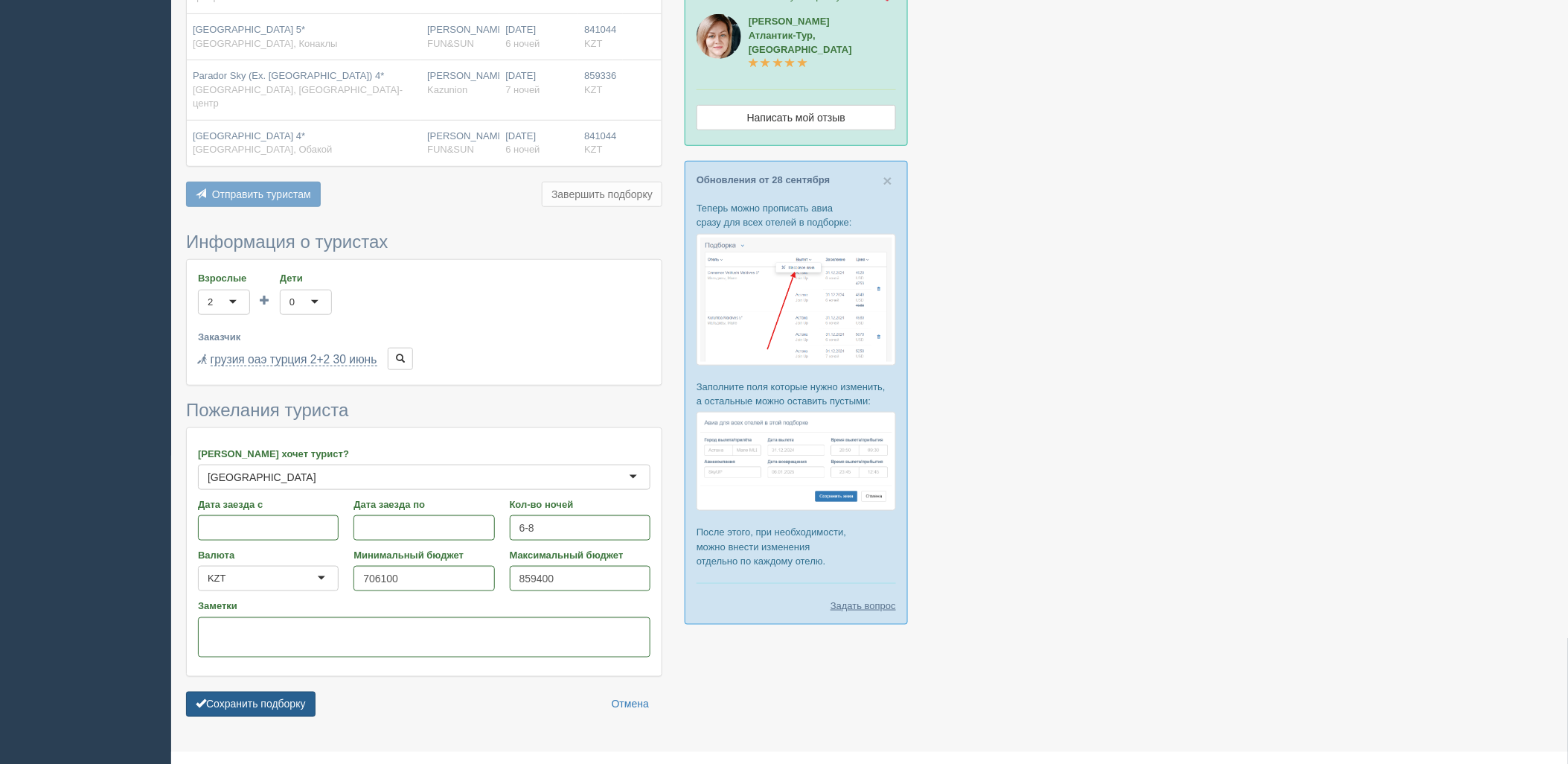
click at [306, 691] on button "Сохранить подборку" at bounding box center [251, 704] width 129 height 26
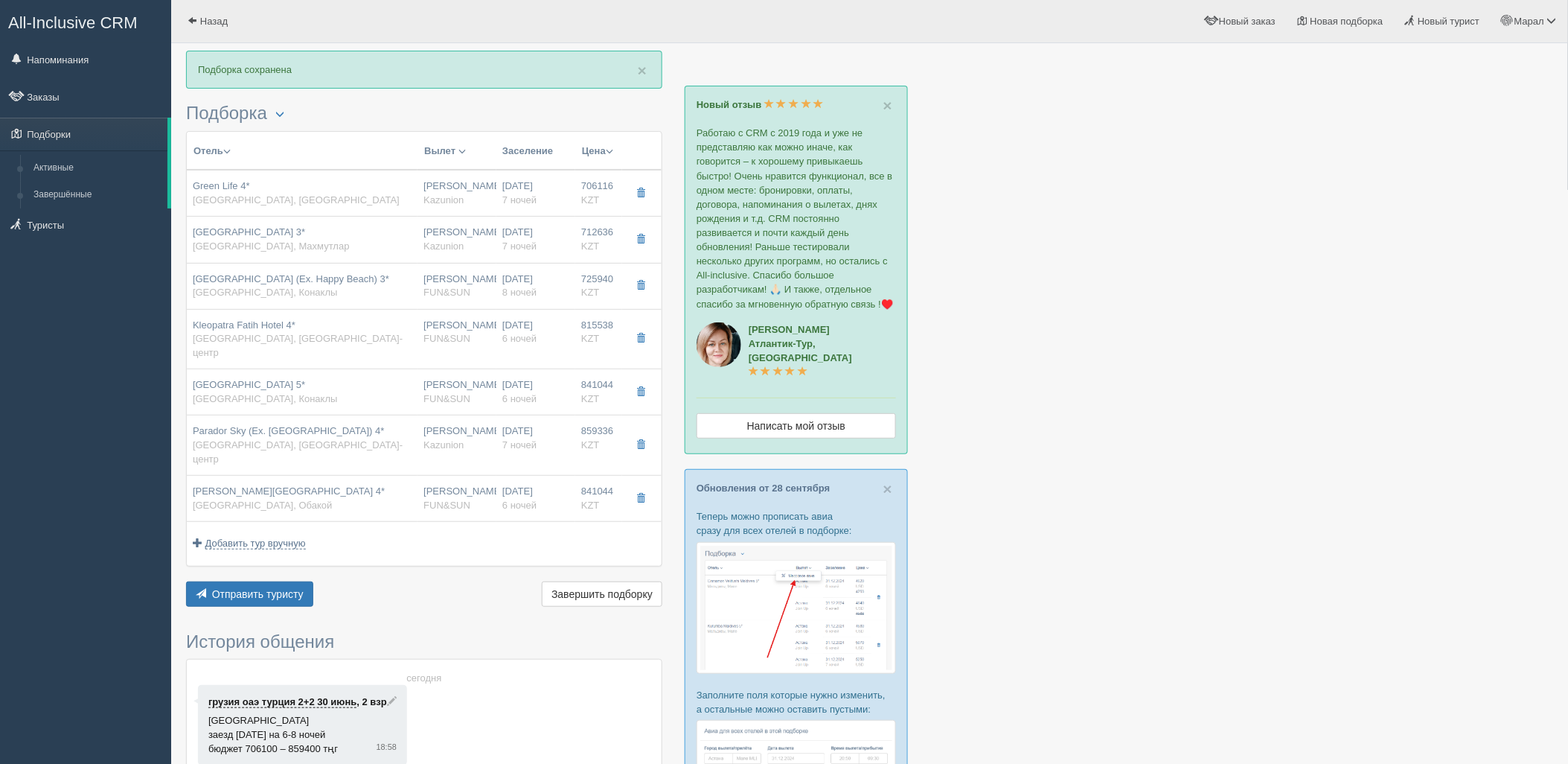
click at [273, 581] on div "Отправить туристу Отправить Завершить подборку Активировать подборку Добавить и…" at bounding box center [424, 595] width 477 height 29
click at [273, 588] on span "Отправить туристу" at bounding box center [257, 593] width 92 height 12
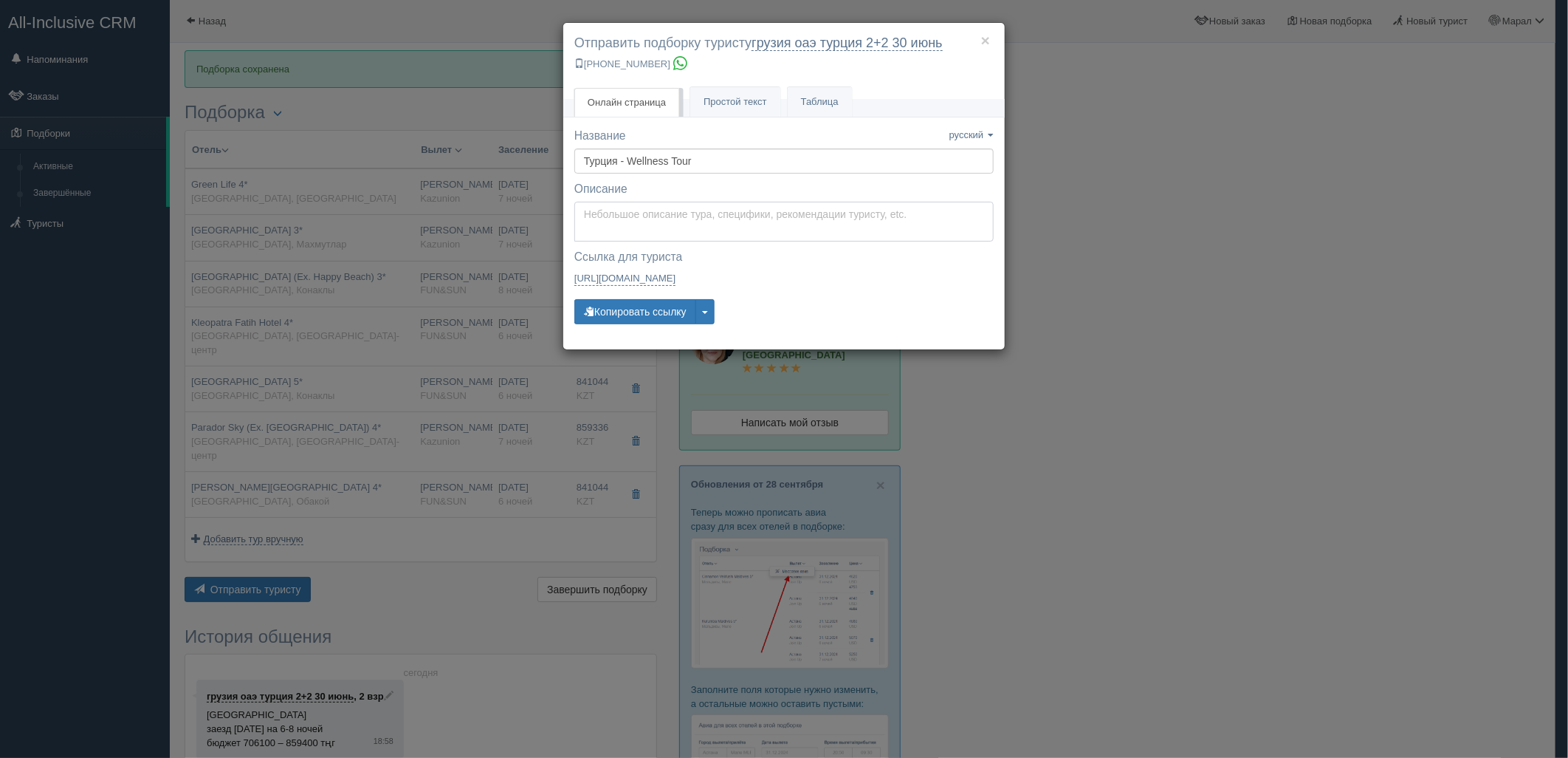
type textarea "Здравствуйте! Ниже представлены варианты туров для Вас. Для просмотра описания …"
click at [667, 223] on textarea "Здравствуйте! Ниже представлены варианты туров для Вас. Для просмотра описания …" at bounding box center [784, 222] width 420 height 40
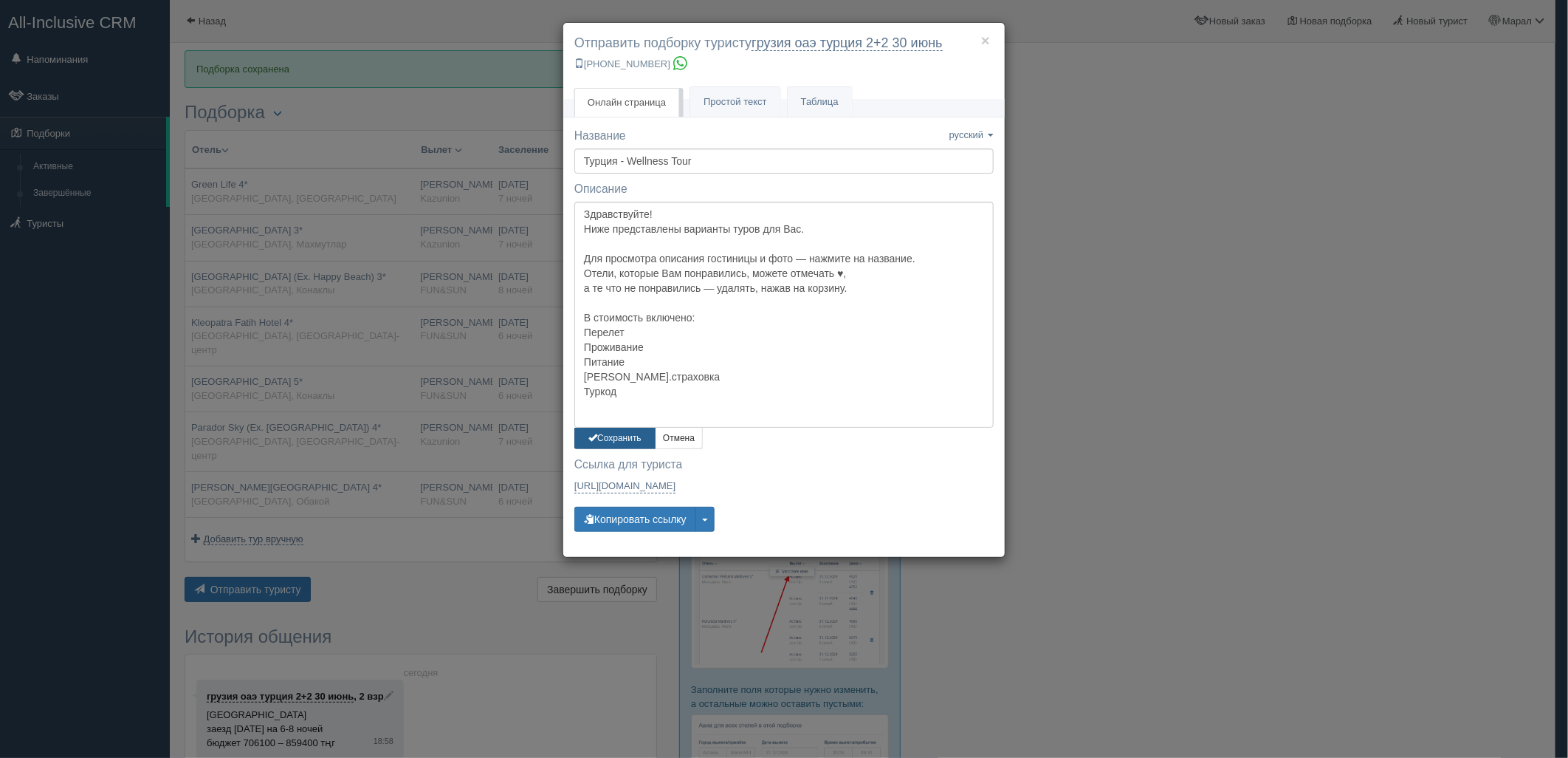
click at [613, 436] on button "Сохранить" at bounding box center [615, 439] width 81 height 21
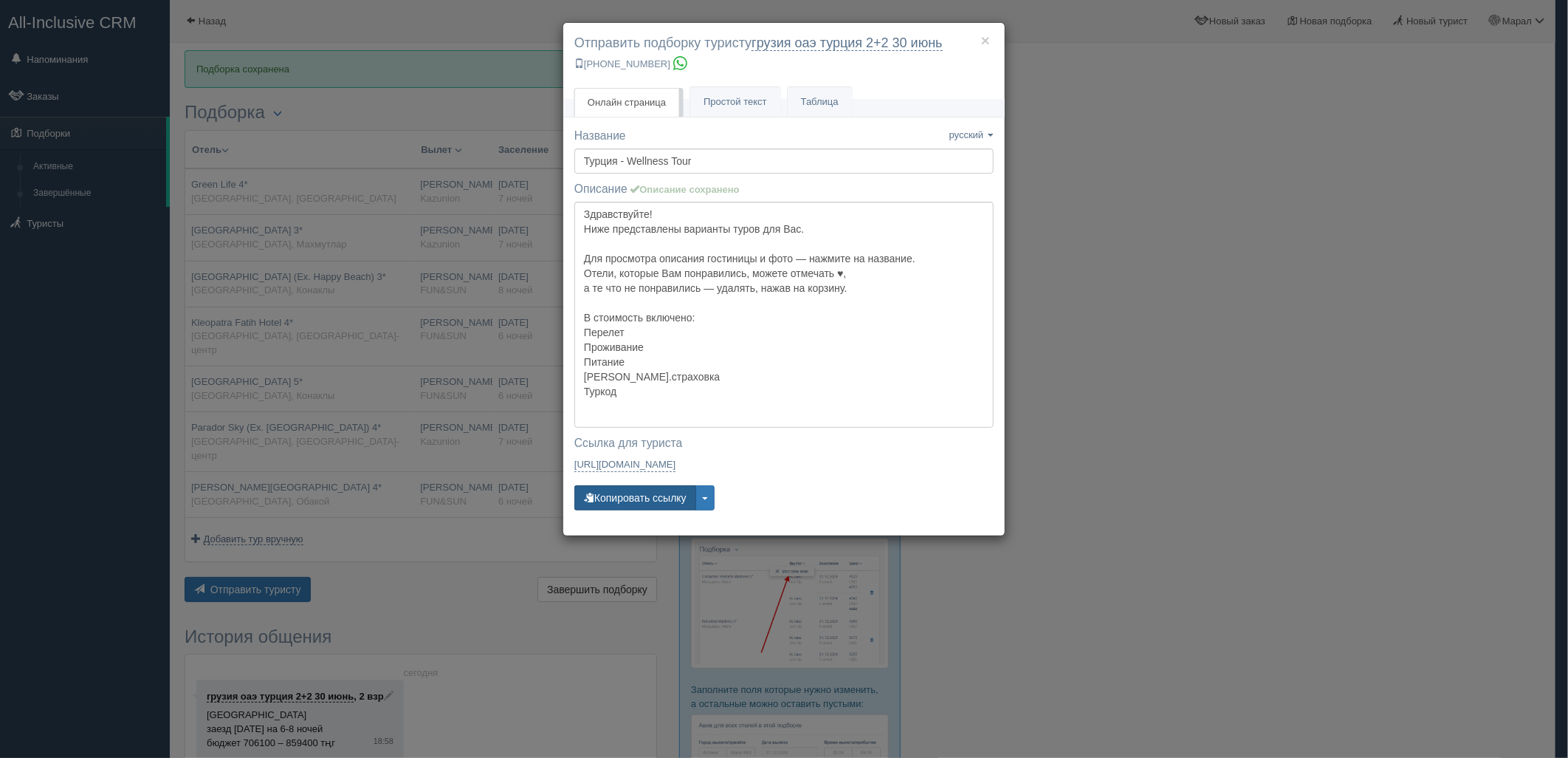
click at [644, 498] on button "Копировать ссылку" at bounding box center [635, 498] width 121 height 25
click at [1456, 297] on div "× Отправить подборку туристу грузия оаэ [GEOGRAPHIC_DATA] 2+2 [DATE] [PHONE_NUM…" at bounding box center [784, 379] width 1568 height 758
